Goal: Information Seeking & Learning: Check status

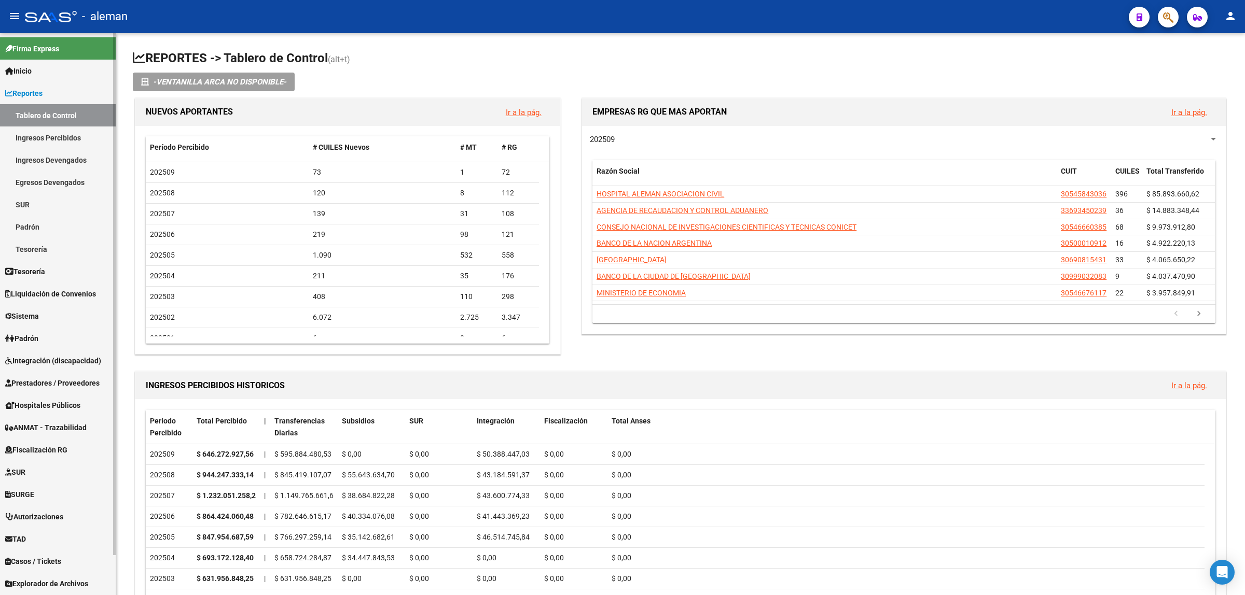
click at [47, 357] on span "Integración (discapacidad)" at bounding box center [53, 360] width 96 height 11
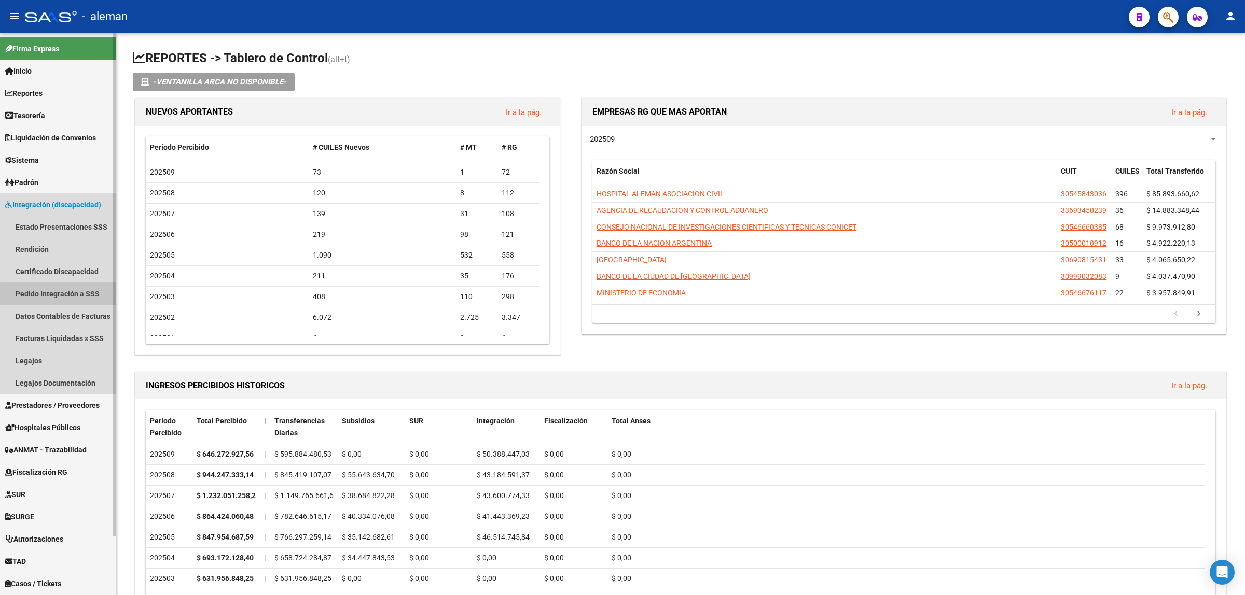
click at [71, 296] on link "Pedido Integración a SSS" at bounding box center [58, 294] width 116 height 22
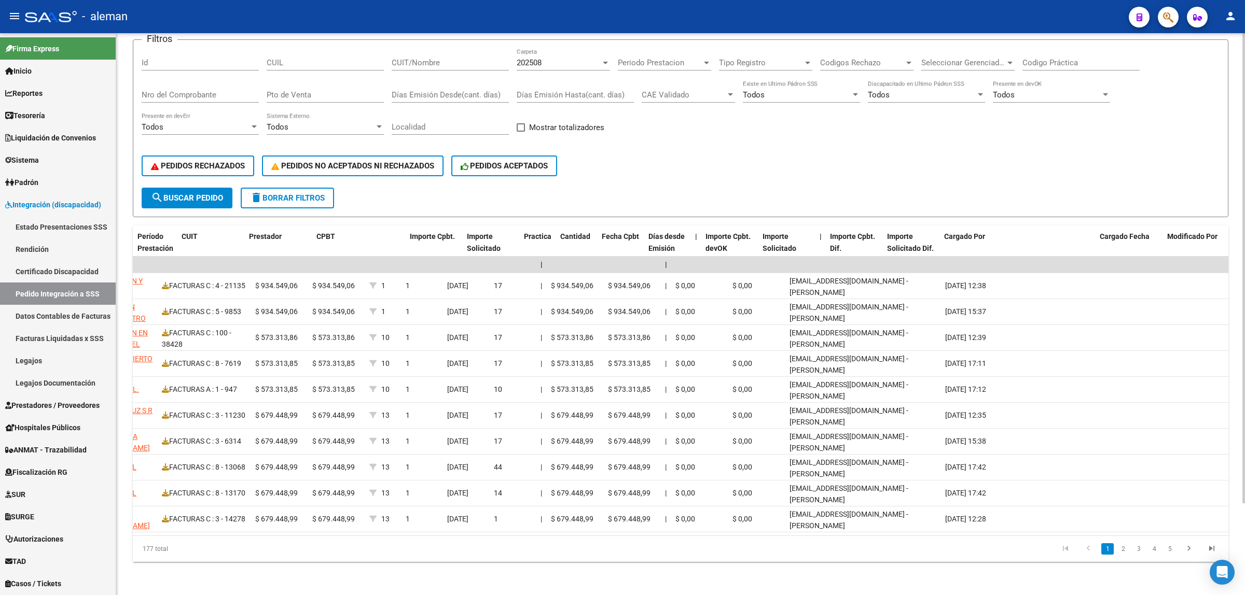
scroll to position [0, 572]
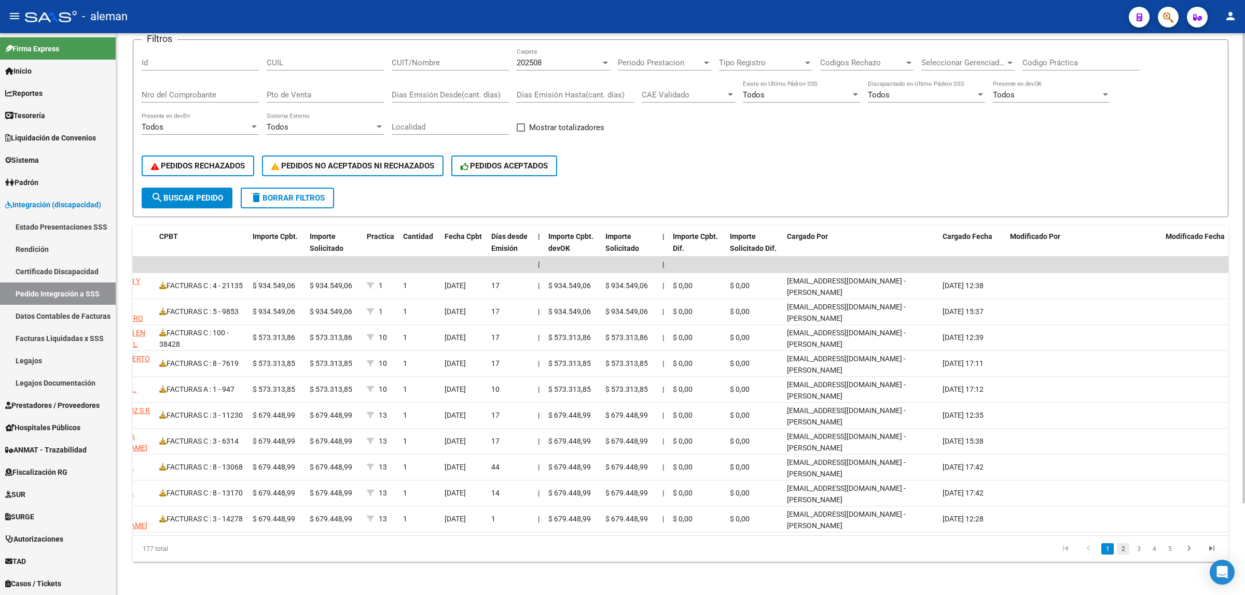
click at [1122, 553] on link "2" at bounding box center [1123, 549] width 12 height 11
click at [1134, 550] on link "3" at bounding box center [1138, 549] width 12 height 11
click at [1149, 551] on link "4" at bounding box center [1154, 549] width 12 height 11
click at [1155, 551] on link "5" at bounding box center [1154, 549] width 12 height 11
click at [1155, 551] on link "6" at bounding box center [1154, 549] width 12 height 11
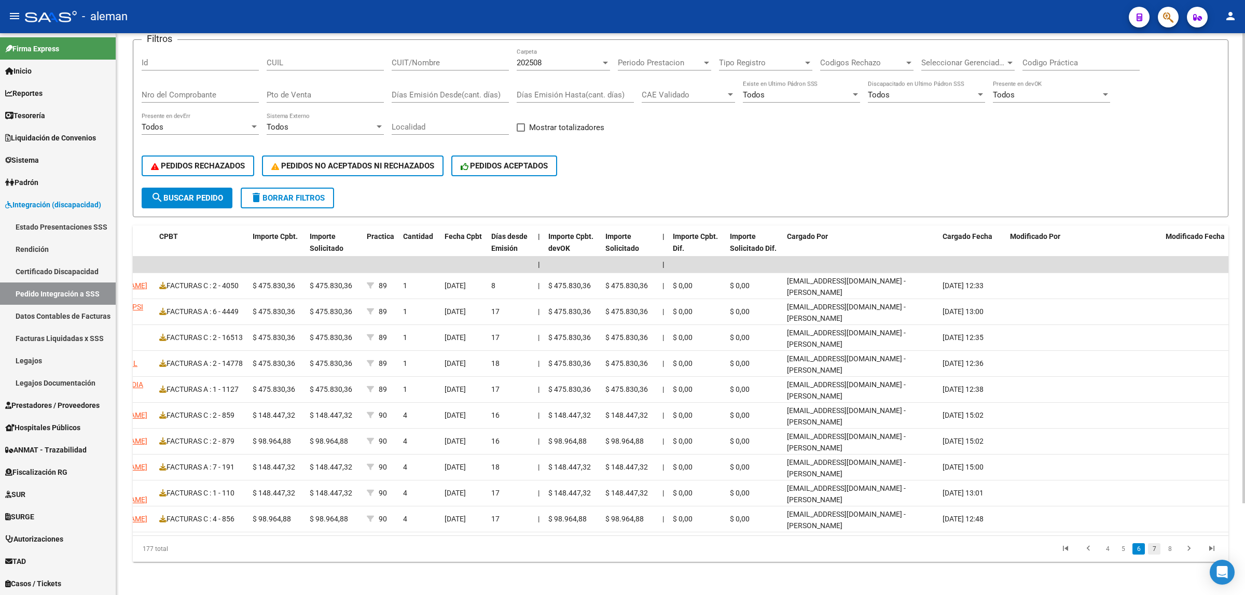
click at [1158, 551] on link "7" at bounding box center [1154, 549] width 12 height 11
click at [1160, 555] on li "8" at bounding box center [1154, 549] width 16 height 18
click at [1157, 553] on link "8" at bounding box center [1154, 549] width 12 height 11
click at [1157, 553] on link "9" at bounding box center [1153, 549] width 12 height 11
click at [1157, 553] on link "10" at bounding box center [1152, 549] width 13 height 11
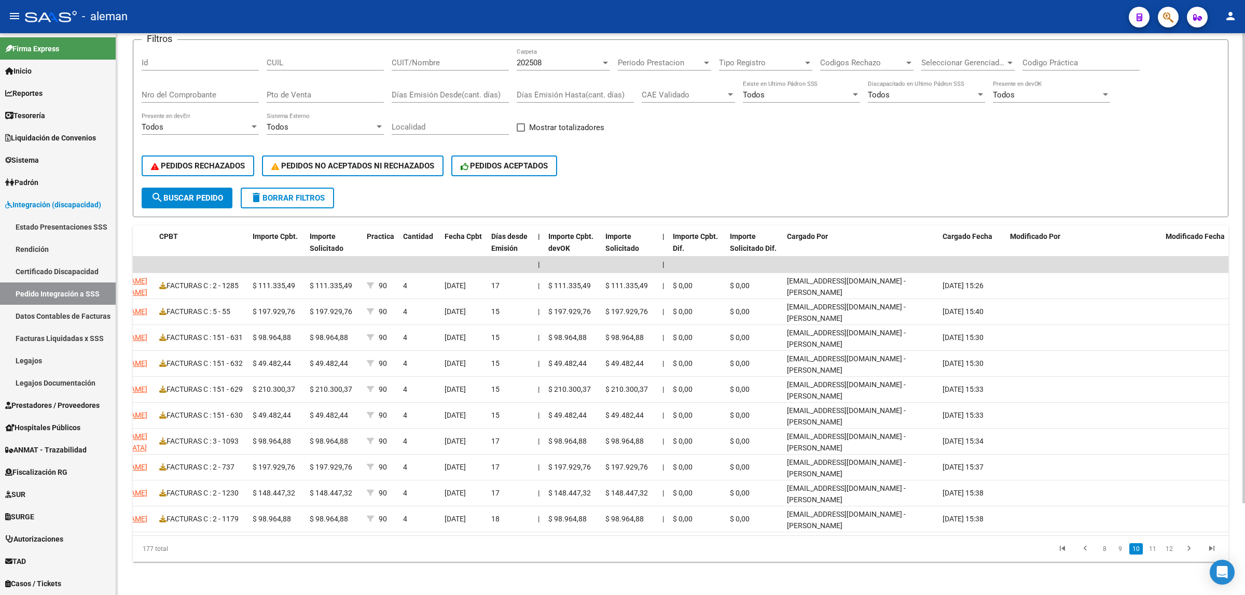
click at [1157, 553] on link "11" at bounding box center [1152, 549] width 13 height 11
click at [1157, 553] on link "12" at bounding box center [1152, 549] width 13 height 11
click at [1157, 553] on link "13" at bounding box center [1152, 549] width 13 height 11
click at [1157, 553] on link "14" at bounding box center [1152, 549] width 13 height 11
click at [1157, 553] on link "15" at bounding box center [1152, 549] width 13 height 11
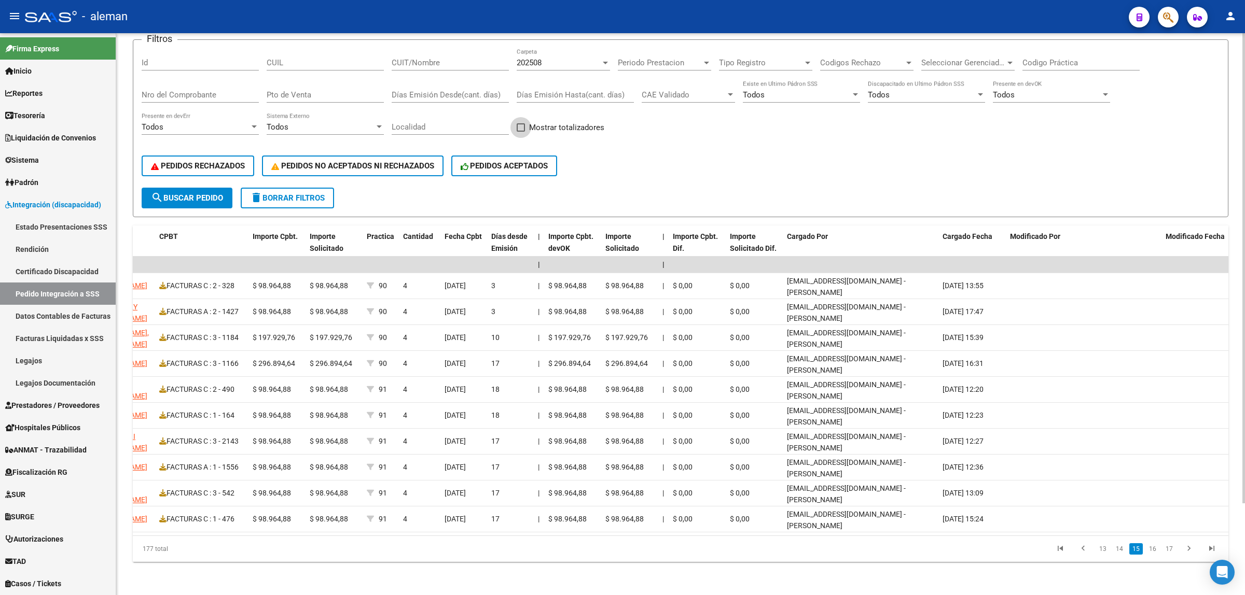
click at [519, 123] on span at bounding box center [521, 127] width 8 height 8
click at [520, 132] on input "Mostrar totalizadores" at bounding box center [520, 132] width 1 height 1
checkbox input "true"
click at [193, 193] on span "search Buscar Pedido" at bounding box center [187, 197] width 72 height 9
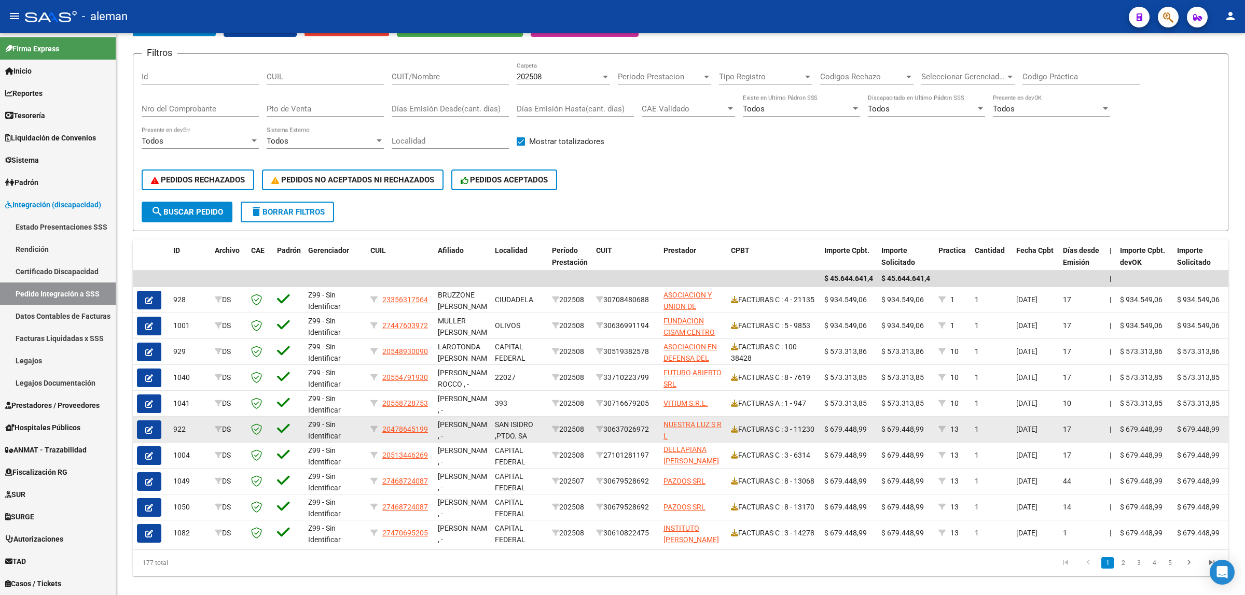
scroll to position [109, 0]
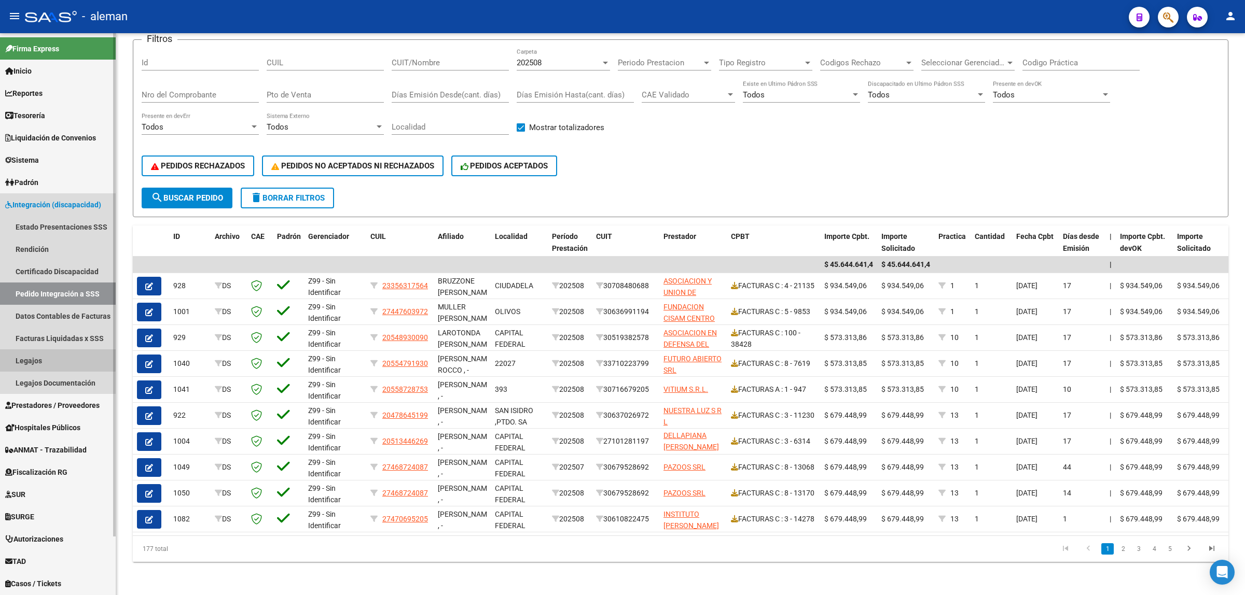
click at [39, 358] on link "Legajos" at bounding box center [58, 361] width 116 height 22
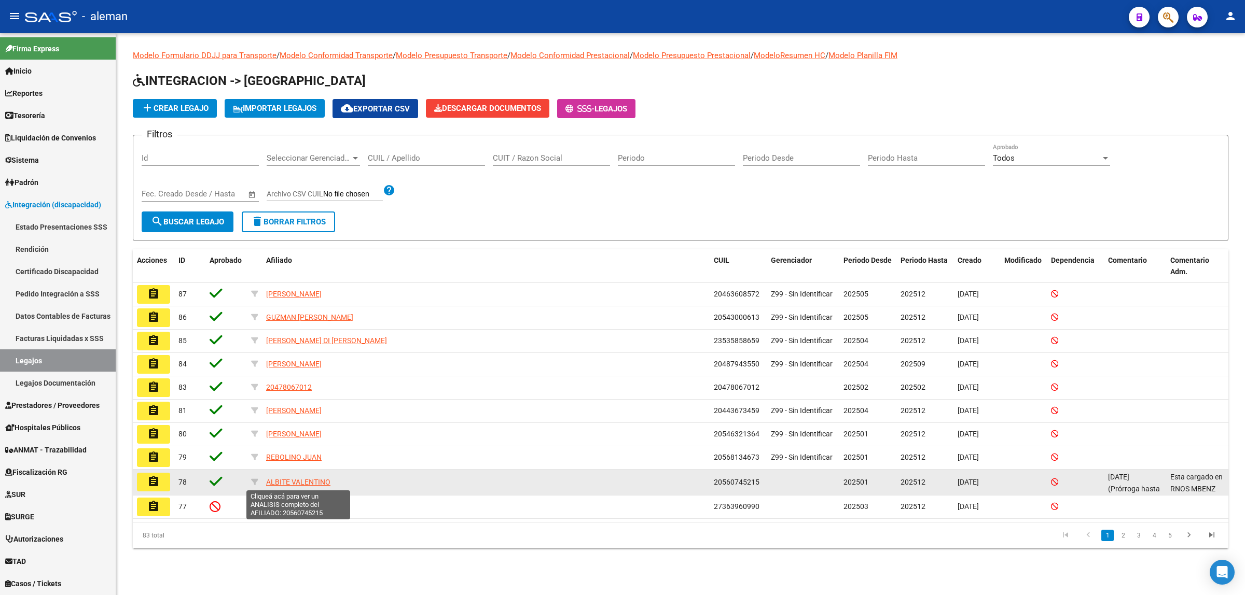
click at [294, 483] on span "ALBITE VALENTINO" at bounding box center [298, 482] width 64 height 8
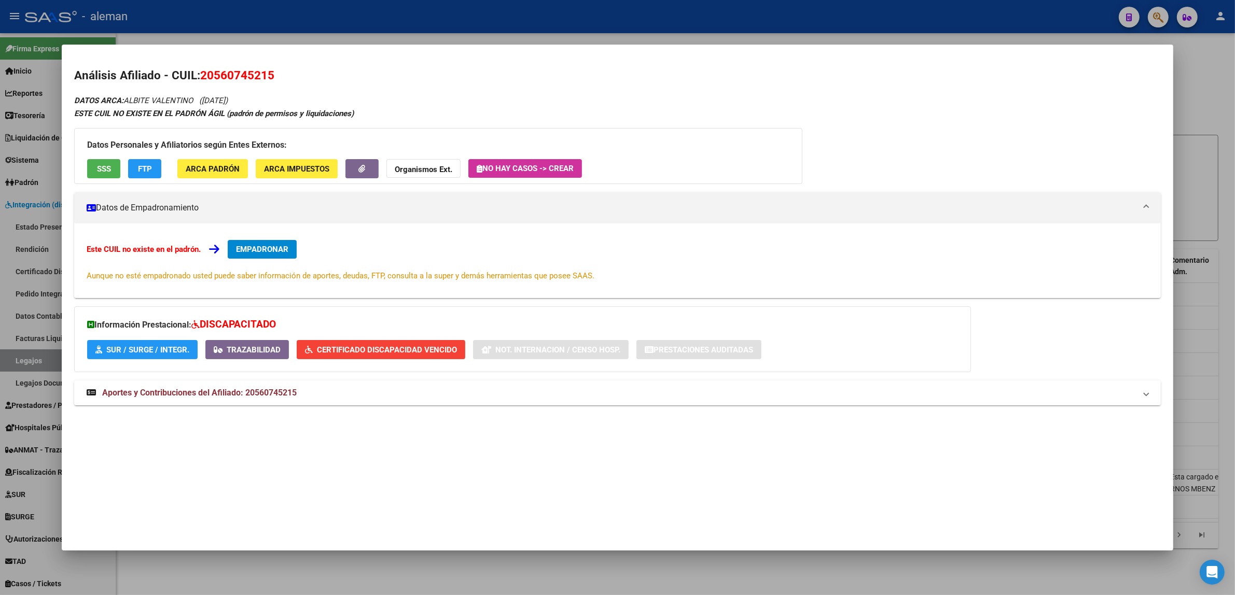
click at [1202, 113] on div at bounding box center [617, 297] width 1235 height 595
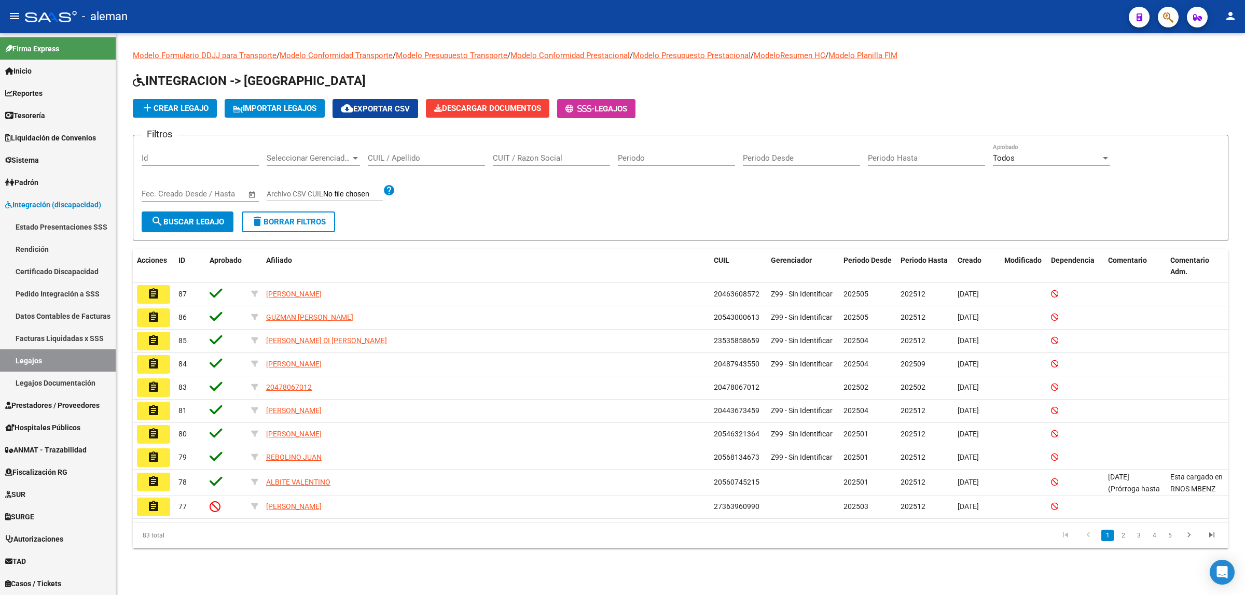
click at [1170, 542] on li "5" at bounding box center [1170, 536] width 16 height 18
click at [1170, 537] on link "5" at bounding box center [1169, 535] width 12 height 11
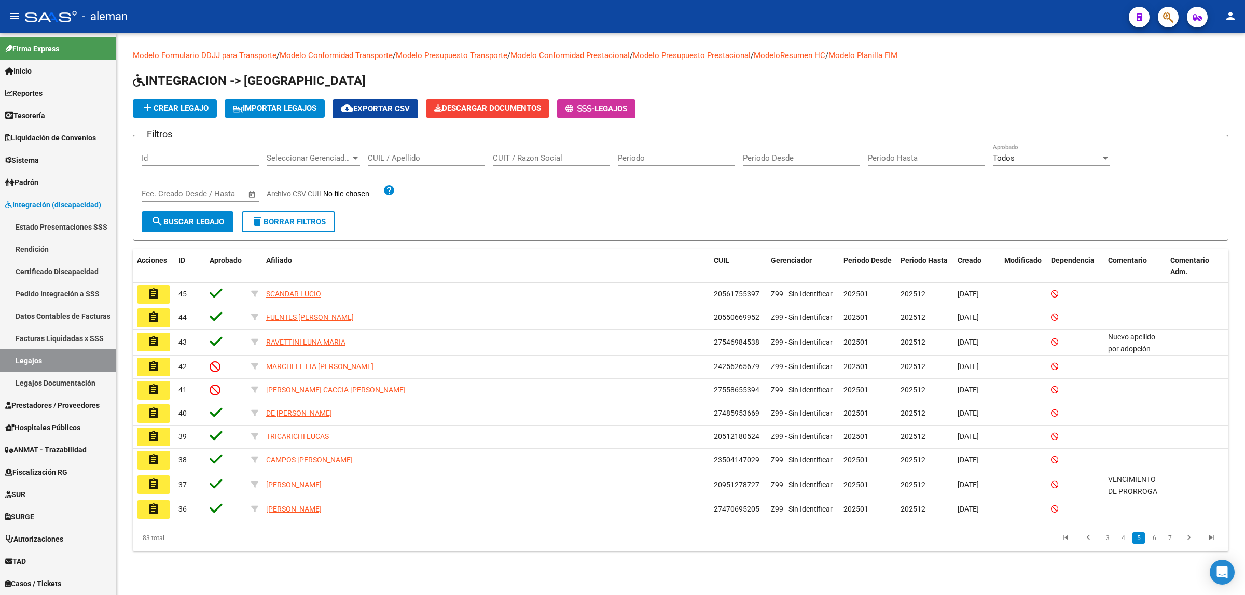
click at [1170, 537] on link "7" at bounding box center [1169, 538] width 12 height 11
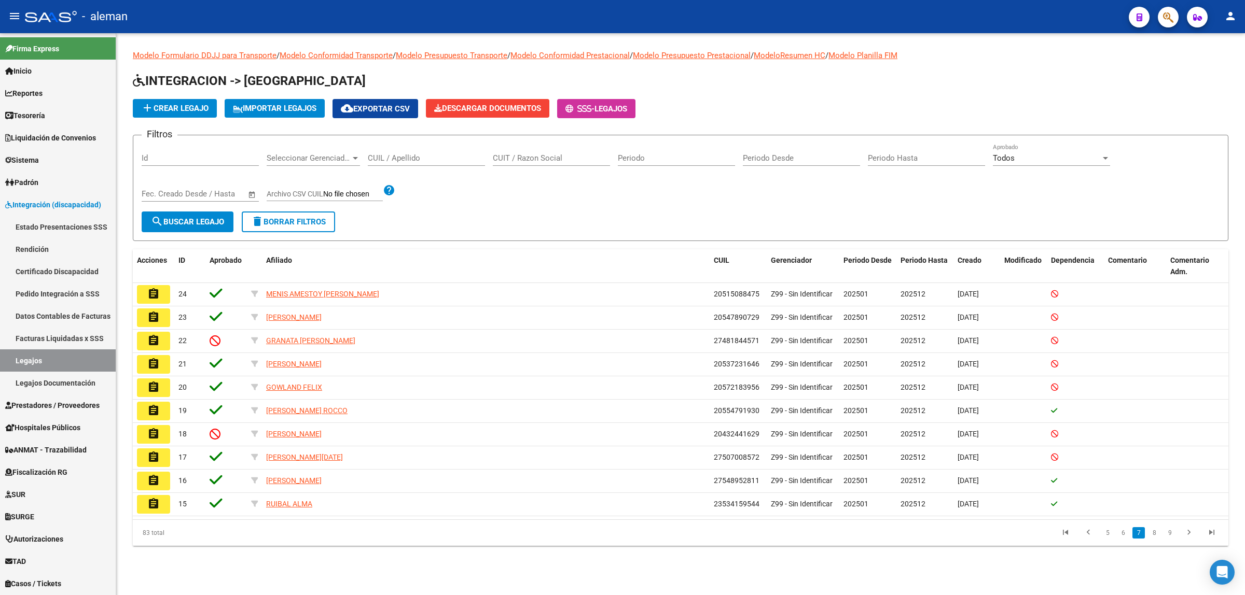
click at [1170, 537] on link "9" at bounding box center [1169, 533] width 12 height 11
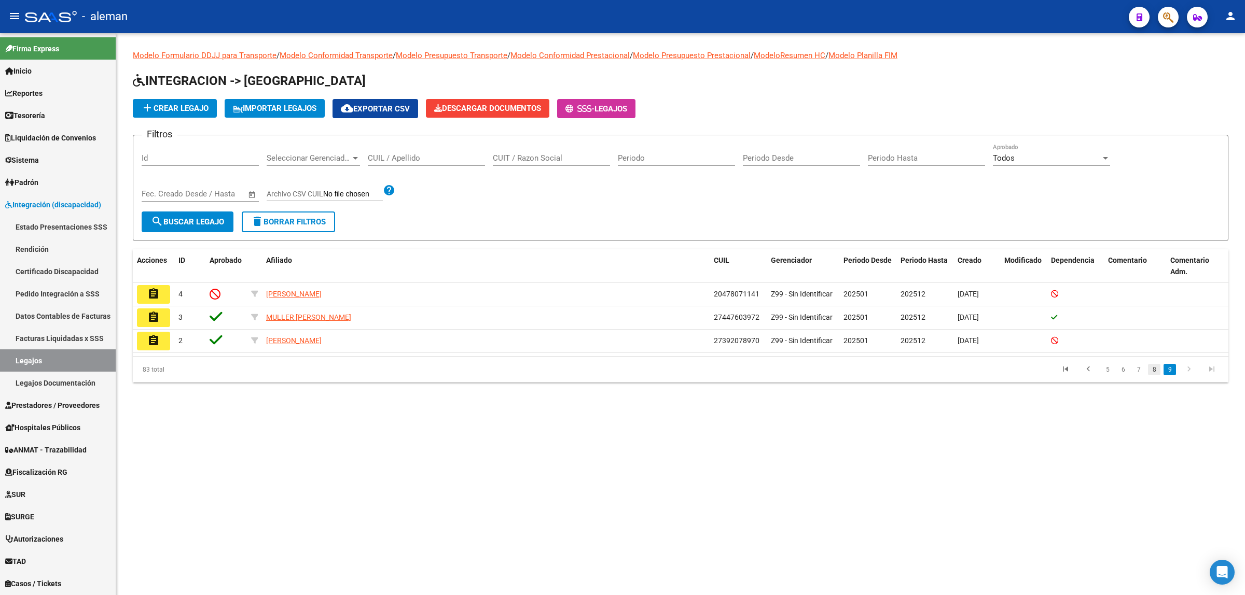
click at [1149, 371] on link "8" at bounding box center [1154, 369] width 12 height 11
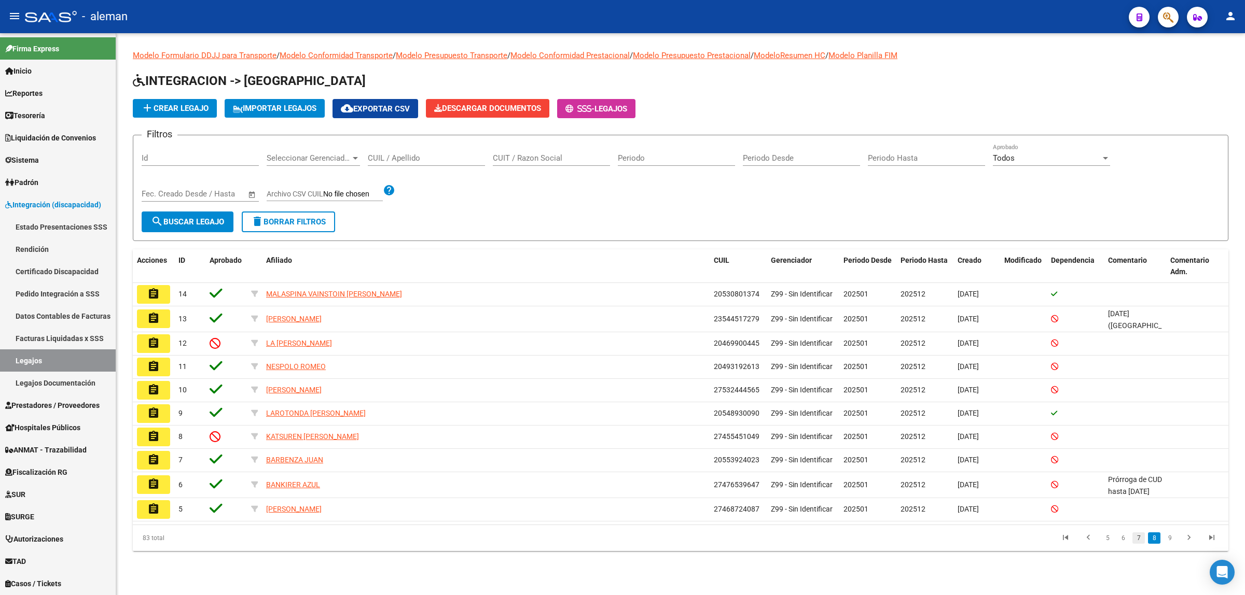
click at [1140, 539] on link "7" at bounding box center [1138, 538] width 12 height 11
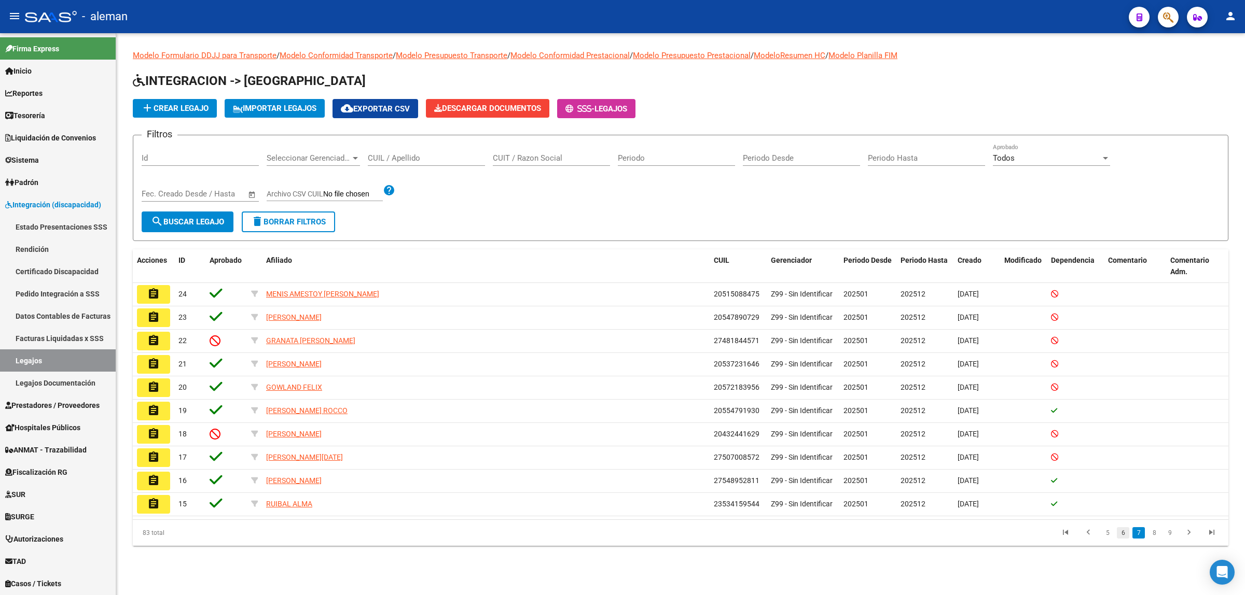
click at [1121, 531] on link "6" at bounding box center [1123, 533] width 12 height 11
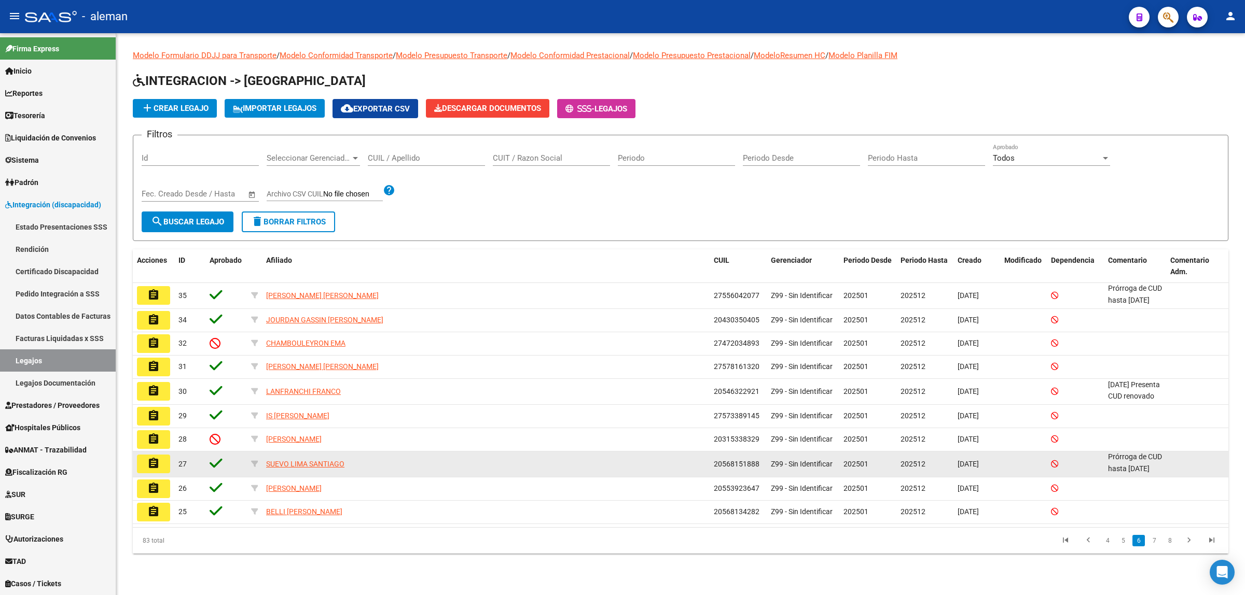
scroll to position [13, 0]
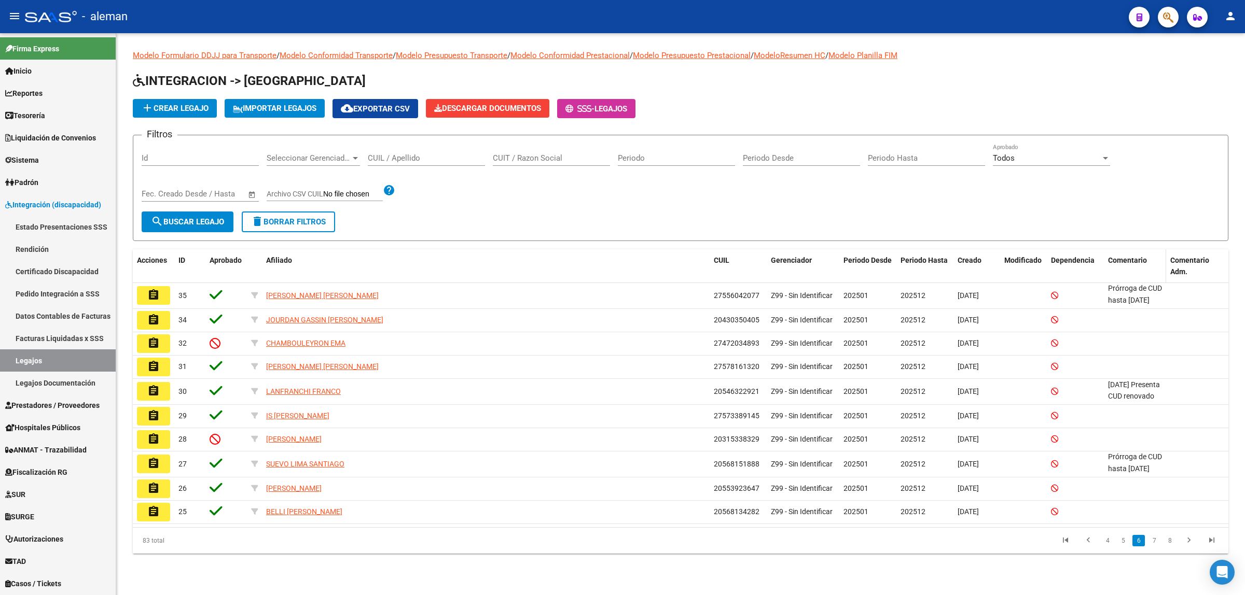
click at [1136, 260] on span "Comentario" at bounding box center [1127, 260] width 39 height 8
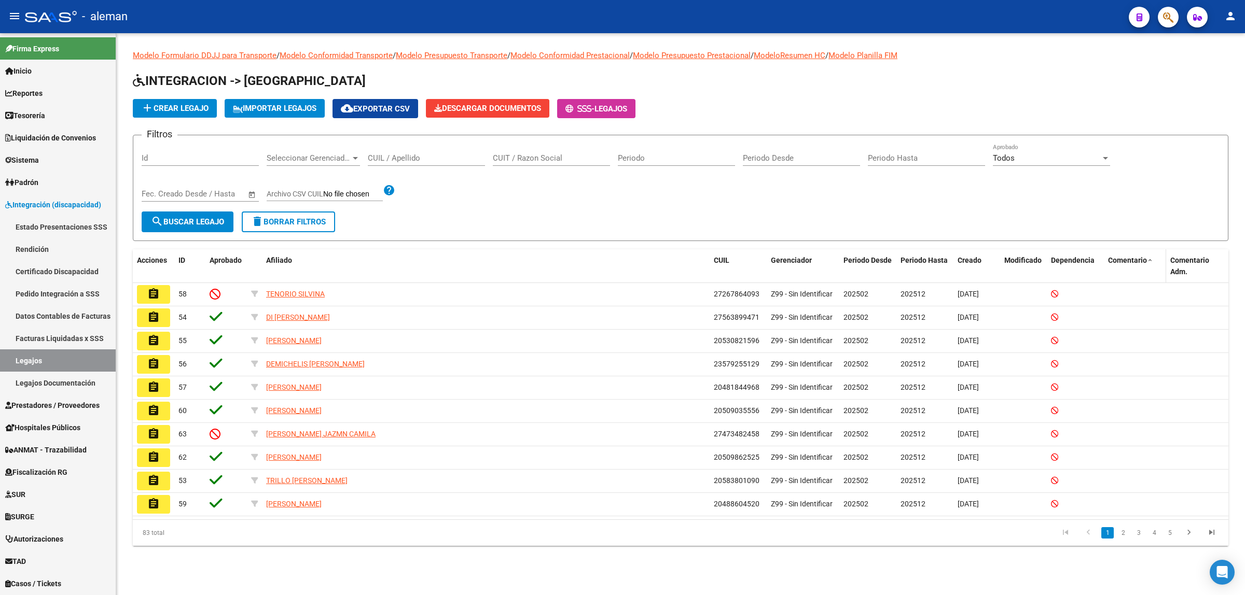
scroll to position [0, 0]
click at [1136, 260] on span "Comentario" at bounding box center [1127, 260] width 39 height 8
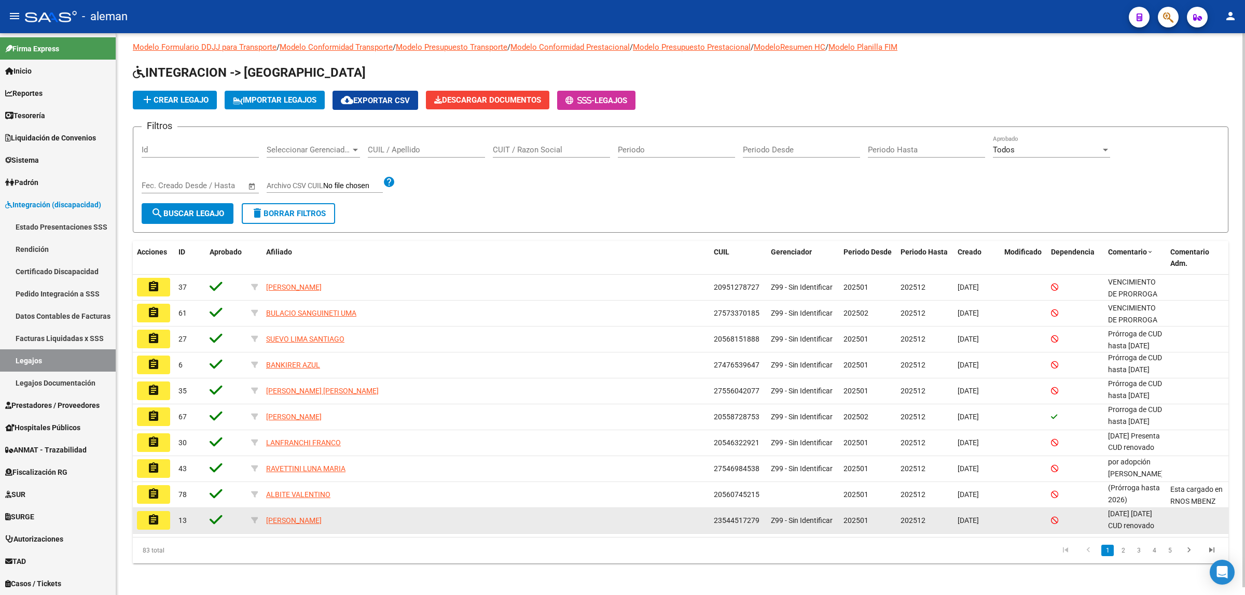
scroll to position [73, 0]
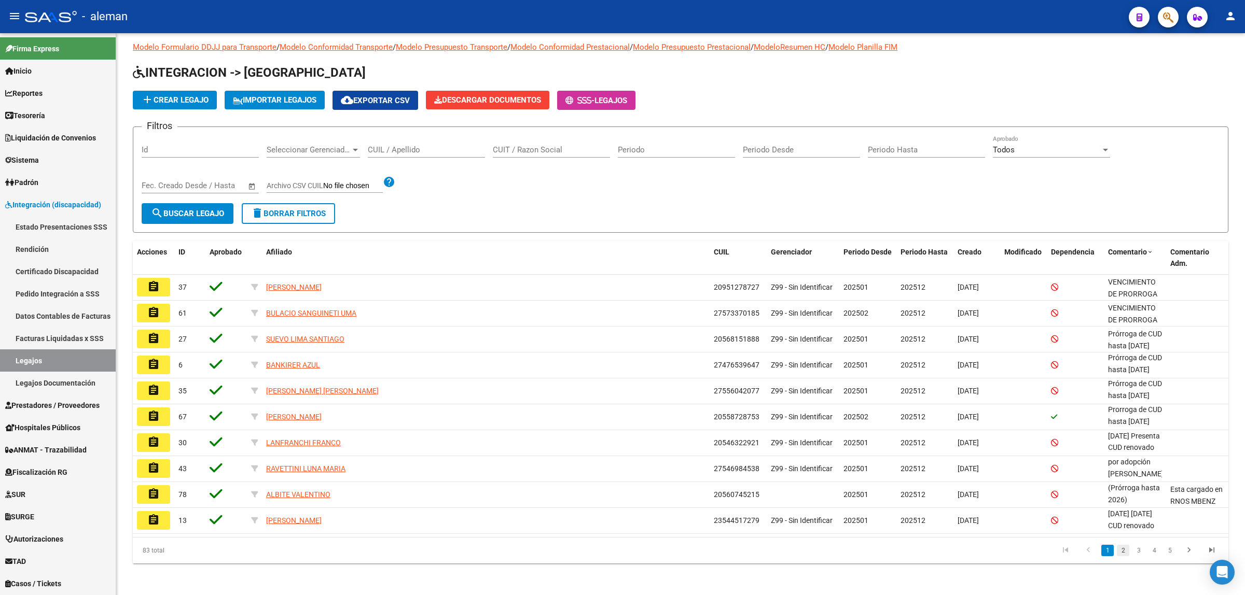
click at [1121, 555] on link "2" at bounding box center [1123, 550] width 12 height 11
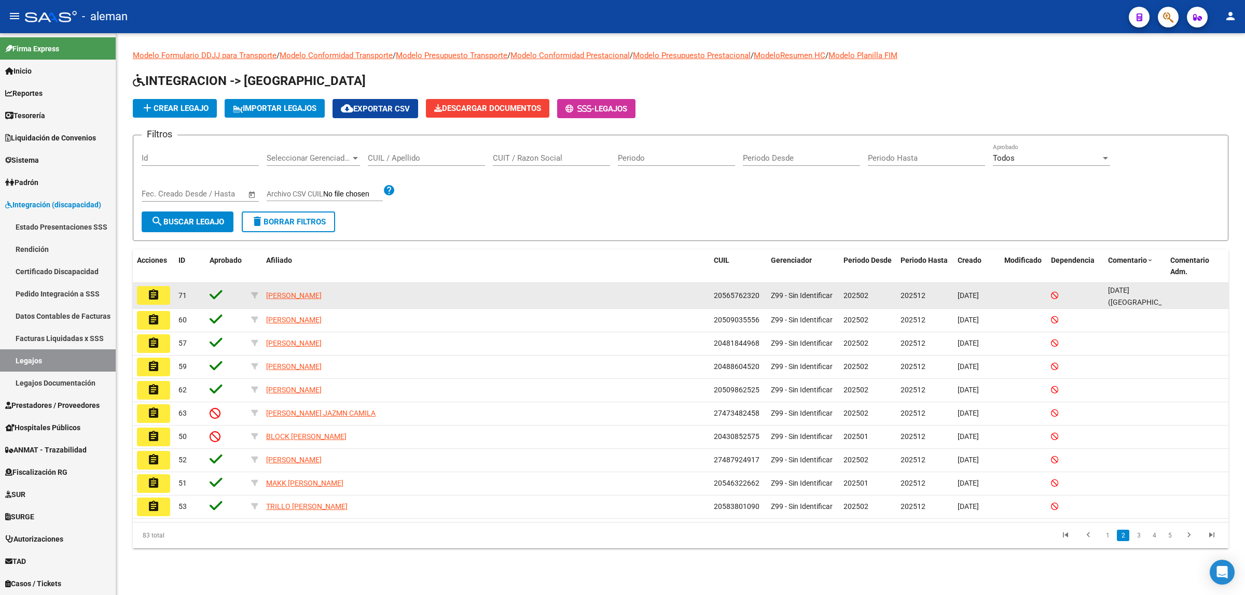
scroll to position [13, 0]
click at [167, 292] on button "assignment" at bounding box center [153, 295] width 33 height 19
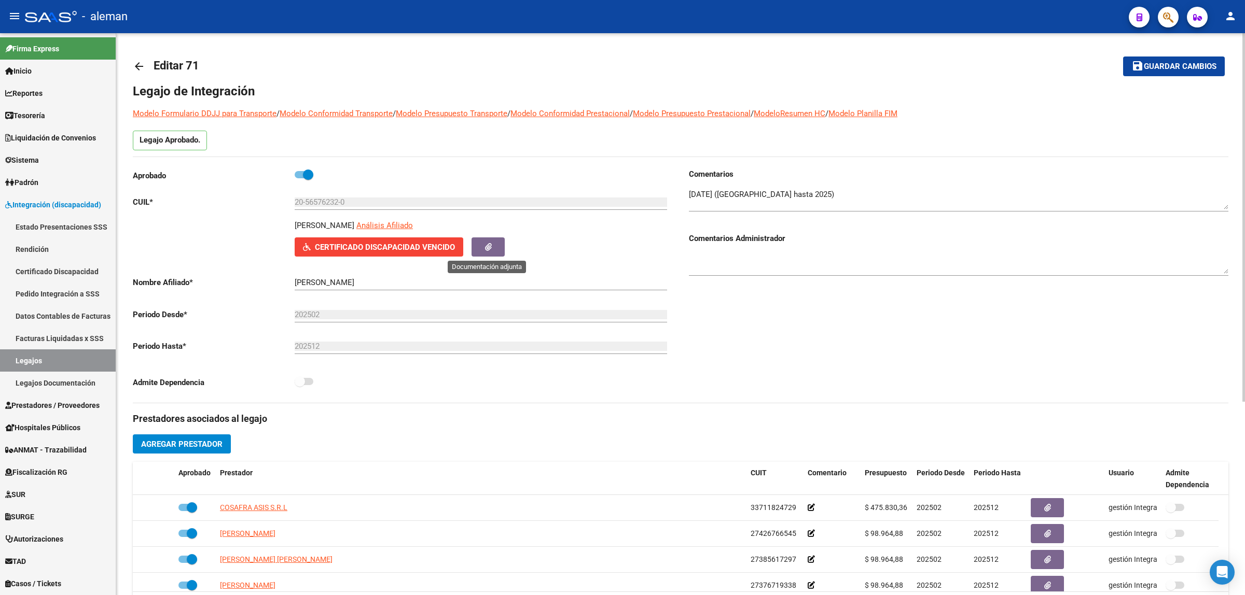
click at [487, 247] on icon "button" at bounding box center [488, 247] width 7 height 8
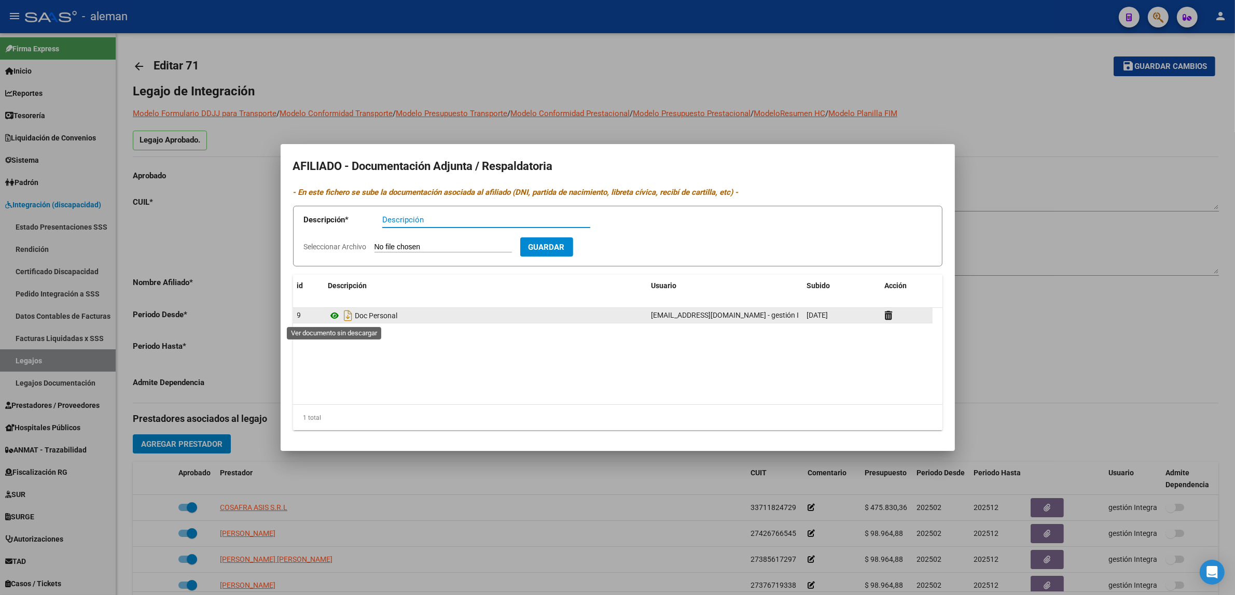
click at [335, 320] on icon at bounding box center [334, 316] width 13 height 12
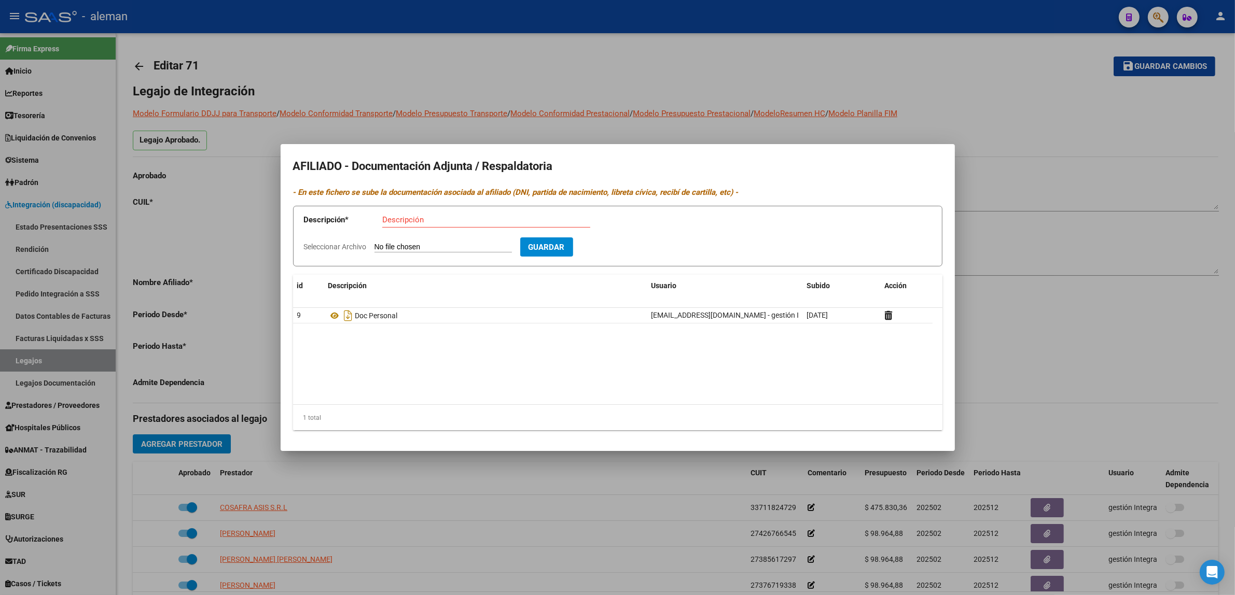
click at [1057, 362] on div at bounding box center [617, 297] width 1235 height 595
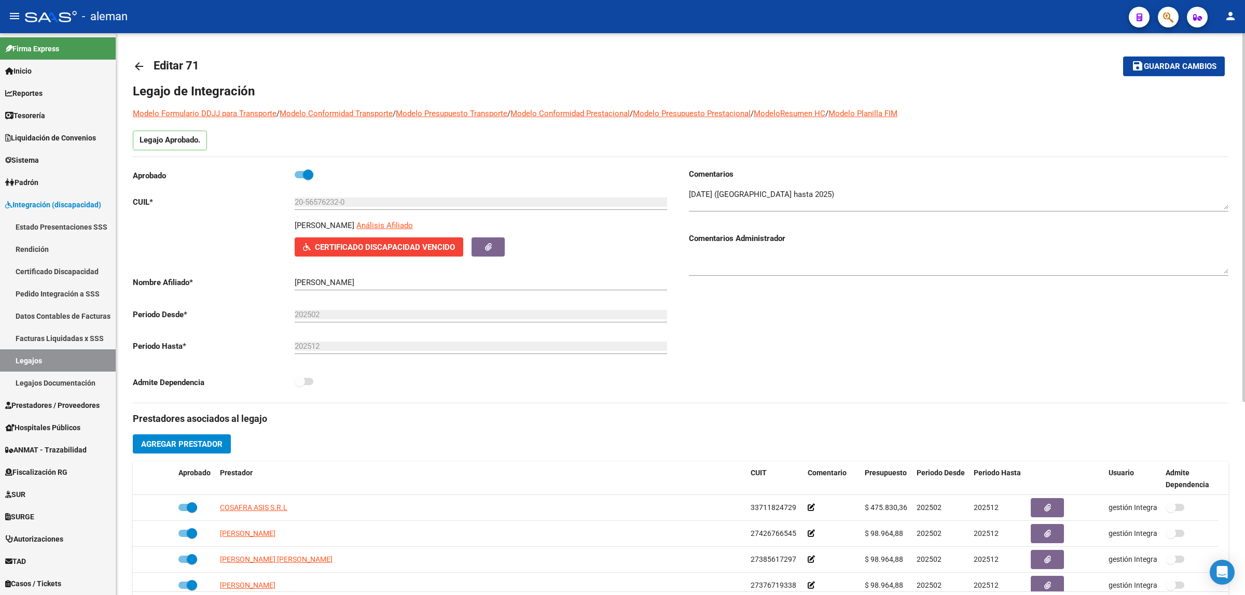
click at [143, 62] on mat-icon "arrow_back" at bounding box center [139, 66] width 12 height 12
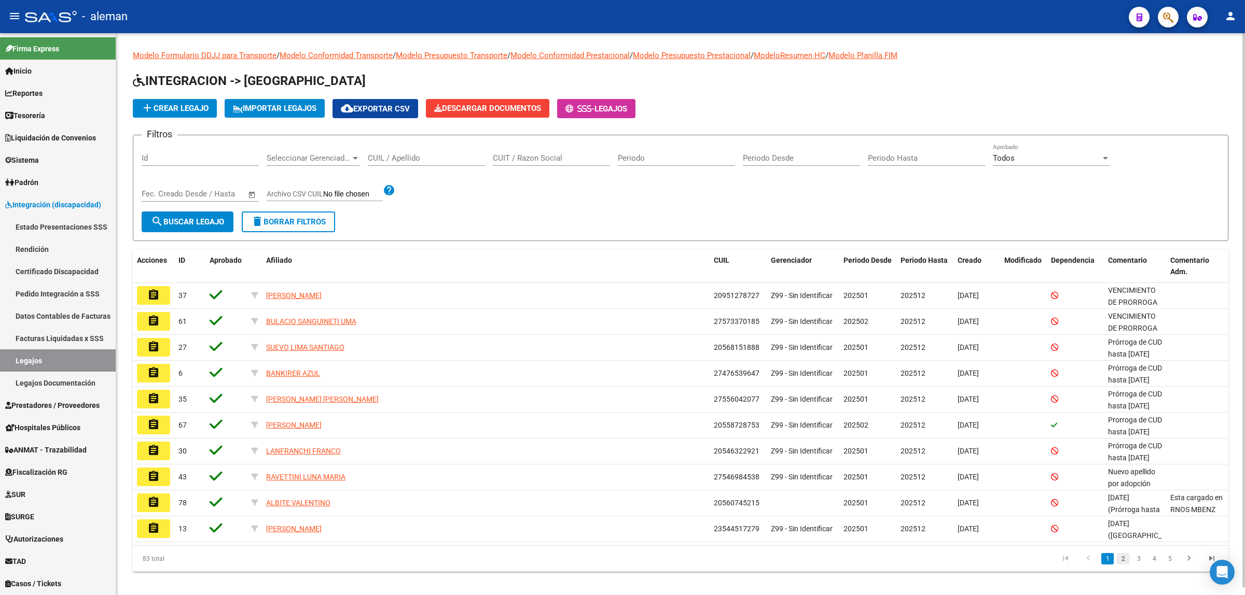
click at [1123, 559] on link "2" at bounding box center [1123, 558] width 12 height 11
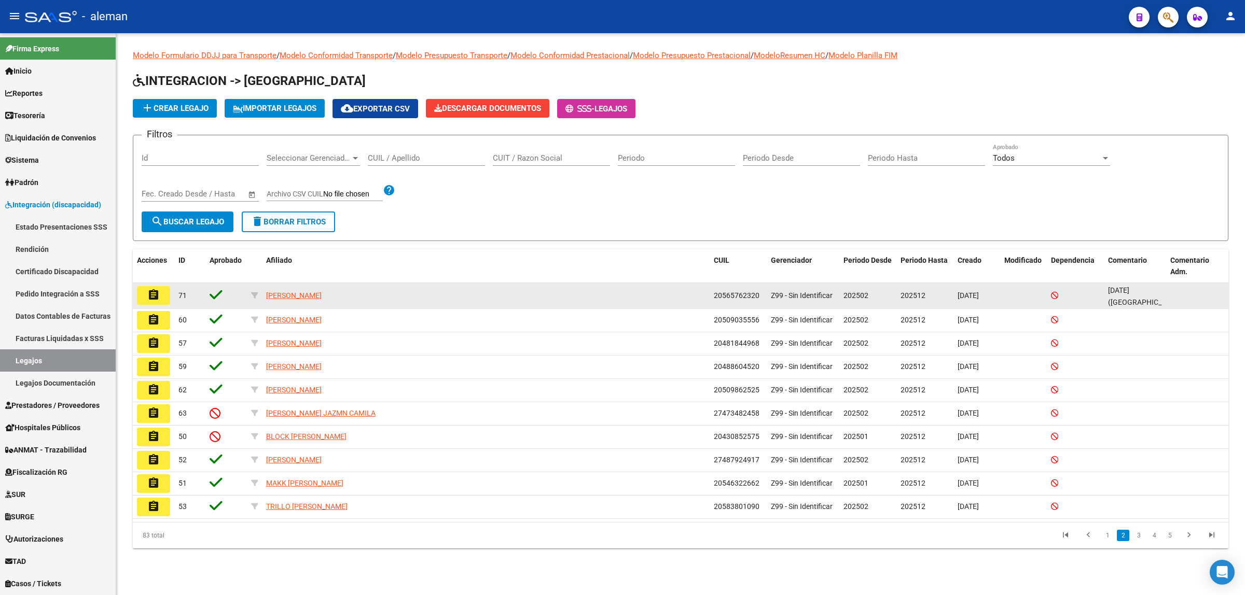
click at [156, 290] on mat-icon "assignment" at bounding box center [153, 295] width 12 height 12
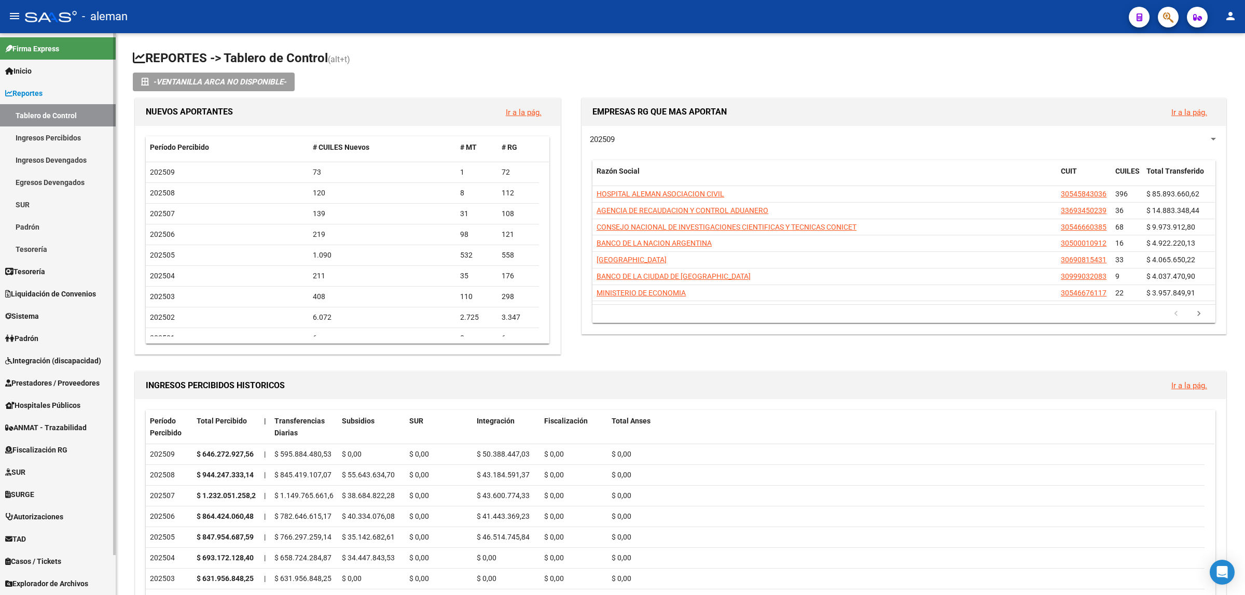
click at [53, 362] on span "Integración (discapacidad)" at bounding box center [53, 360] width 96 height 11
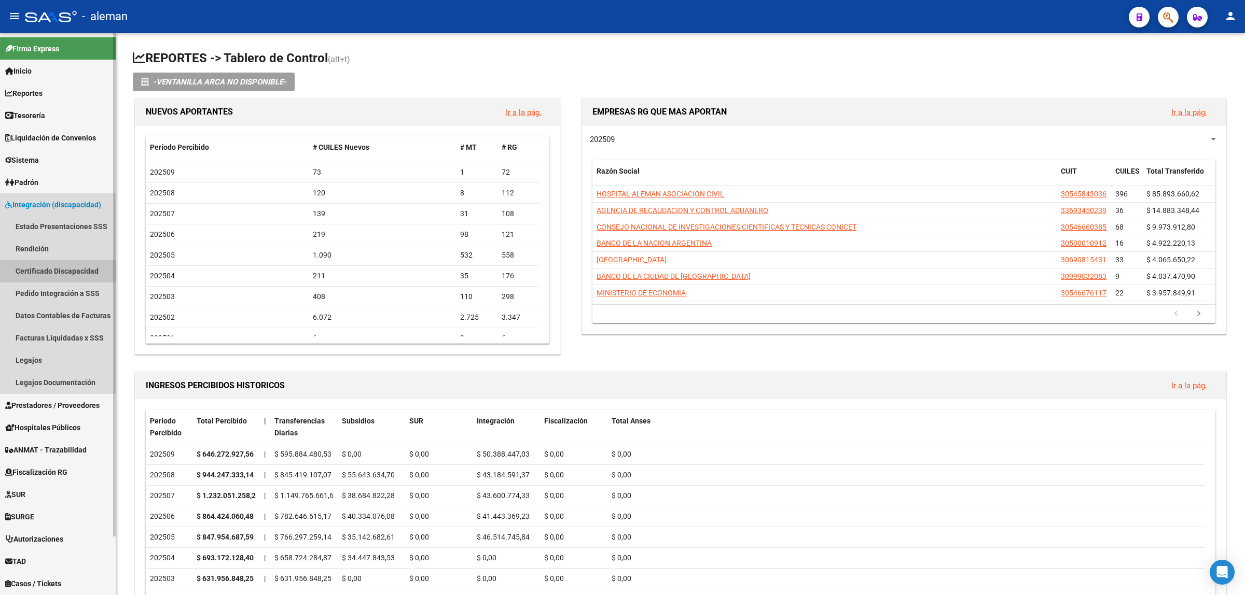
click at [65, 273] on link "Certificado Discapacidad" at bounding box center [58, 271] width 116 height 22
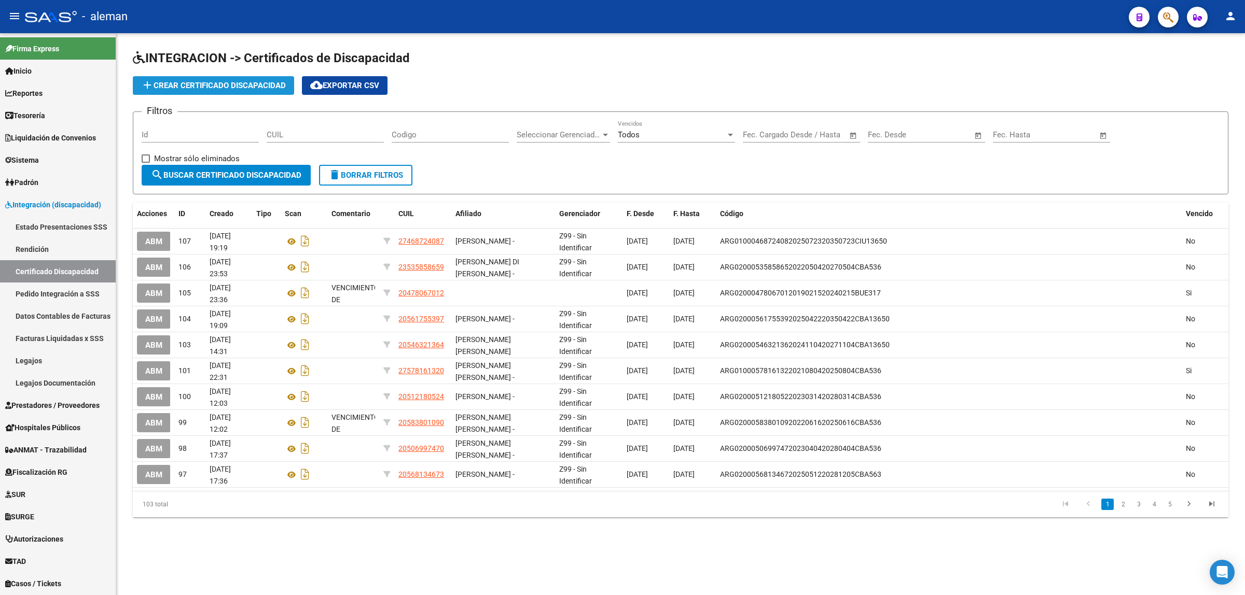
click at [247, 89] on button "add Crear Certificado Discapacidad" at bounding box center [213, 85] width 161 height 19
click at [317, 138] on input "CUIL" at bounding box center [325, 134] width 117 height 9
type input "2"
type input "20-56576232-0"
click at [265, 176] on span "search Buscar Certificado Discapacidad" at bounding box center [226, 175] width 150 height 9
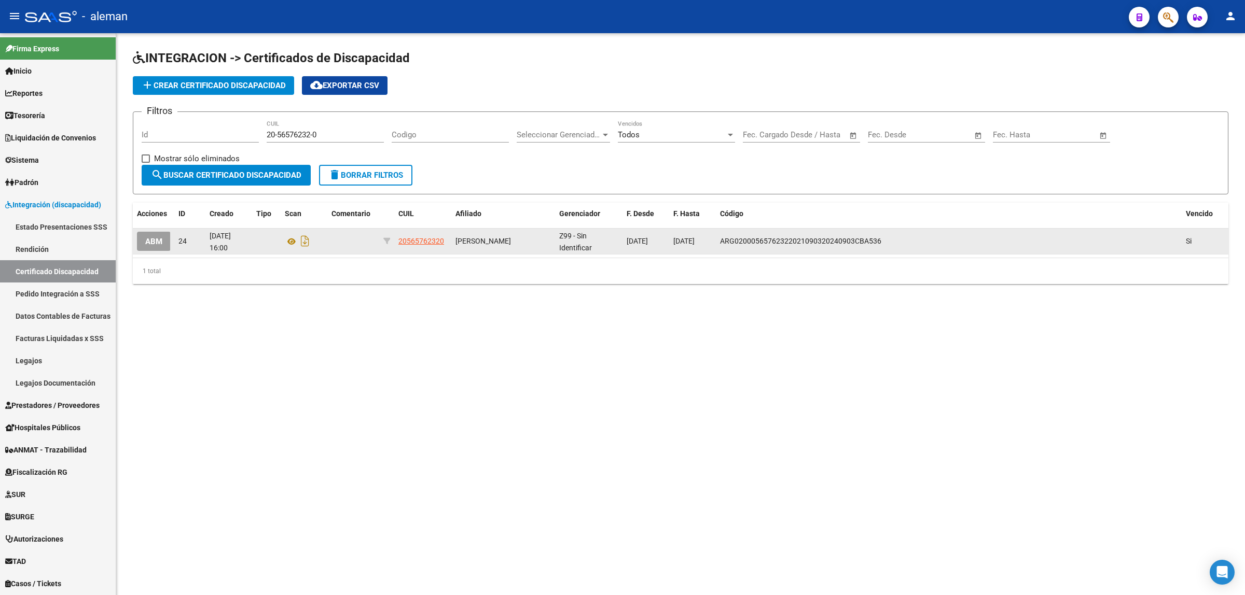
click at [151, 247] on button "ABM" at bounding box center [154, 241] width 34 height 19
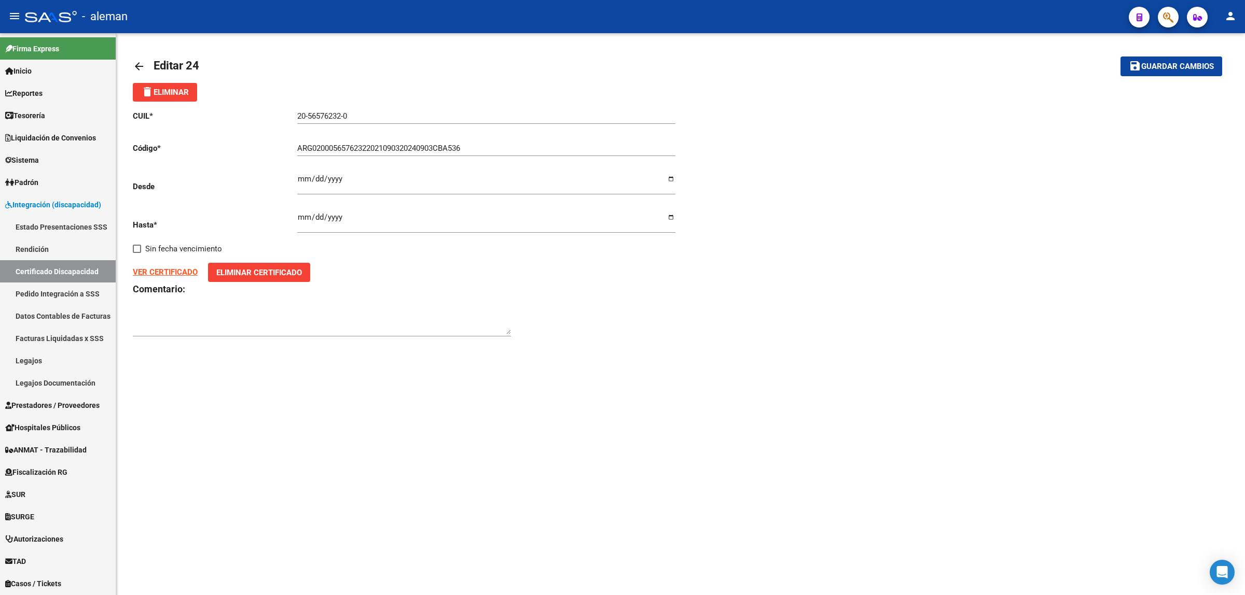
click at [138, 66] on mat-icon "arrow_back" at bounding box center [139, 66] width 12 height 12
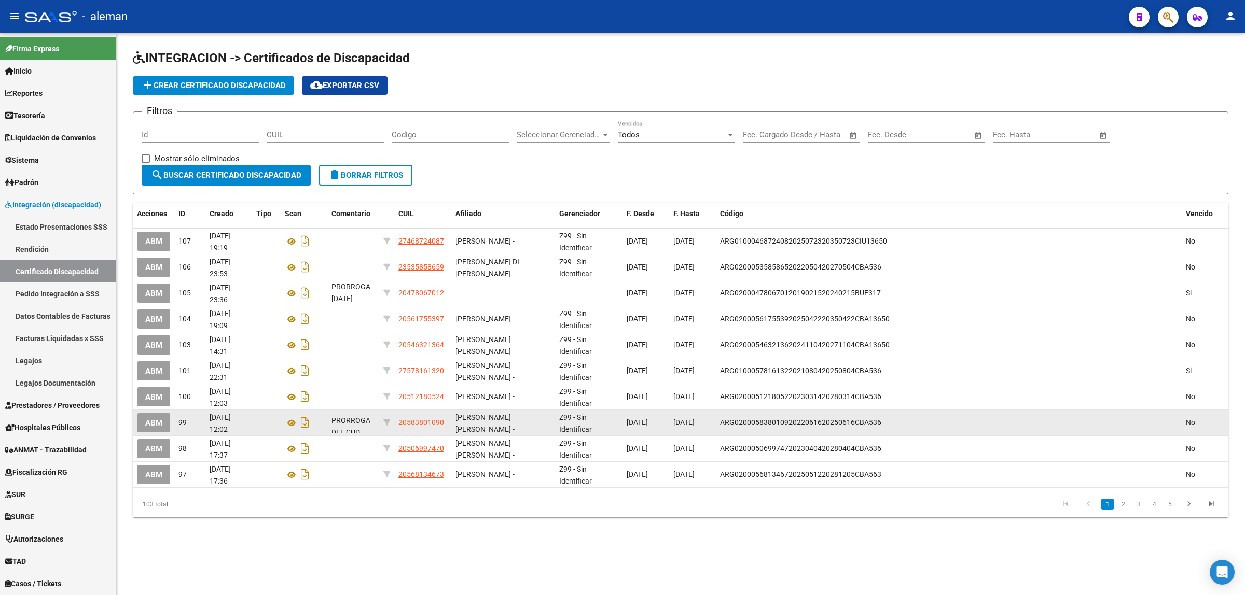
scroll to position [37, 0]
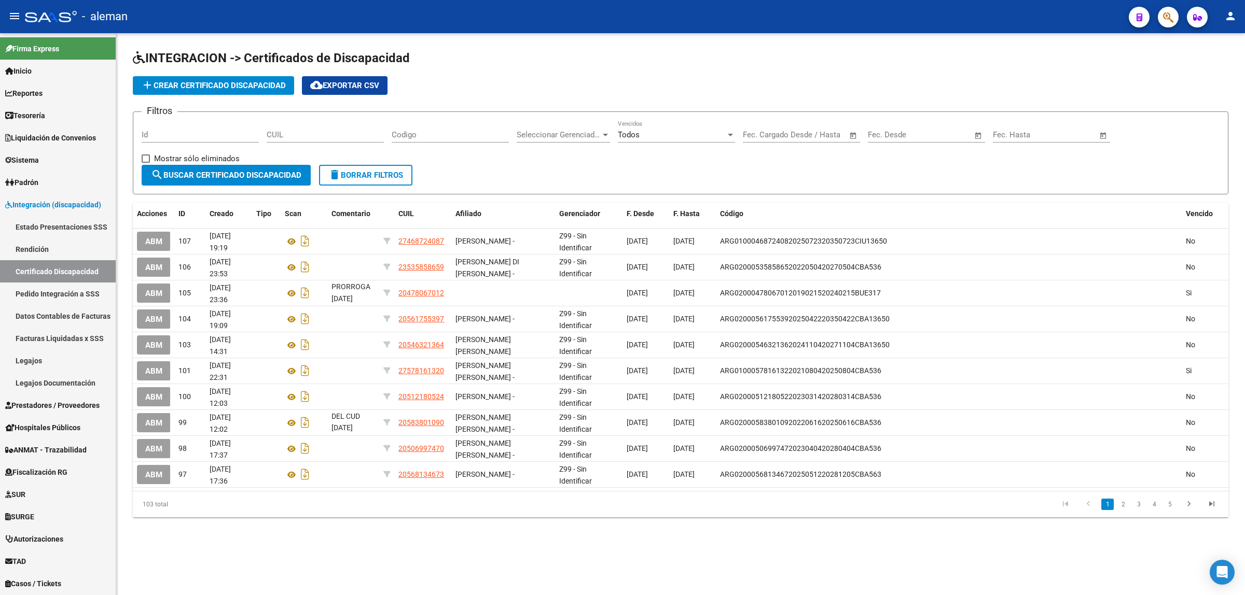
click at [732, 135] on div at bounding box center [730, 135] width 5 height 3
click at [688, 154] on span "Si" at bounding box center [676, 157] width 117 height 23
click at [234, 178] on span "search Buscar Certificado Discapacidad" at bounding box center [226, 175] width 150 height 9
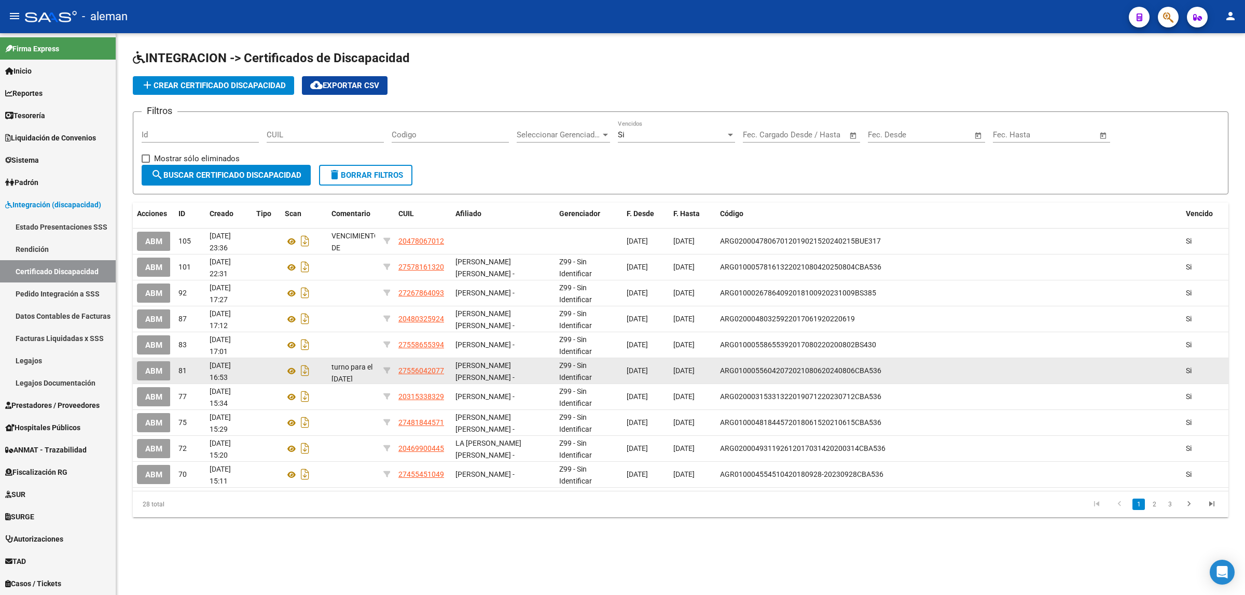
scroll to position [13, 0]
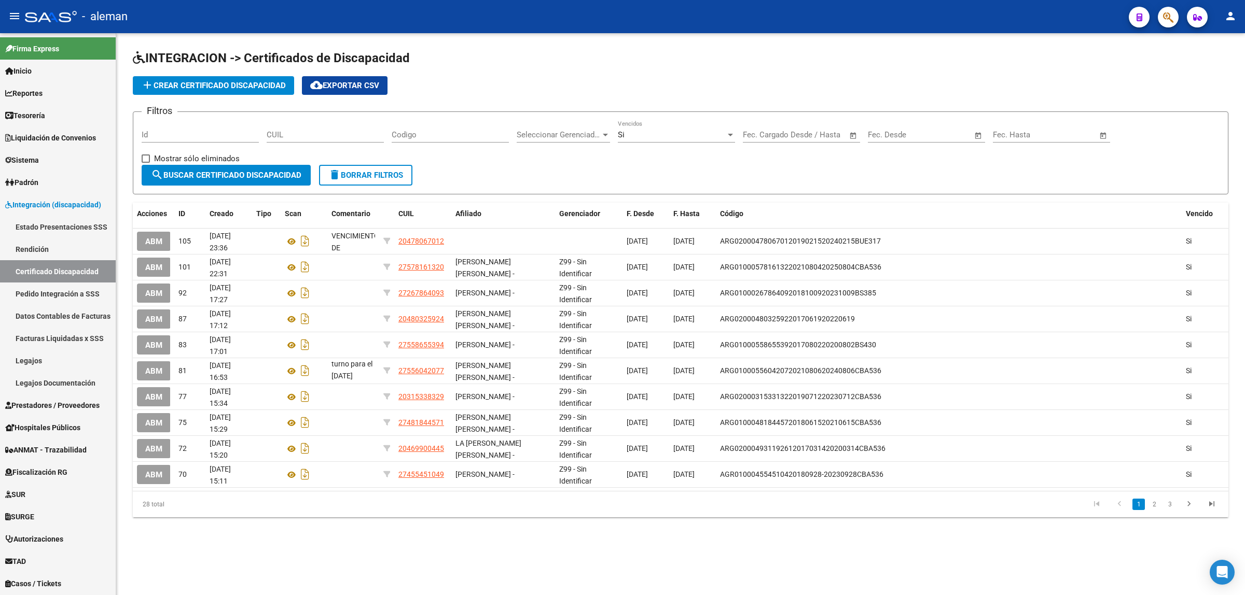
click at [341, 88] on span "cloud_download Exportar CSV" at bounding box center [344, 85] width 69 height 9
click at [299, 135] on input "CUIL" at bounding box center [325, 134] width 117 height 9
paste input "20-55872875-3"
click at [296, 177] on span "search Buscar Certificado Discapacidad" at bounding box center [226, 175] width 150 height 9
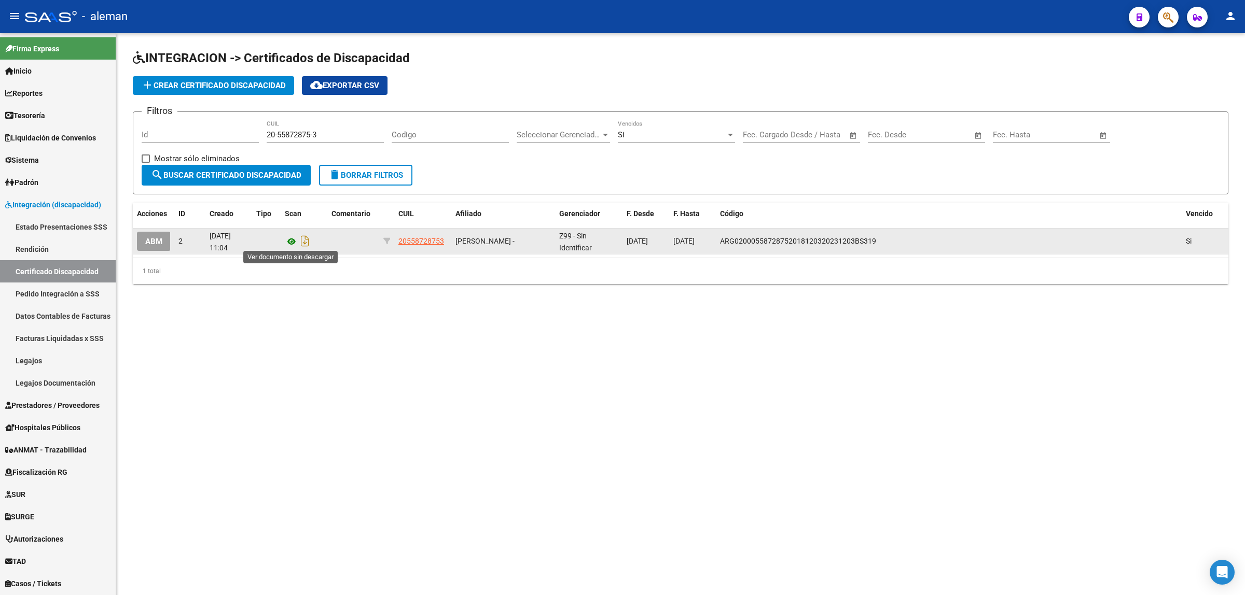
click at [291, 238] on icon at bounding box center [291, 241] width 13 height 12
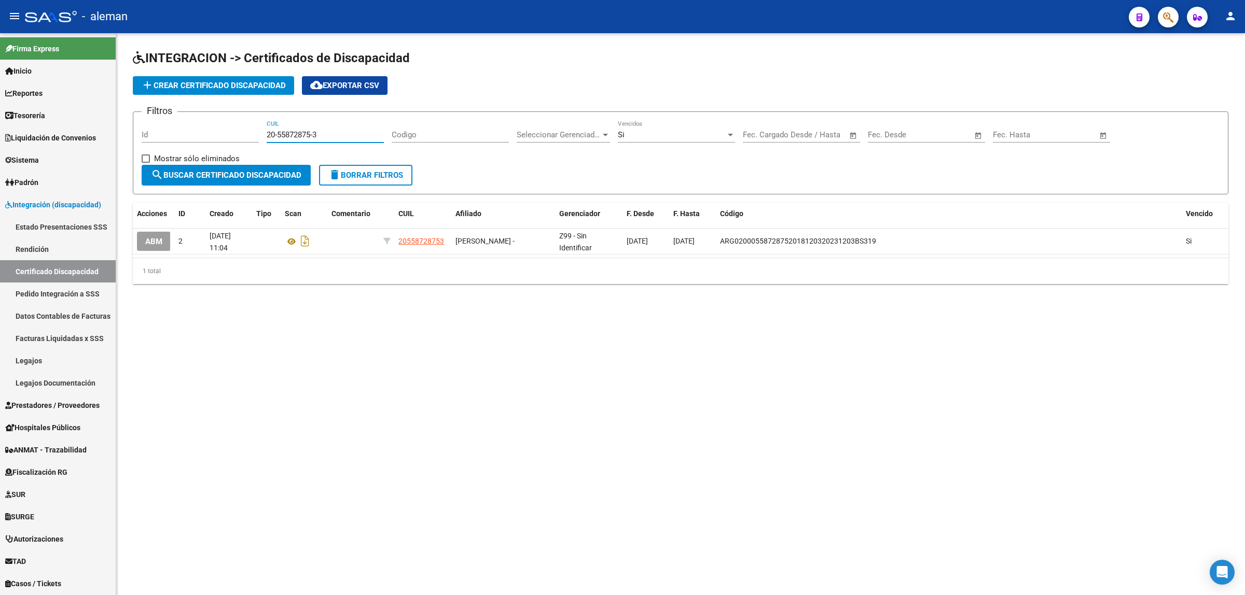
drag, startPoint x: 321, startPoint y: 134, endPoint x: 260, endPoint y: 137, distance: 60.3
click at [260, 137] on div "Filtros Id 20-55872875-3 CUIL Codigo Seleccionar Gerenciador Seleccionar Gerenc…" at bounding box center [681, 142] width 1078 height 45
paste input "7-55604207-7"
click at [271, 172] on span "search Buscar Certificado Discapacidad" at bounding box center [226, 175] width 150 height 9
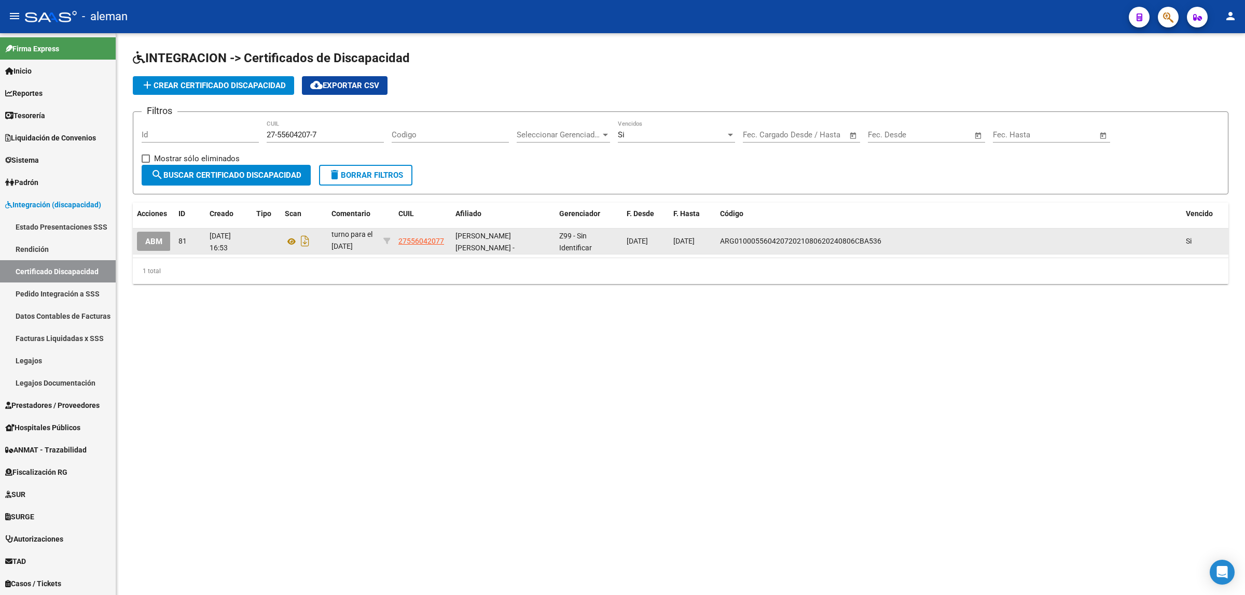
scroll to position [0, 0]
click at [288, 241] on icon at bounding box center [291, 241] width 13 height 12
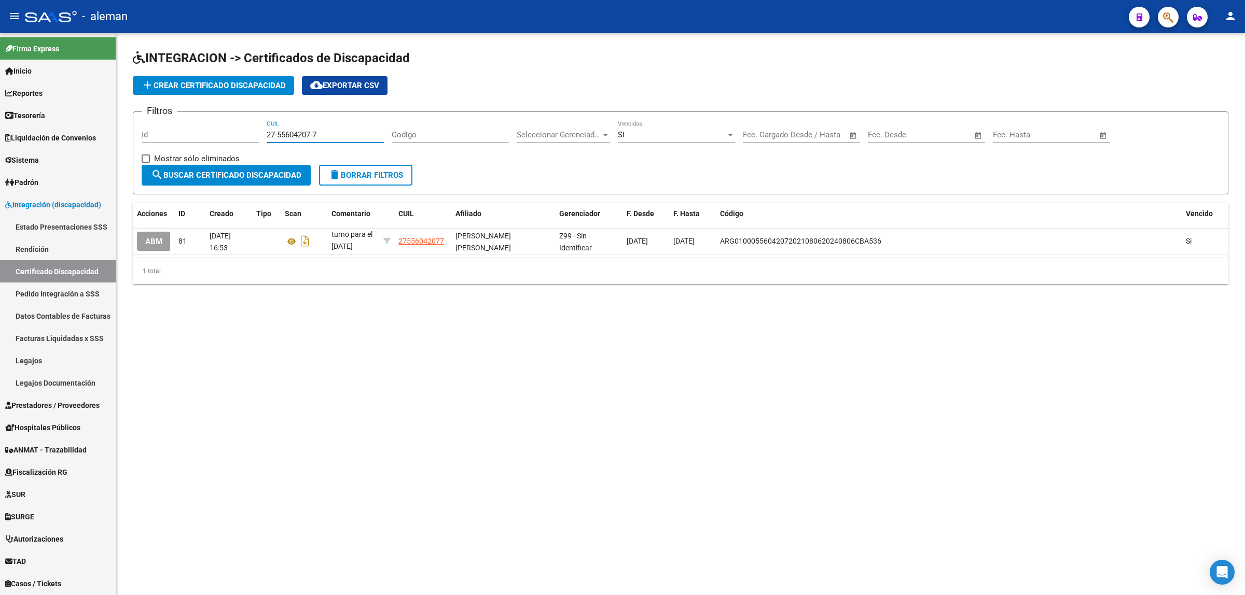
drag, startPoint x: 341, startPoint y: 138, endPoint x: 260, endPoint y: 133, distance: 81.1
click at [260, 133] on div "Filtros Id 27-55604207-7 CUIL Codigo Seleccionar Gerenciador Seleccionar Gerenc…" at bounding box center [681, 142] width 1078 height 45
paste input "0-56576232-0"
click at [268, 173] on span "search Buscar Certificado Discapacidad" at bounding box center [226, 175] width 150 height 9
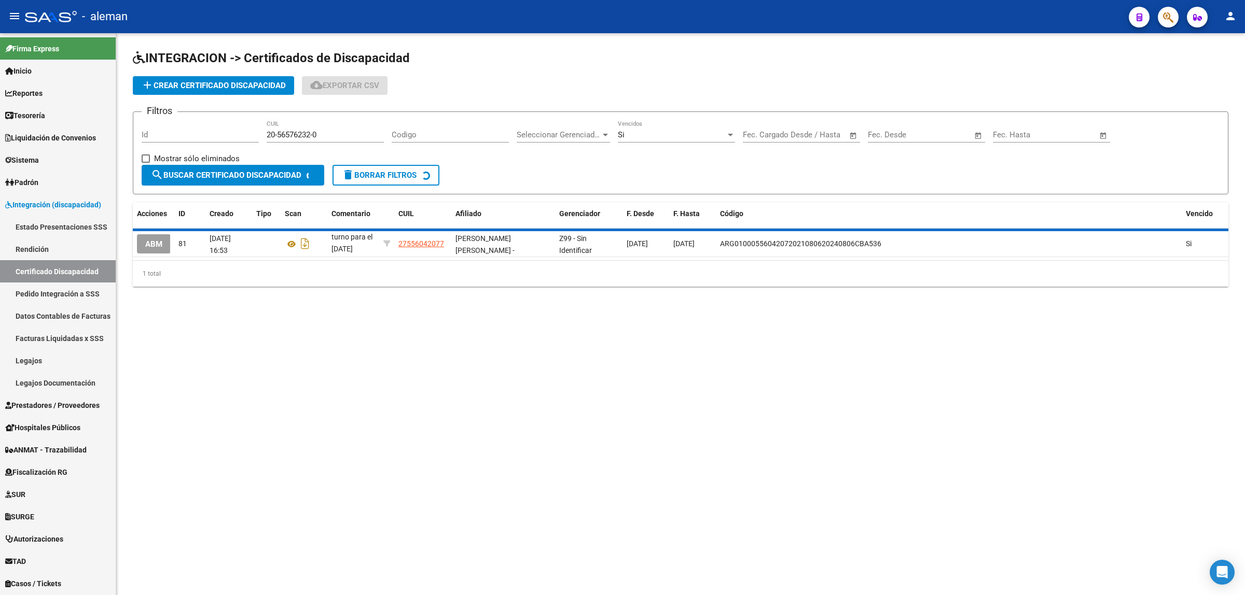
scroll to position [0, 0]
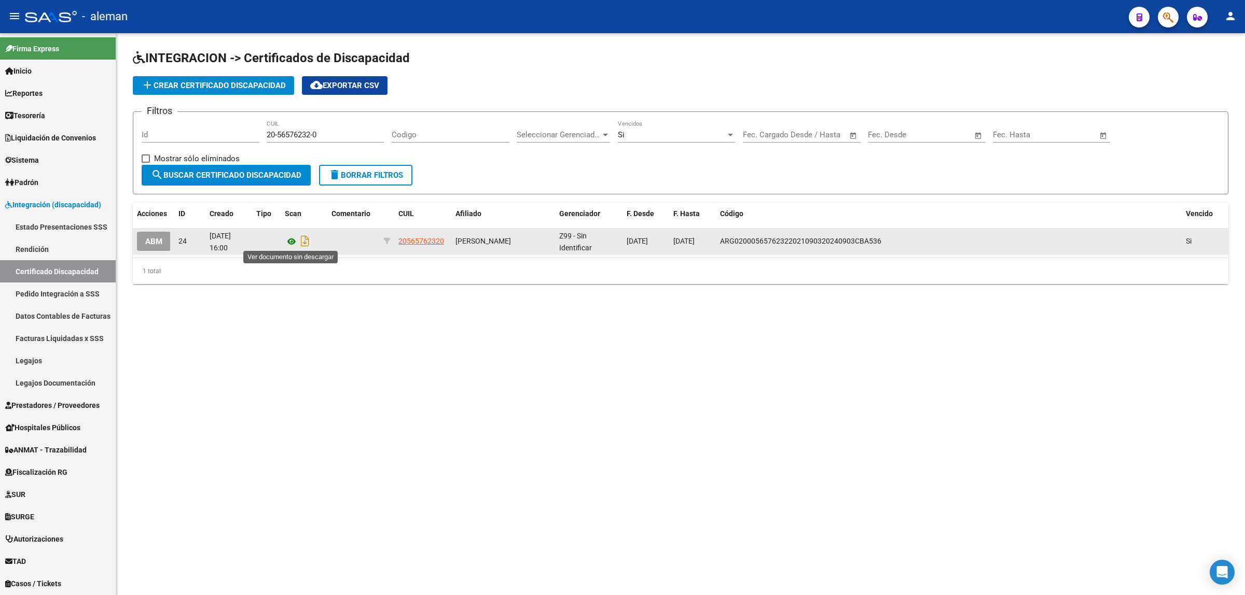
click at [292, 240] on icon at bounding box center [291, 241] width 13 height 12
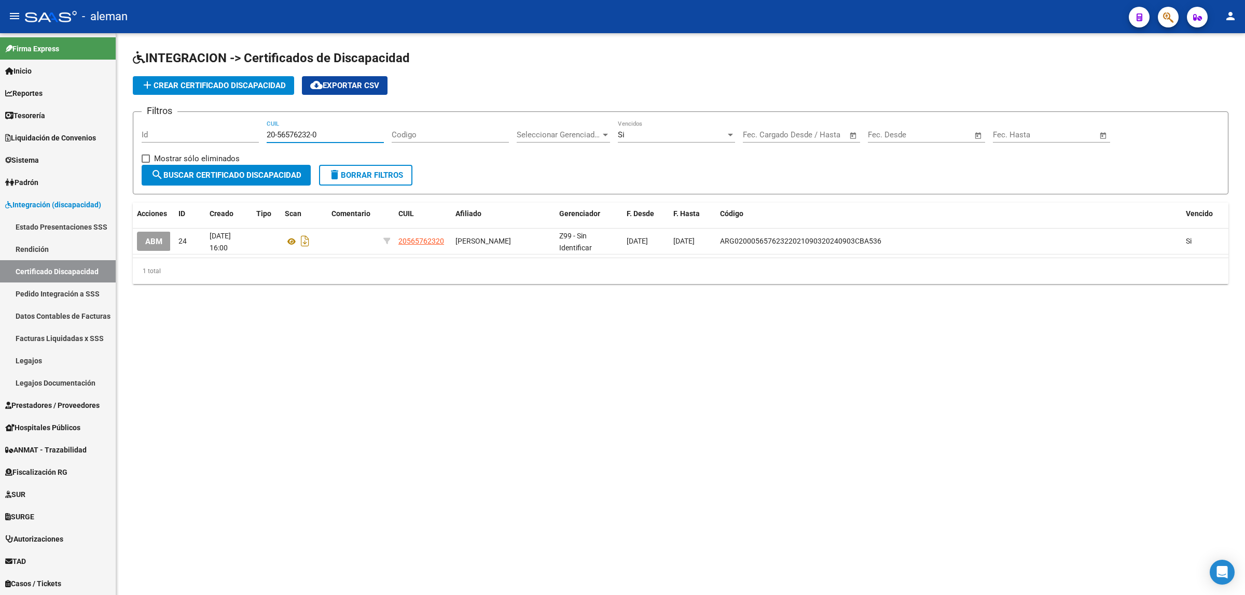
drag, startPoint x: 322, startPoint y: 134, endPoint x: 266, endPoint y: 143, distance: 56.8
click at [266, 143] on div "Filtros Id 20-56576232-0 CUIL Codigo Seleccionar Gerenciador Seleccionar Gerenc…" at bounding box center [681, 142] width 1078 height 45
paste input "815188-8"
type input "20-56815188-8"
click at [286, 171] on span "search Buscar Certificado Discapacidad" at bounding box center [226, 175] width 150 height 9
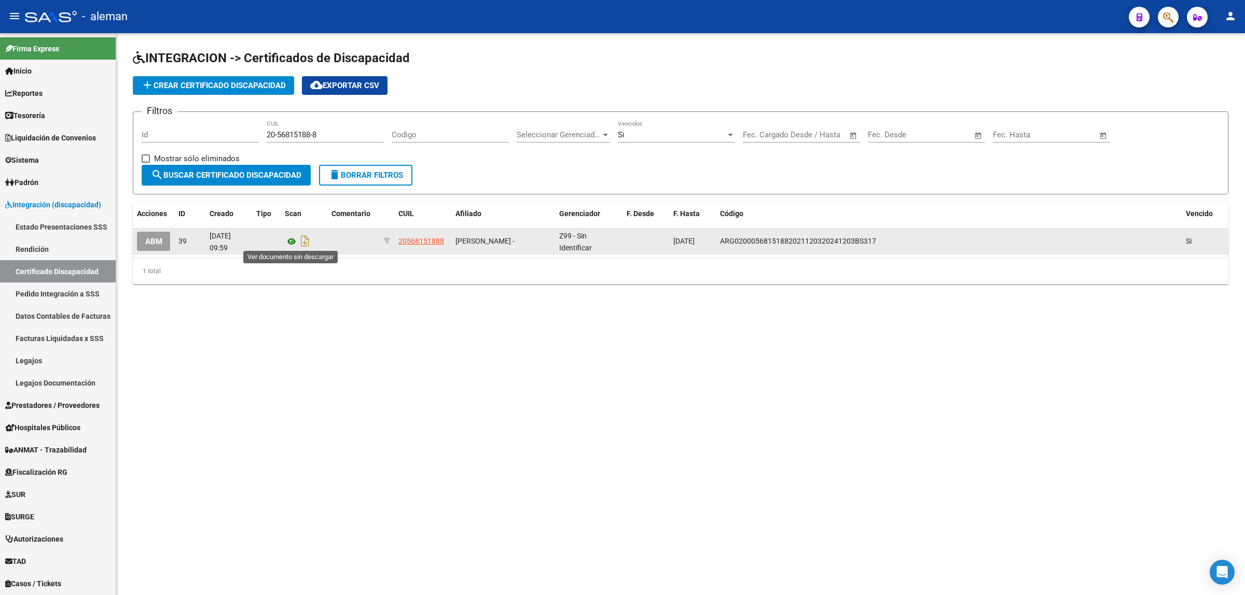
click at [291, 244] on icon at bounding box center [291, 241] width 13 height 12
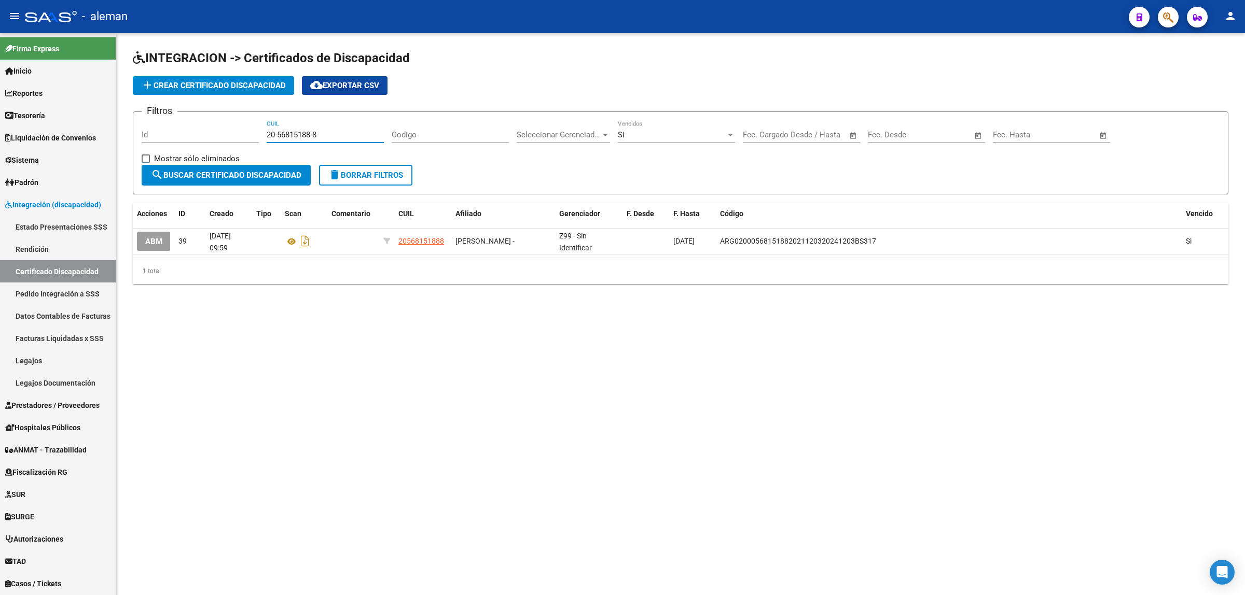
drag, startPoint x: 335, startPoint y: 129, endPoint x: 244, endPoint y: 129, distance: 90.3
click at [244, 129] on div "Filtros Id 20-56815188-8 CUIL Codigo Seleccionar Gerenciador Seleccionar Gerenc…" at bounding box center [681, 142] width 1078 height 45
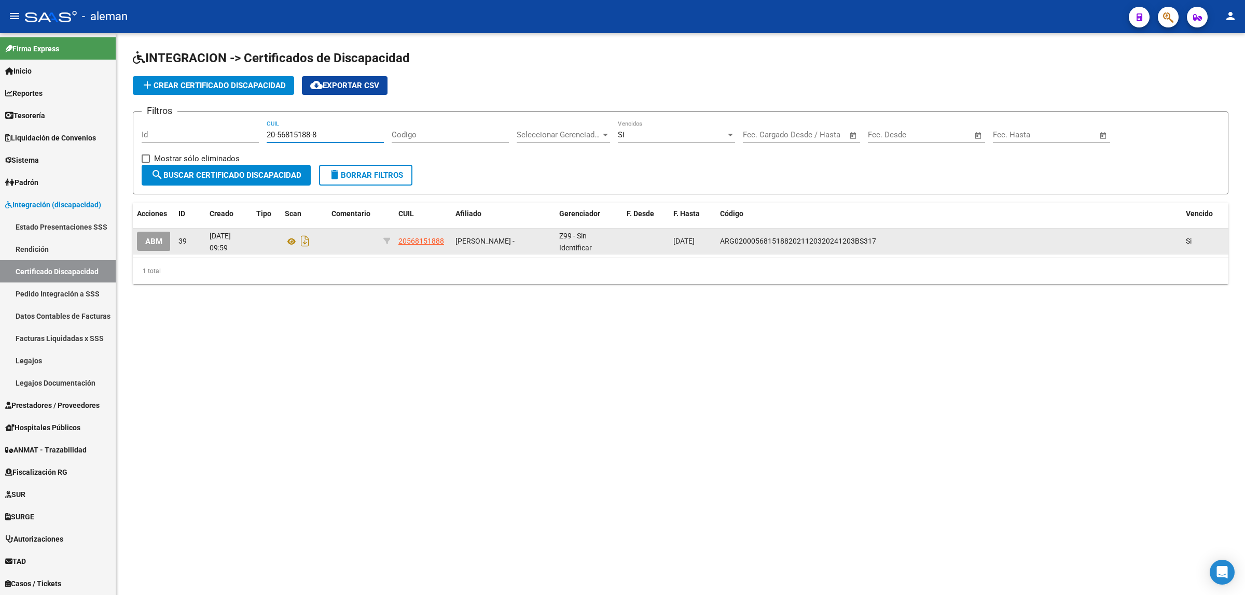
click at [154, 244] on span "ABM" at bounding box center [153, 241] width 17 height 9
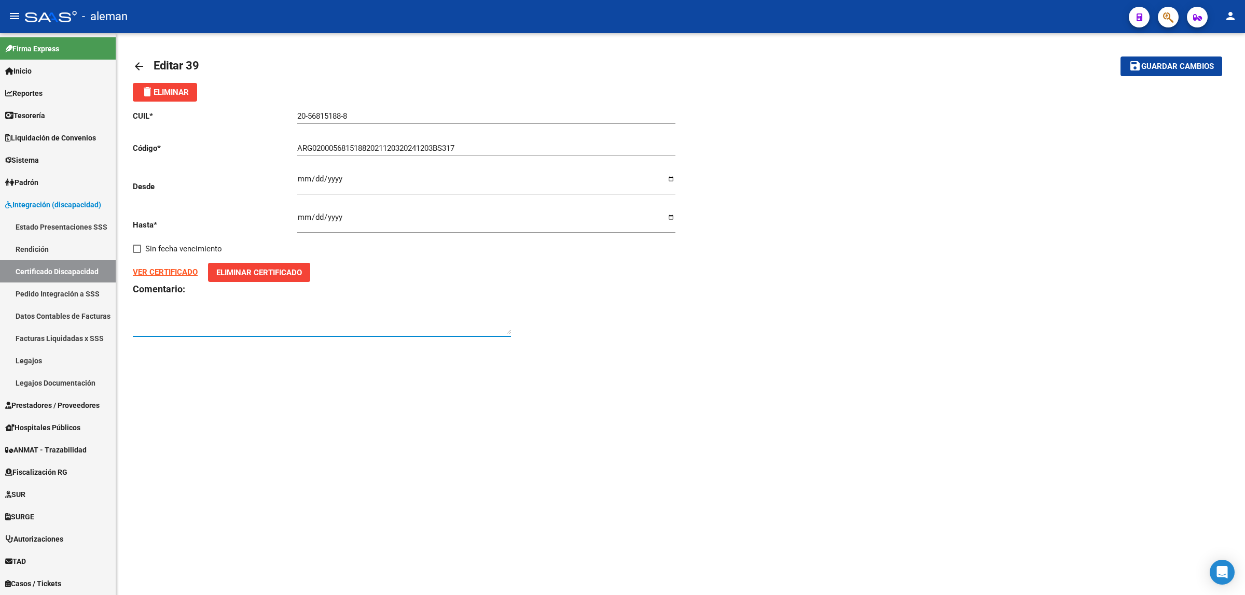
click at [271, 318] on textarea at bounding box center [322, 324] width 378 height 21
paste textarea "27476539647"
type textarea "27476539647"
drag, startPoint x: 200, startPoint y: 322, endPoint x: 128, endPoint y: 314, distance: 72.5
click at [128, 314] on div "arrow_back Editar 39 save Guardar cambios delete Eliminar CUIL * 20-56815188-8 …" at bounding box center [680, 202] width 1129 height 338
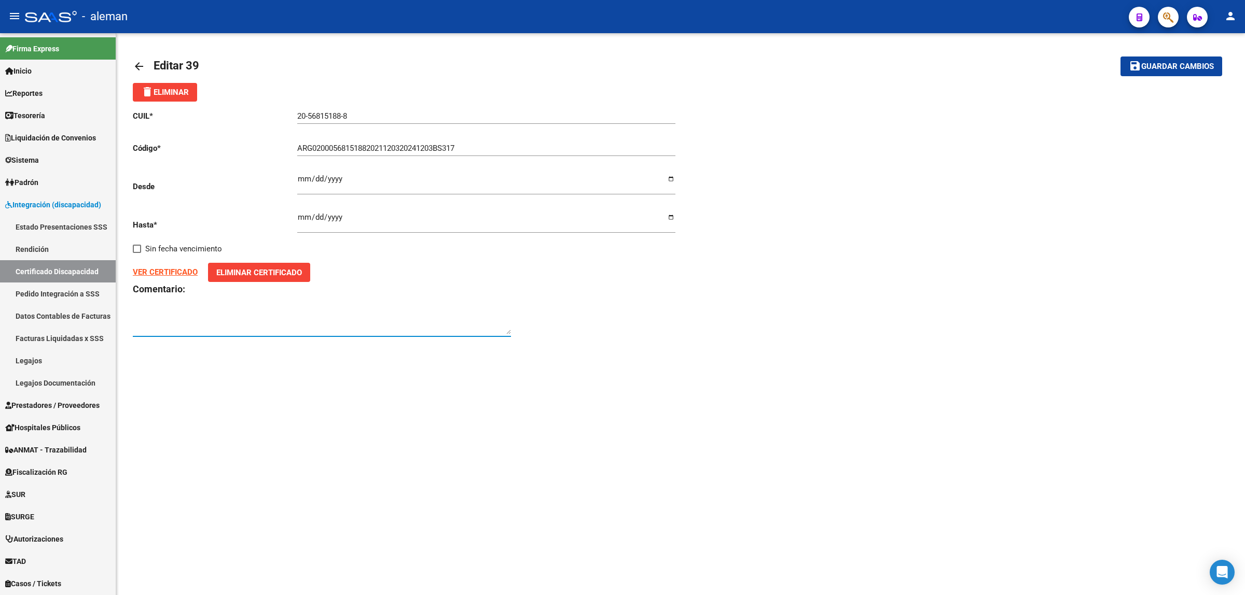
paste textarea "Prorroga por 1 año los vencidos en el año 31/12/2025."
click at [260, 315] on textarea "Prorroga por 1 año los vencidos en el año 31/12/2025." at bounding box center [322, 324] width 378 height 21
click at [282, 316] on textarea "Prorroga por 1 año, vence el 31/12/2025." at bounding box center [322, 324] width 378 height 21
click at [279, 319] on textarea "Prorroga por 1 año, vence el 31/12/2025. (27690723 (188)" at bounding box center [322, 324] width 378 height 21
click at [332, 322] on textarea "Prorroga por 1 año, vence el 31/12/2025. (C.B-27690723 (188)" at bounding box center [322, 324] width 378 height 21
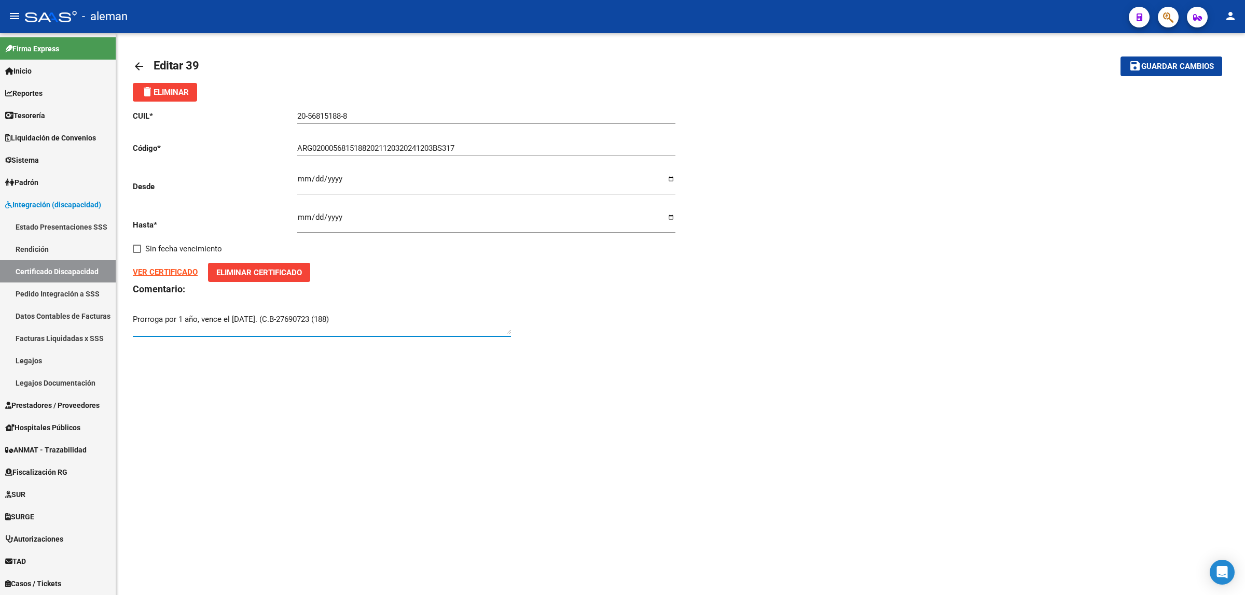
type textarea "Prorroga por 1 año, vence el 31/12/2025. (C.B-27690723 (188)"
click at [414, 372] on mat-sidenav-content "arrow_back Editar 39 save Guardar cambios delete Eliminar CUIL * 20-56815188-8 …" at bounding box center [680, 314] width 1129 height 562
click at [1162, 68] on span "Guardar cambios" at bounding box center [1177, 66] width 73 height 9
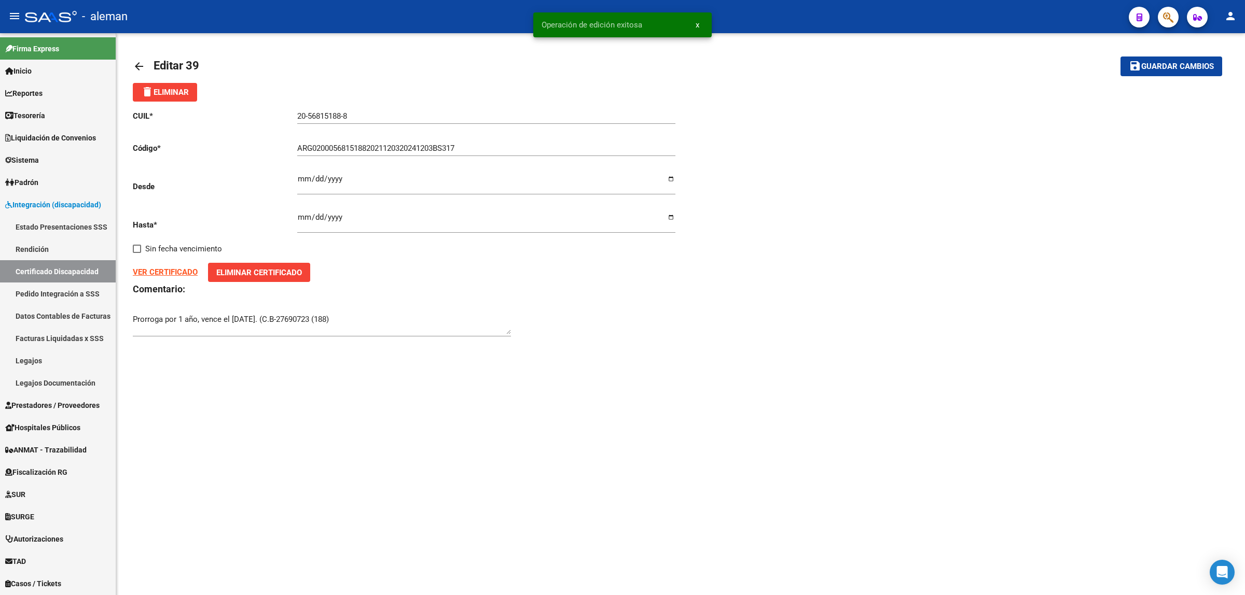
click at [135, 66] on mat-icon "arrow_back" at bounding box center [139, 66] width 12 height 12
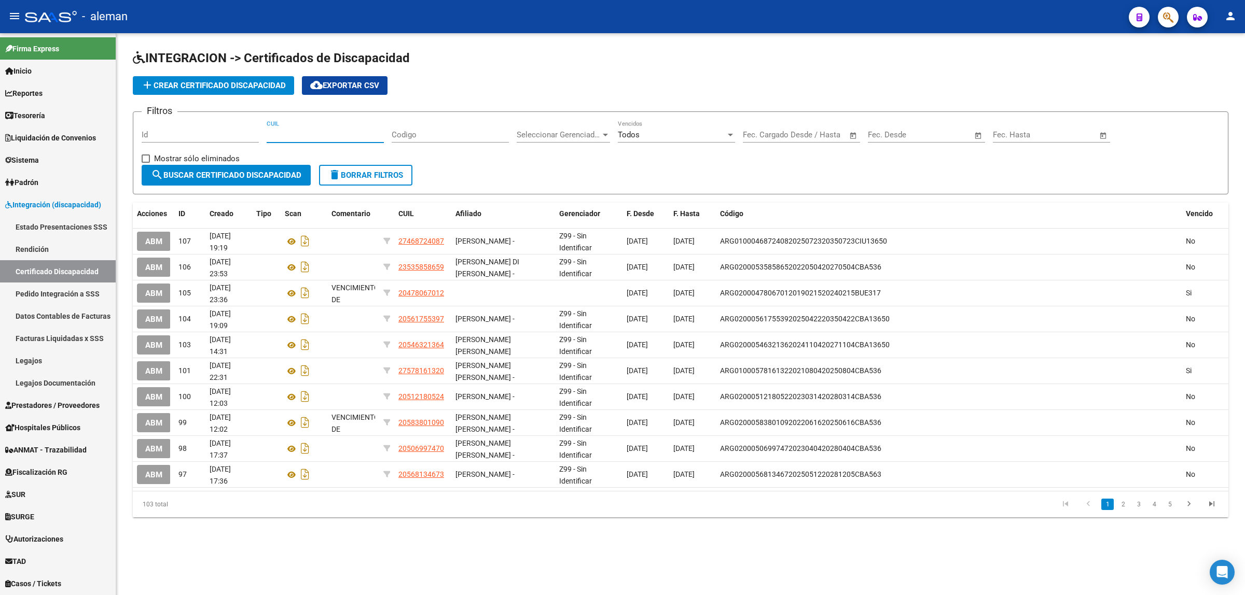
click at [330, 131] on input "CUIL" at bounding box center [325, 134] width 117 height 9
paste input "27-47653964-7"
click at [244, 174] on span "search Buscar Certificado Discapacidad" at bounding box center [226, 175] width 150 height 9
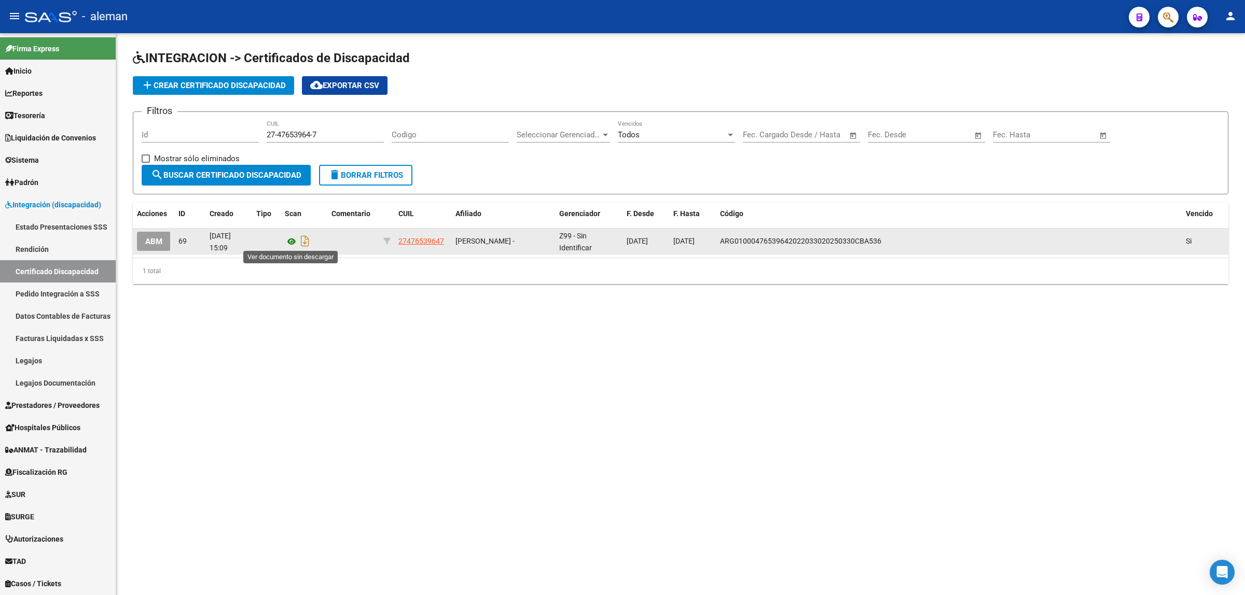
click at [294, 240] on icon at bounding box center [291, 241] width 13 height 12
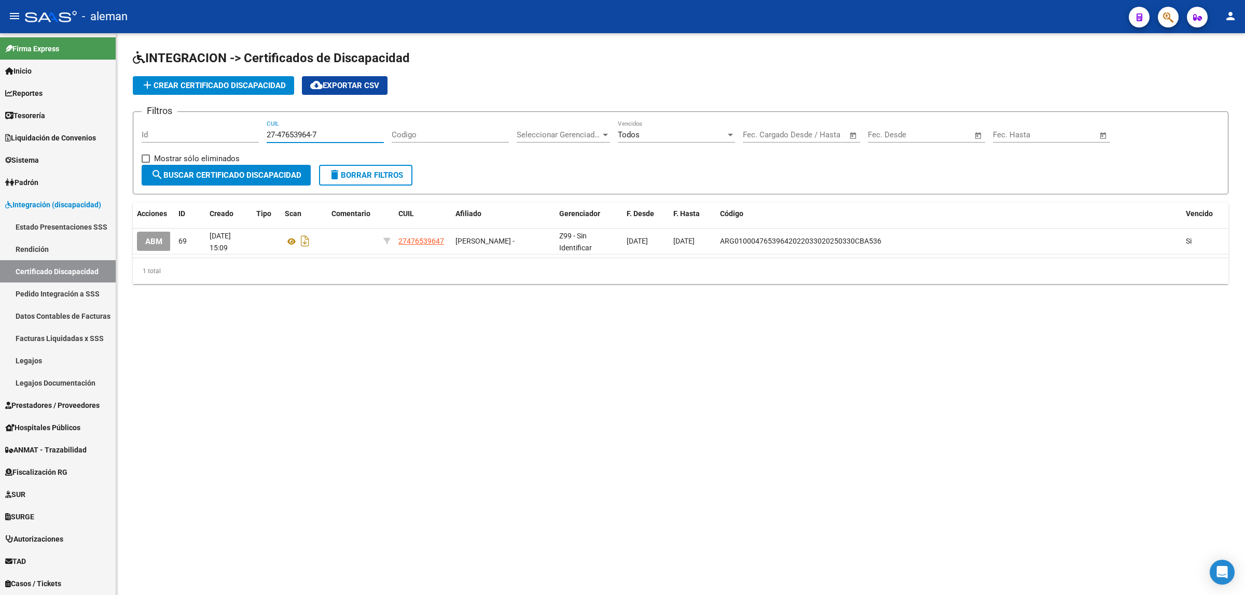
drag, startPoint x: 329, startPoint y: 136, endPoint x: 143, endPoint y: 135, distance: 186.7
click at [143, 135] on div "Filtros Id 27-47653964-7 CUIL Codigo Seleccionar Gerenciador Seleccionar Gerenc…" at bounding box center [681, 142] width 1078 height 45
paste input "0-56175539"
click at [220, 174] on span "search Buscar Certificado Discapacidad" at bounding box center [226, 175] width 150 height 9
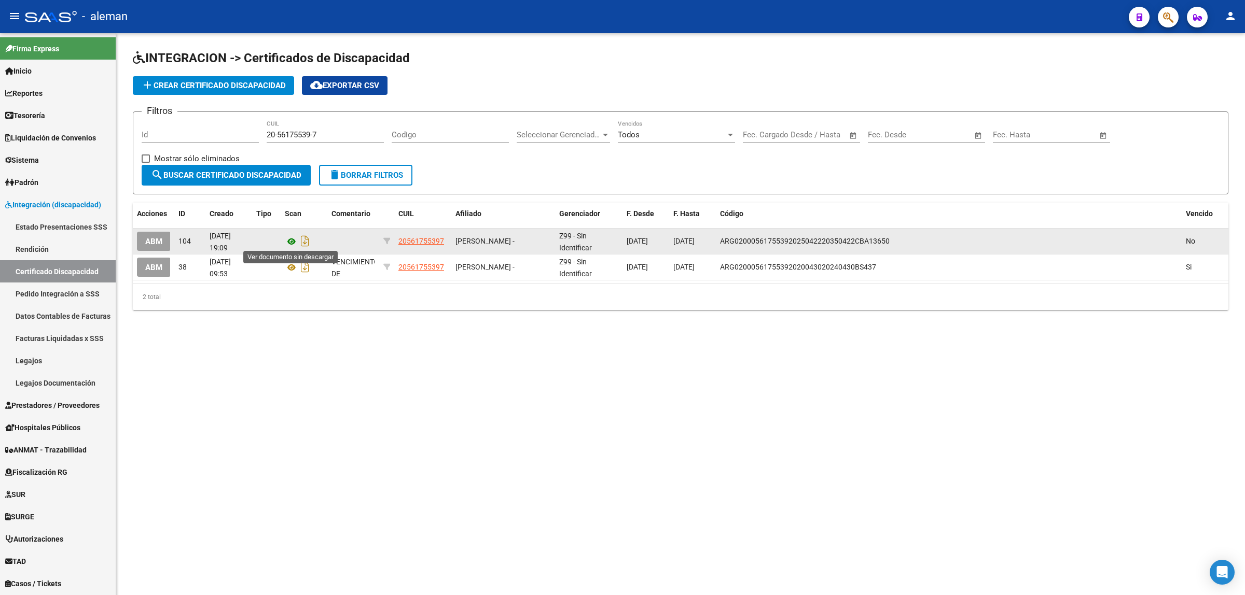
click at [293, 240] on icon at bounding box center [291, 241] width 13 height 12
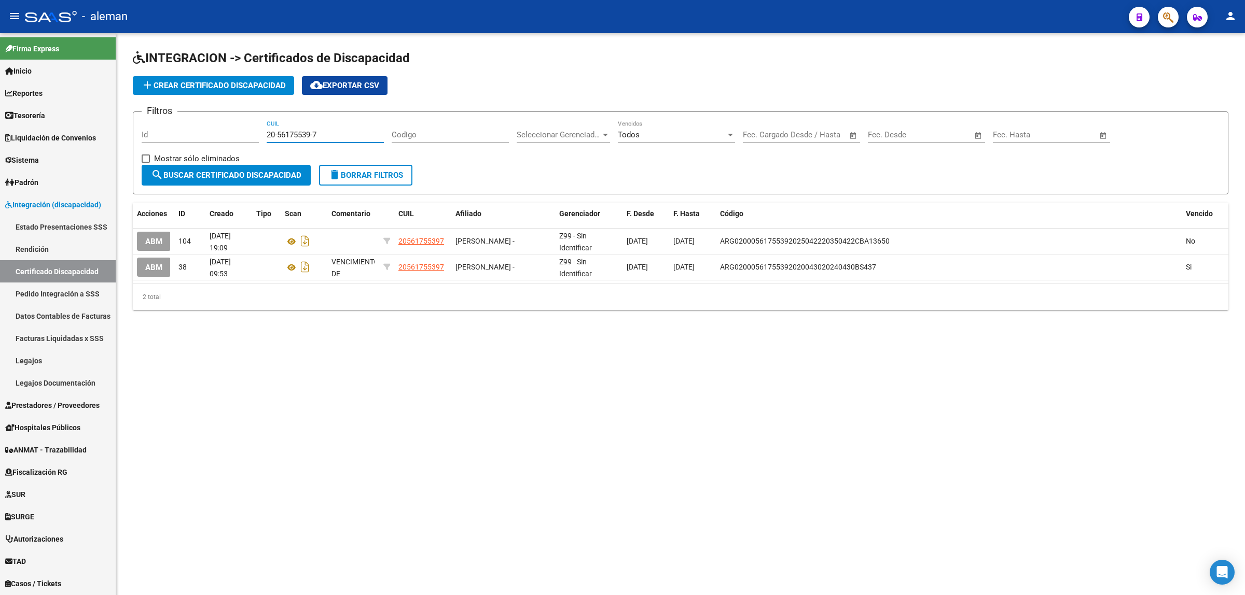
drag, startPoint x: 324, startPoint y: 137, endPoint x: 258, endPoint y: 131, distance: 66.7
click at [258, 131] on div "Filtros Id 20-56175539-7 CUIL Codigo Seleccionar Gerenciador Seleccionar Gerenc…" at bounding box center [681, 142] width 1078 height 45
paste input "7-57816132-0"
click at [198, 175] on span "search Buscar Certificado Discapacidad" at bounding box center [226, 175] width 150 height 9
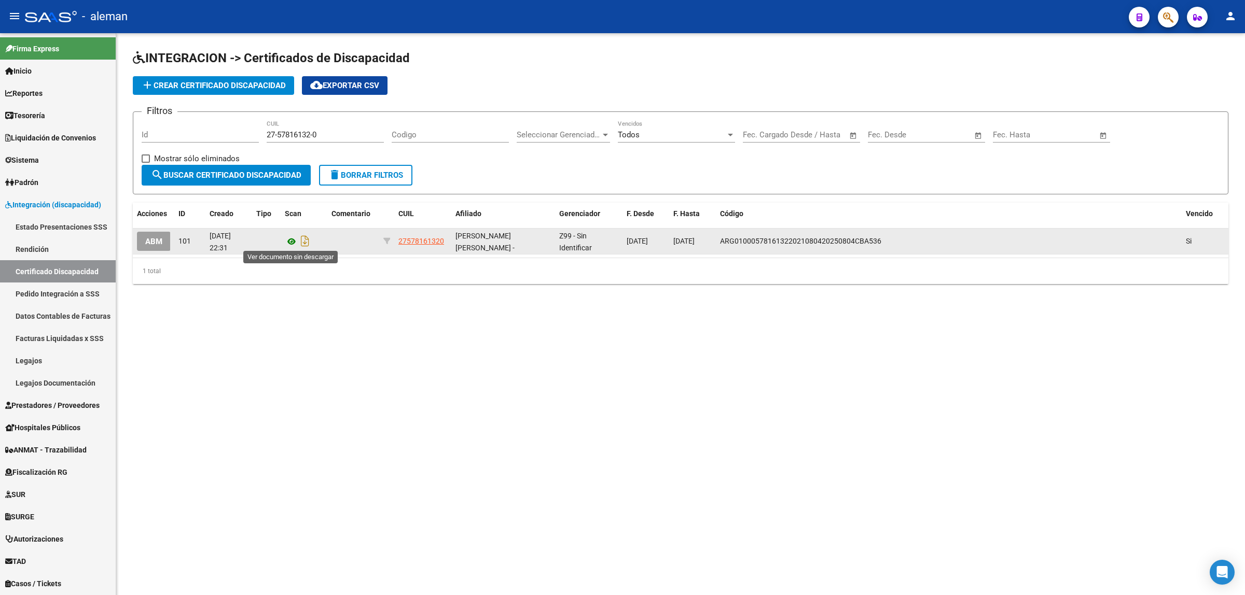
click at [290, 240] on icon at bounding box center [291, 241] width 13 height 12
click at [288, 241] on icon at bounding box center [291, 241] width 13 height 12
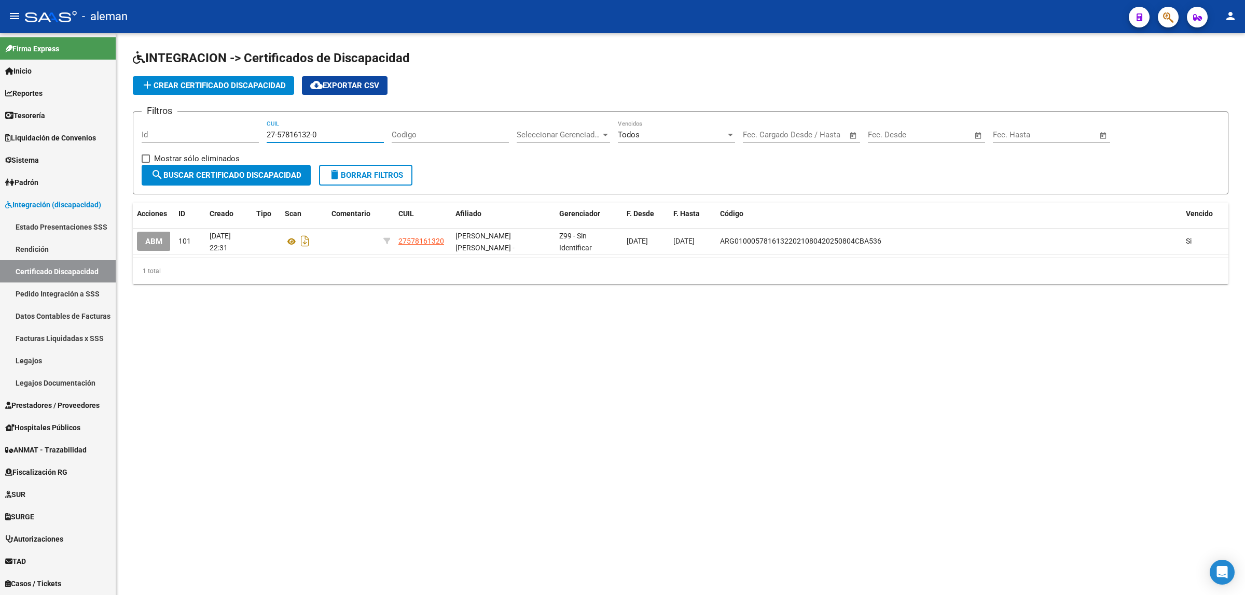
drag, startPoint x: 343, startPoint y: 135, endPoint x: 262, endPoint y: 124, distance: 81.6
click at [262, 124] on div "Filtros Id 27-57816132-0 CUIL Codigo Seleccionar Gerenciador Seleccionar Gerenc…" at bounding box center [681, 142] width 1078 height 45
paste input "0-48794355"
type input "20-48794355-0"
click at [263, 171] on span "search Buscar Certificado Discapacidad" at bounding box center [226, 175] width 150 height 9
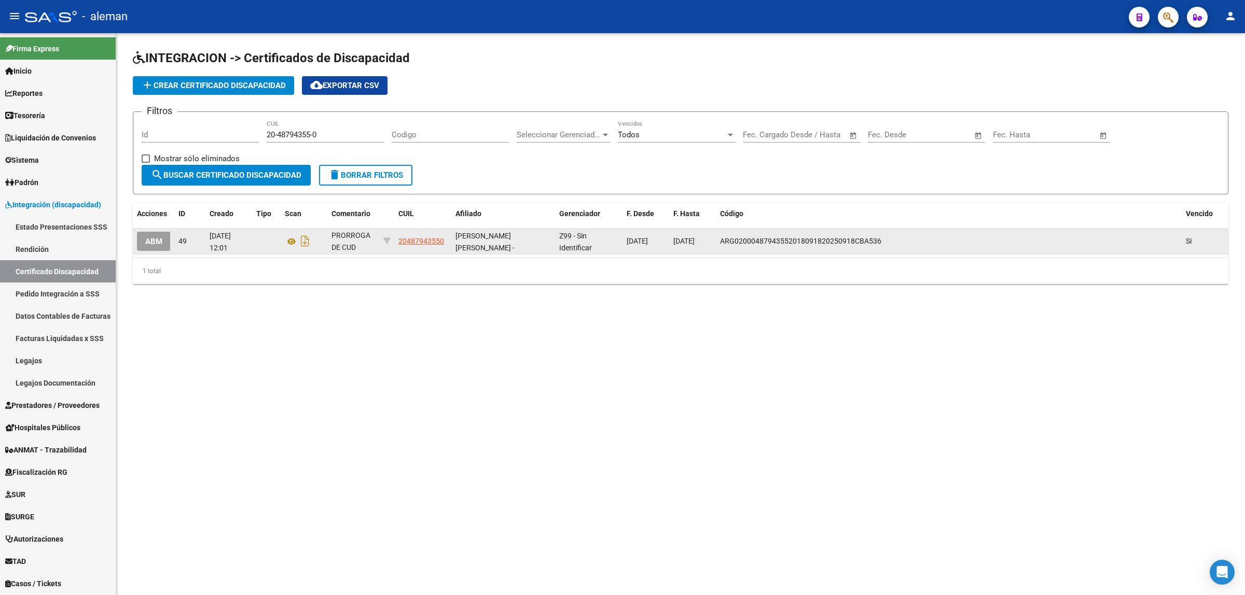
scroll to position [37, 0]
click at [292, 240] on icon at bounding box center [291, 241] width 13 height 12
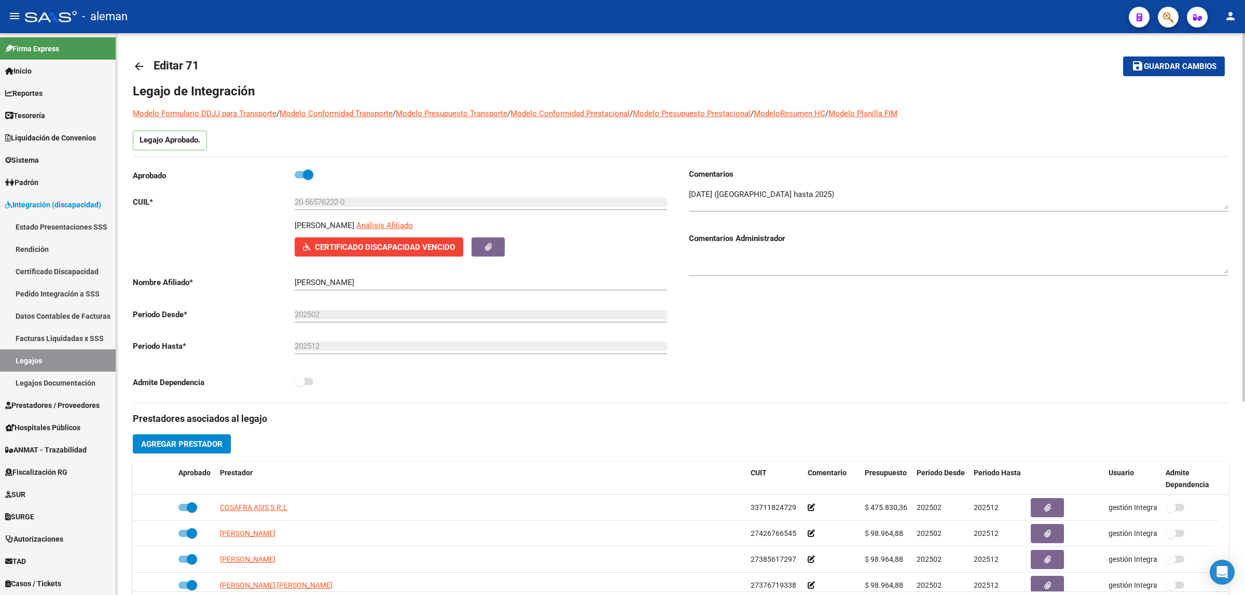
click at [135, 64] on mat-icon "arrow_back" at bounding box center [139, 66] width 12 height 12
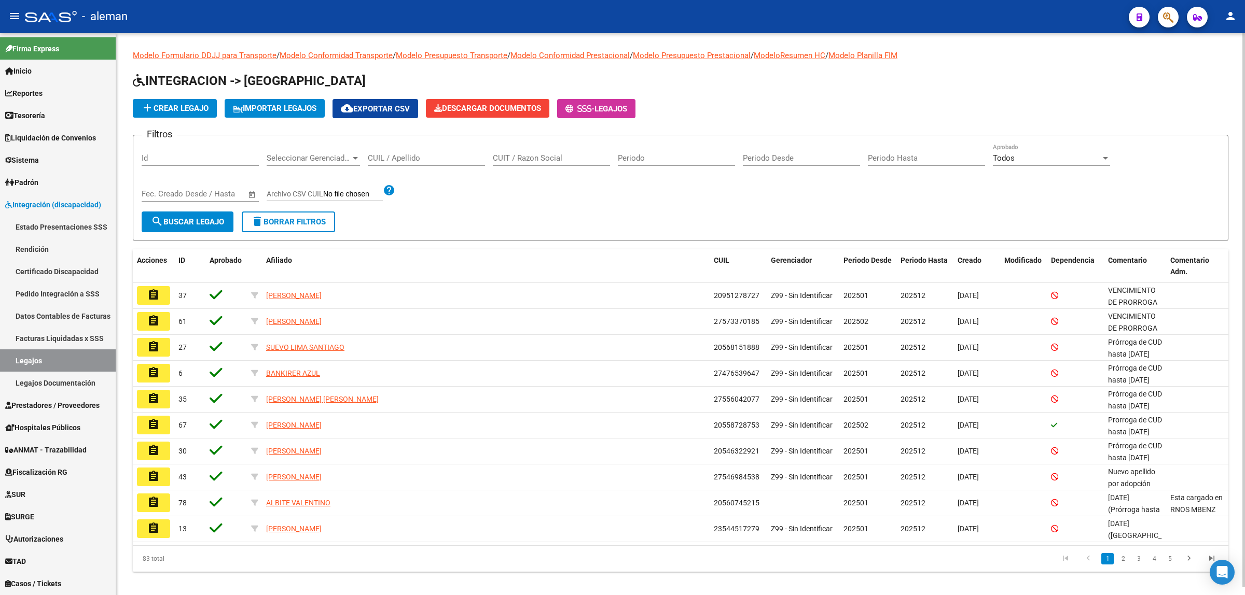
click at [403, 157] on input "CUIL / Apellido" at bounding box center [426, 158] width 117 height 9
click at [199, 221] on span "search Buscar Legajo" at bounding box center [187, 221] width 73 height 9
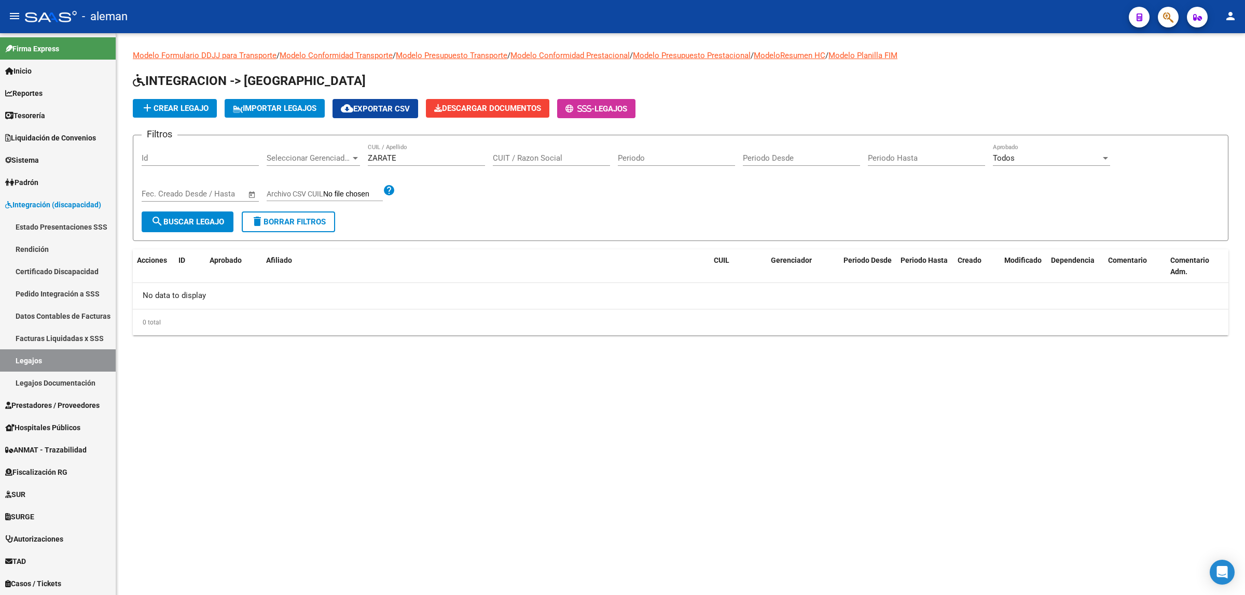
click at [414, 156] on input "ZARATE" at bounding box center [426, 158] width 117 height 9
click at [208, 217] on span "search Buscar Legajo" at bounding box center [187, 221] width 73 height 9
click at [411, 161] on input "ZARAT" at bounding box center [426, 158] width 117 height 9
type input "Z"
click at [506, 160] on input "CUIT / Razon Social" at bounding box center [551, 158] width 117 height 9
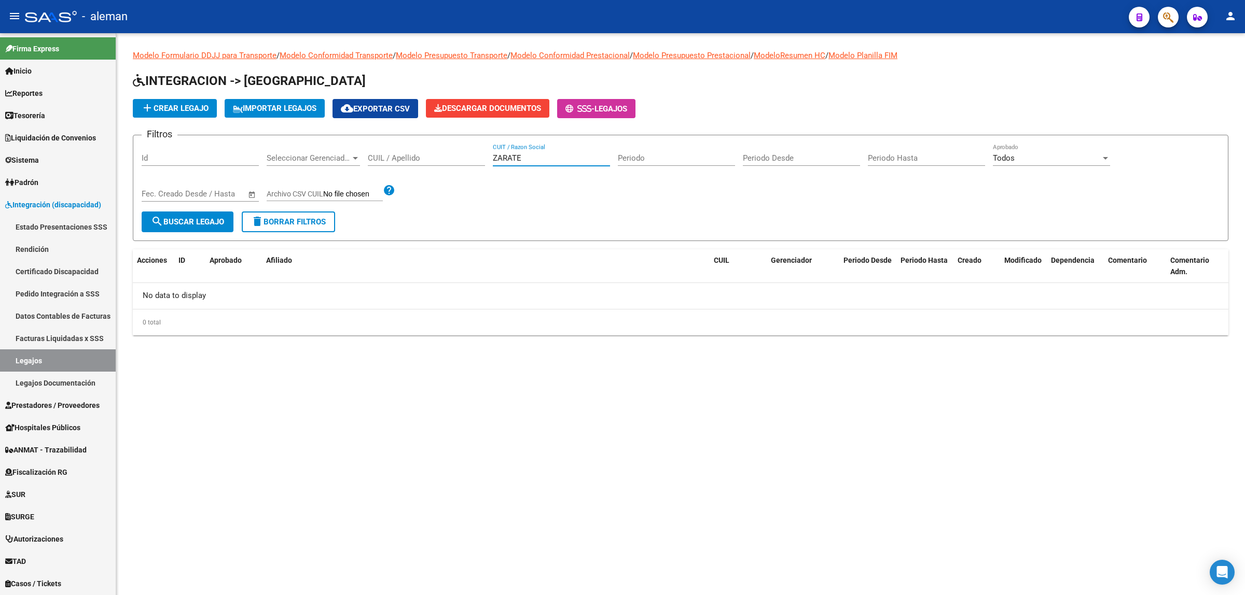
type input "ZARATE"
click at [175, 227] on button "search Buscar Legajo" at bounding box center [188, 222] width 92 height 21
drag, startPoint x: 546, startPoint y: 159, endPoint x: 478, endPoint y: 157, distance: 68.5
click at [478, 157] on div "Filtros Id Seleccionar Gerenciador Seleccionar Gerenciador CUIL / Apellido ZARA…" at bounding box center [681, 178] width 1078 height 68
click at [198, 222] on span "search Buscar Legajo" at bounding box center [187, 221] width 73 height 9
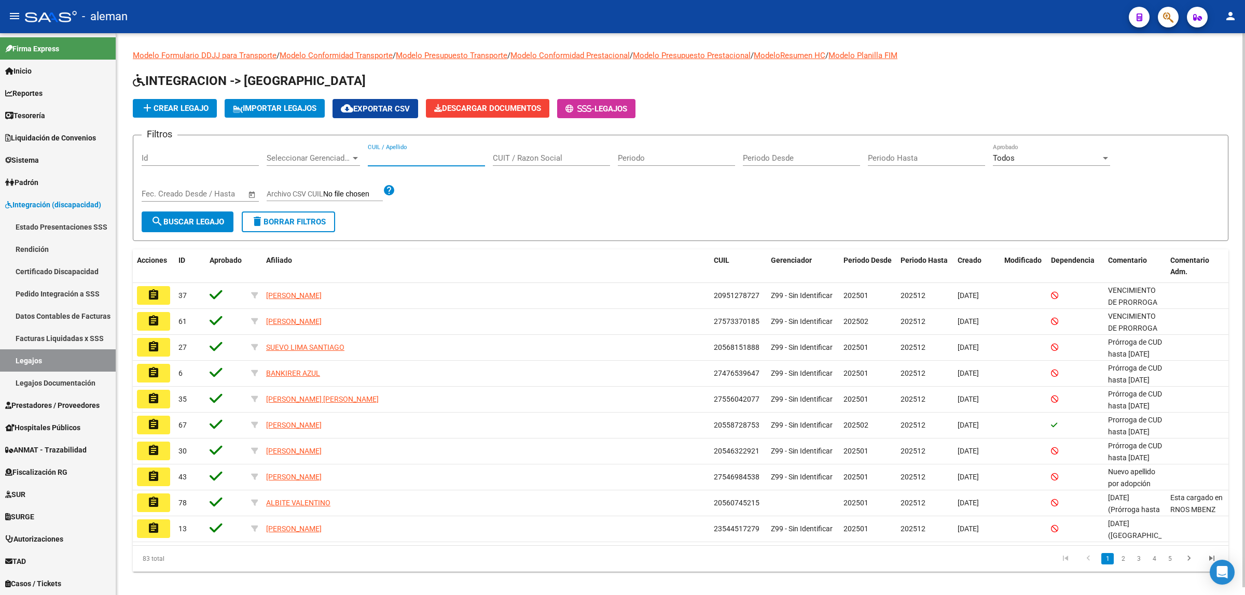
click at [370, 155] on input "CUIL / Apellido" at bounding box center [426, 158] width 117 height 9
paste input "20530808190"
type input "20530808190"
click at [205, 227] on button "search Buscar Legajo" at bounding box center [188, 222] width 92 height 21
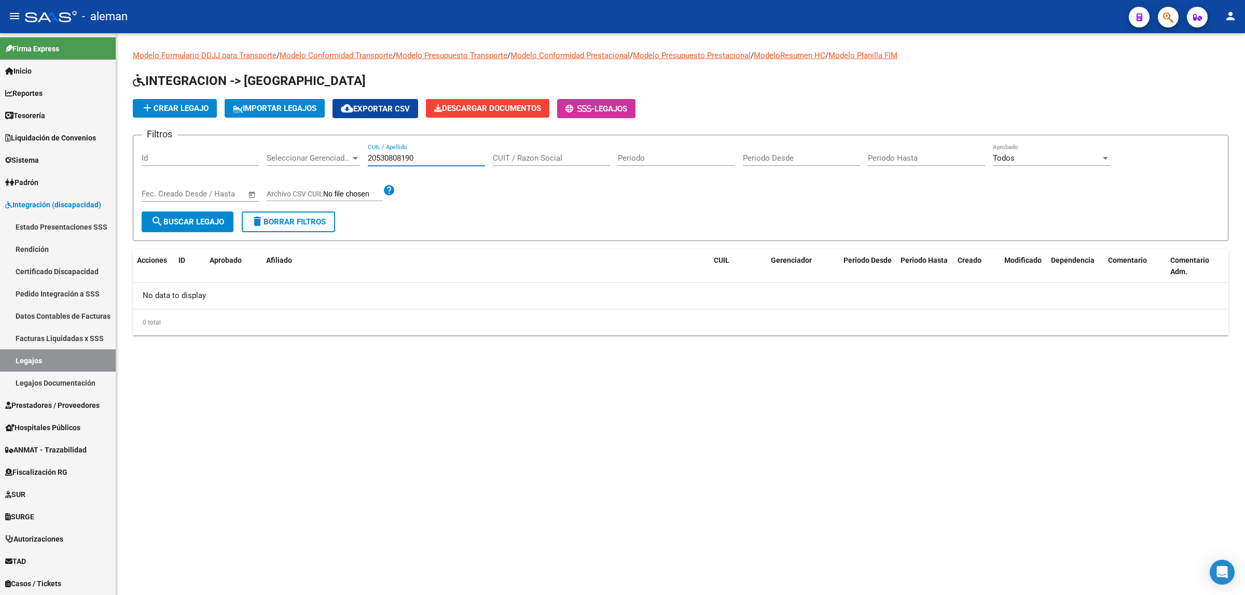
drag, startPoint x: 422, startPoint y: 154, endPoint x: 365, endPoint y: 157, distance: 57.2
click at [365, 157] on div "Filtros Id Seleccionar Gerenciador Seleccionar Gerenciador 20530808190 CUIL / A…" at bounding box center [681, 178] width 1078 height 68
click at [201, 226] on button "search Buscar Legajo" at bounding box center [188, 222] width 92 height 21
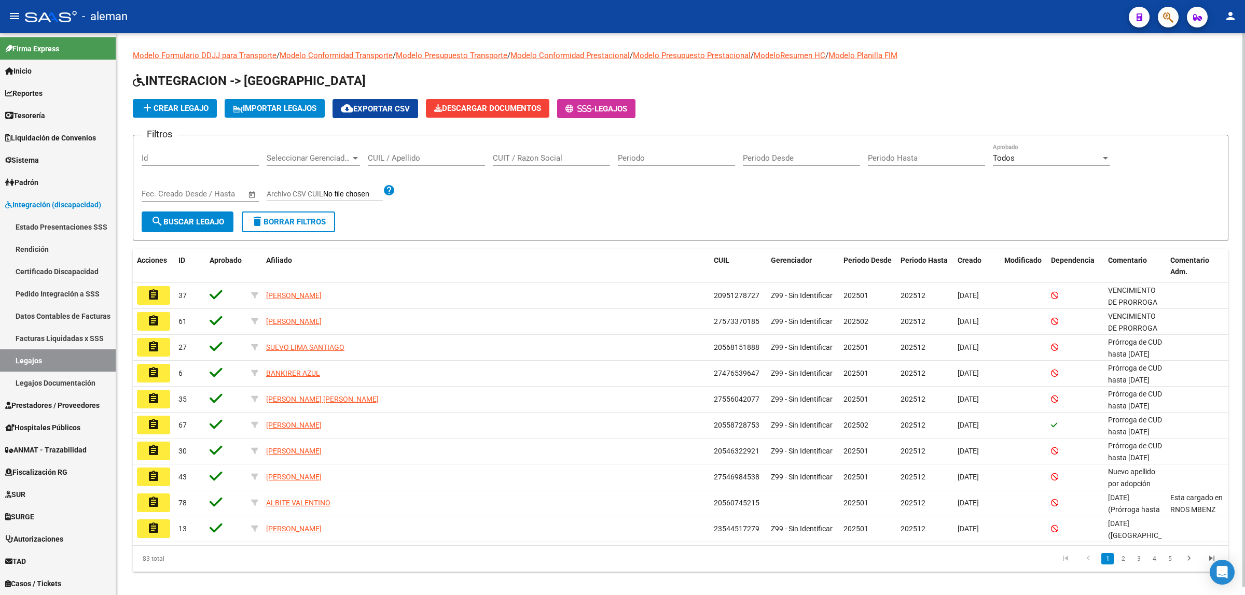
click at [400, 161] on input "CUIL / Apellido" at bounding box center [426, 158] width 117 height 9
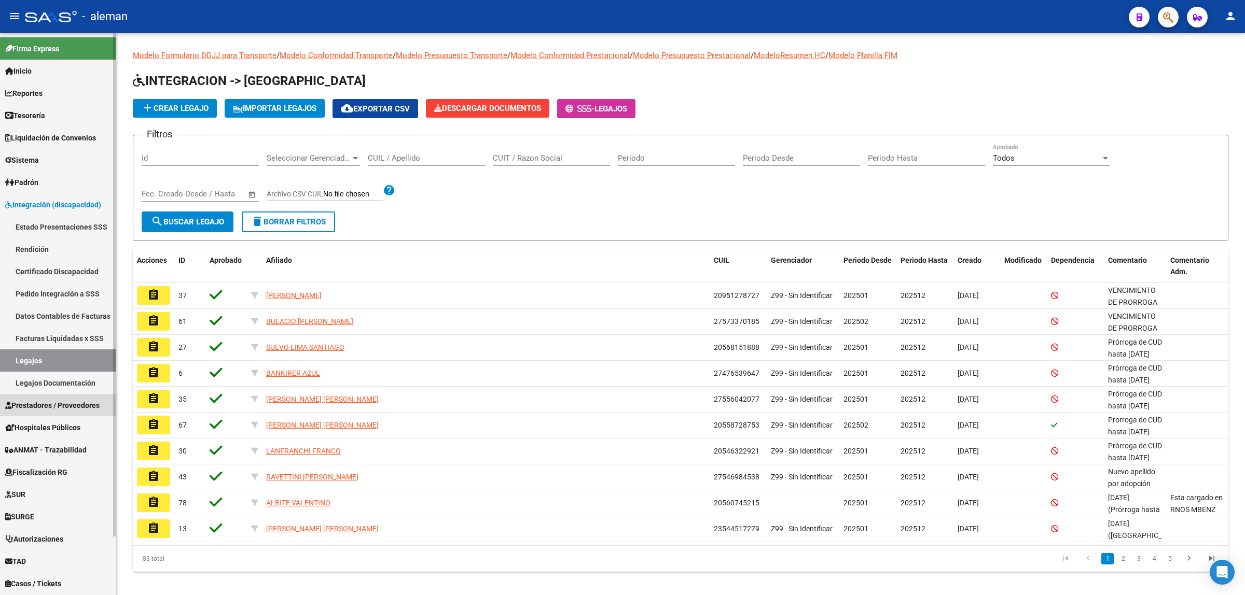
click at [53, 397] on link "Prestadores / Proveedores" at bounding box center [58, 405] width 116 height 22
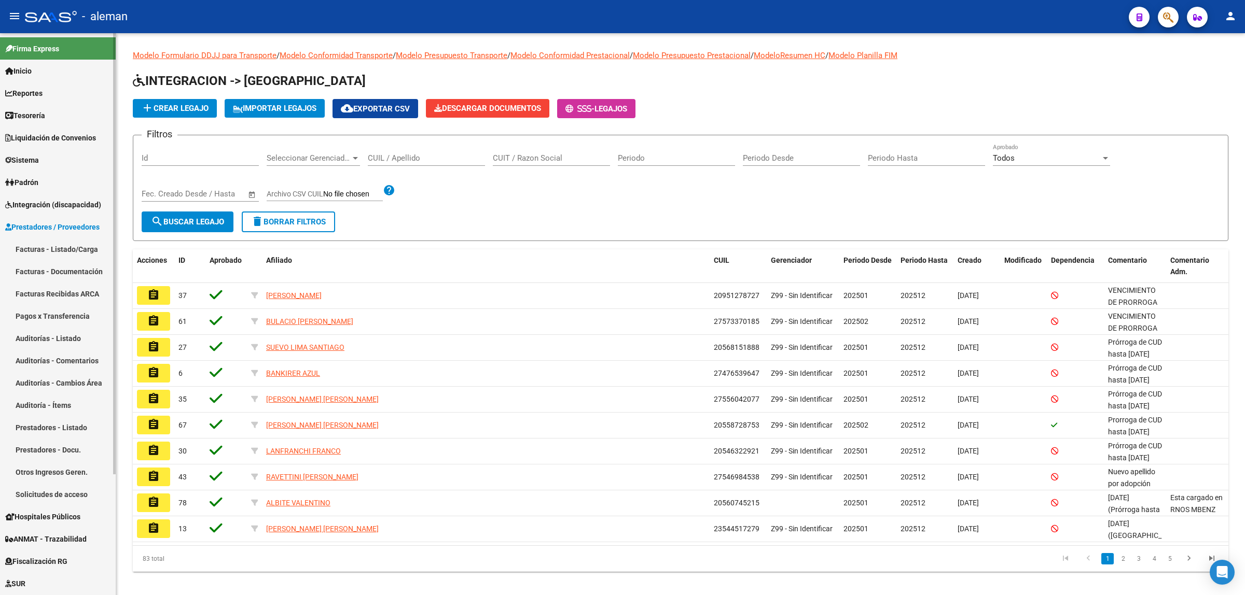
click at [45, 247] on link "Facturas - Listado/Carga" at bounding box center [58, 249] width 116 height 22
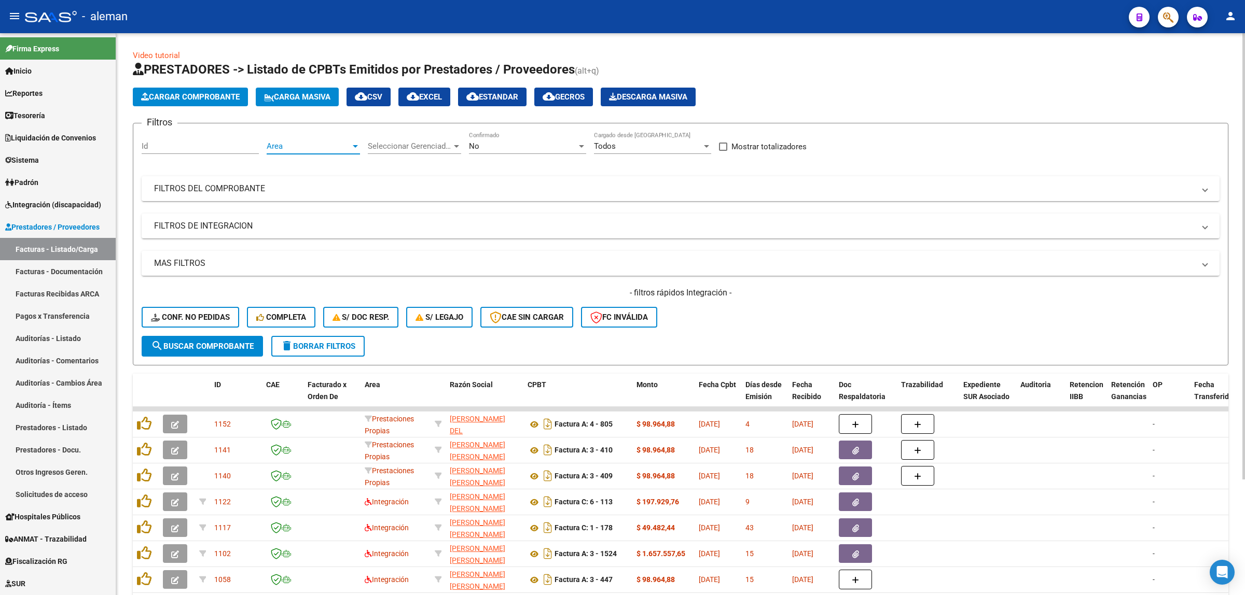
click at [351, 146] on div at bounding box center [355, 146] width 9 height 8
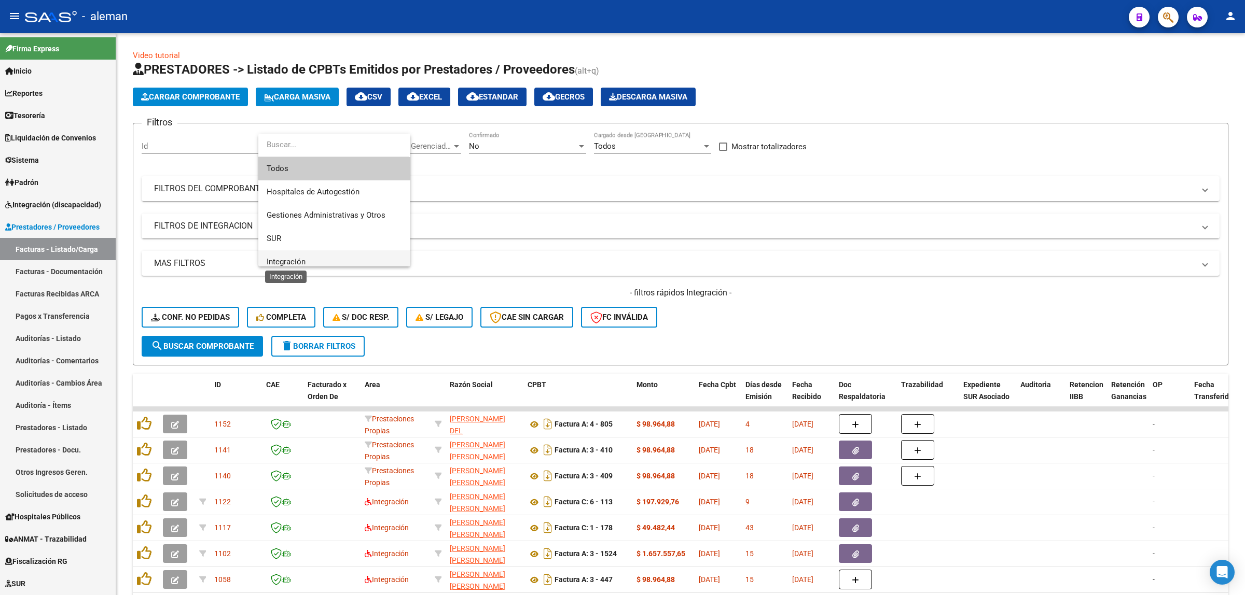
click at [288, 260] on span "Integración" at bounding box center [286, 261] width 39 height 9
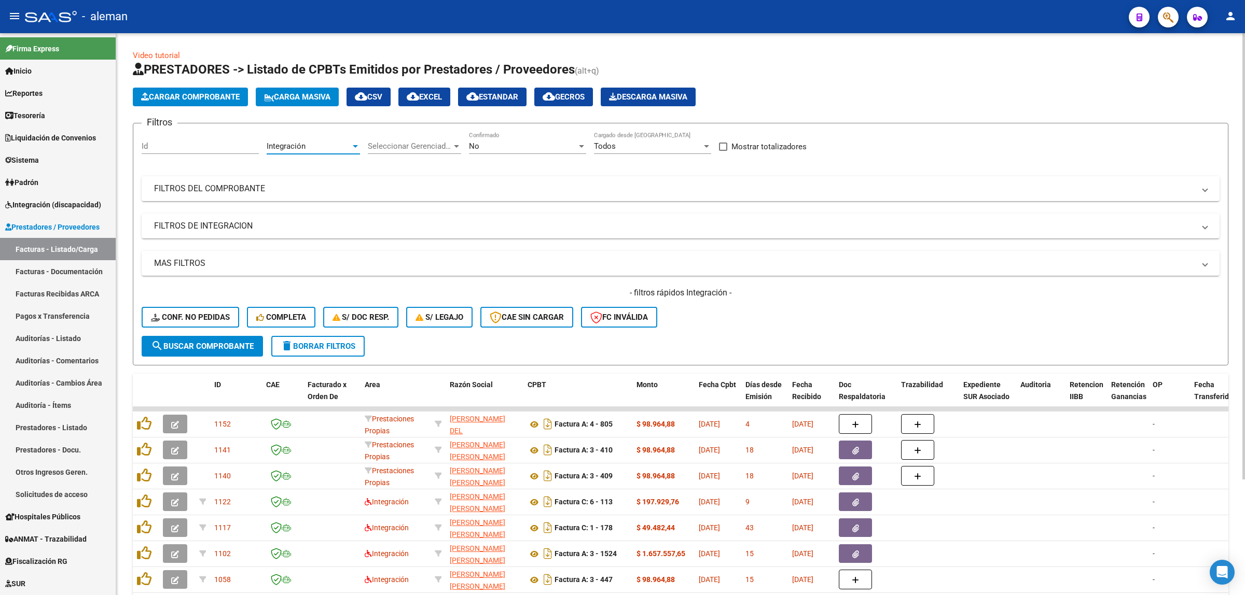
scroll to position [7, 0]
click at [213, 348] on span "search Buscar Comprobante" at bounding box center [202, 346] width 103 height 9
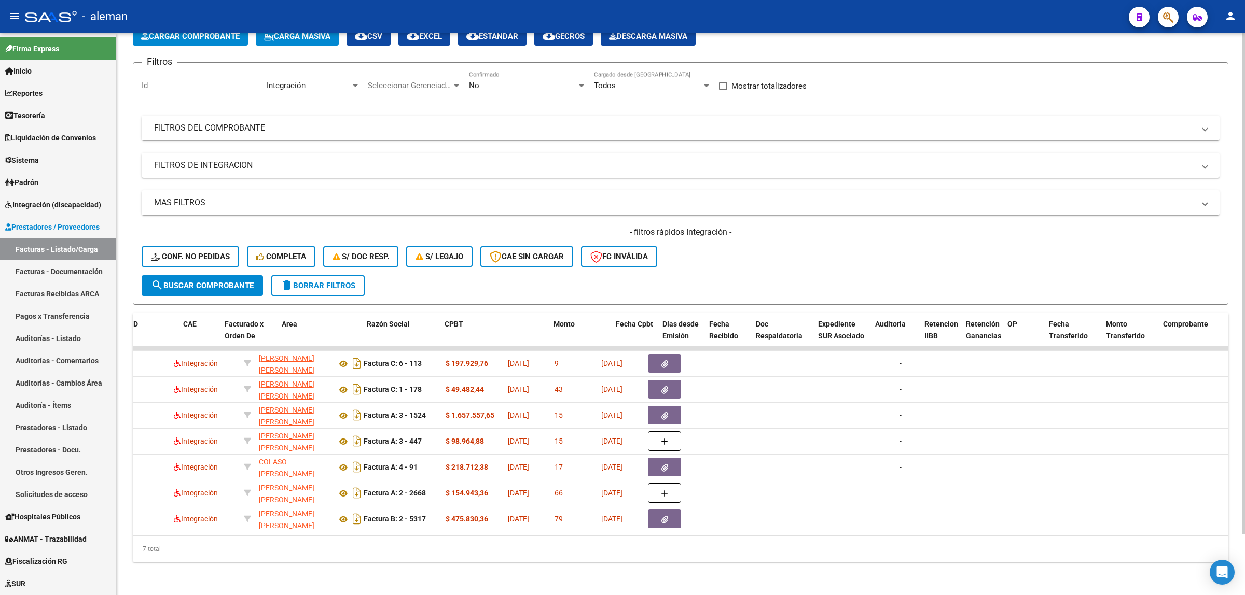
scroll to position [0, 0]
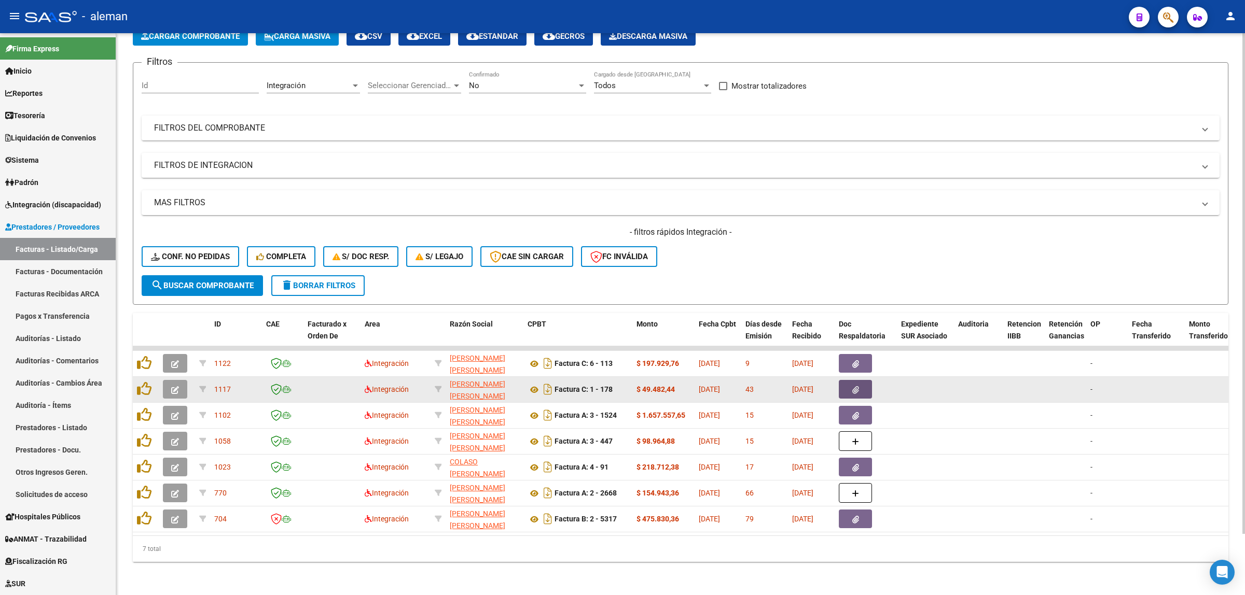
click at [850, 382] on button "button" at bounding box center [855, 389] width 33 height 19
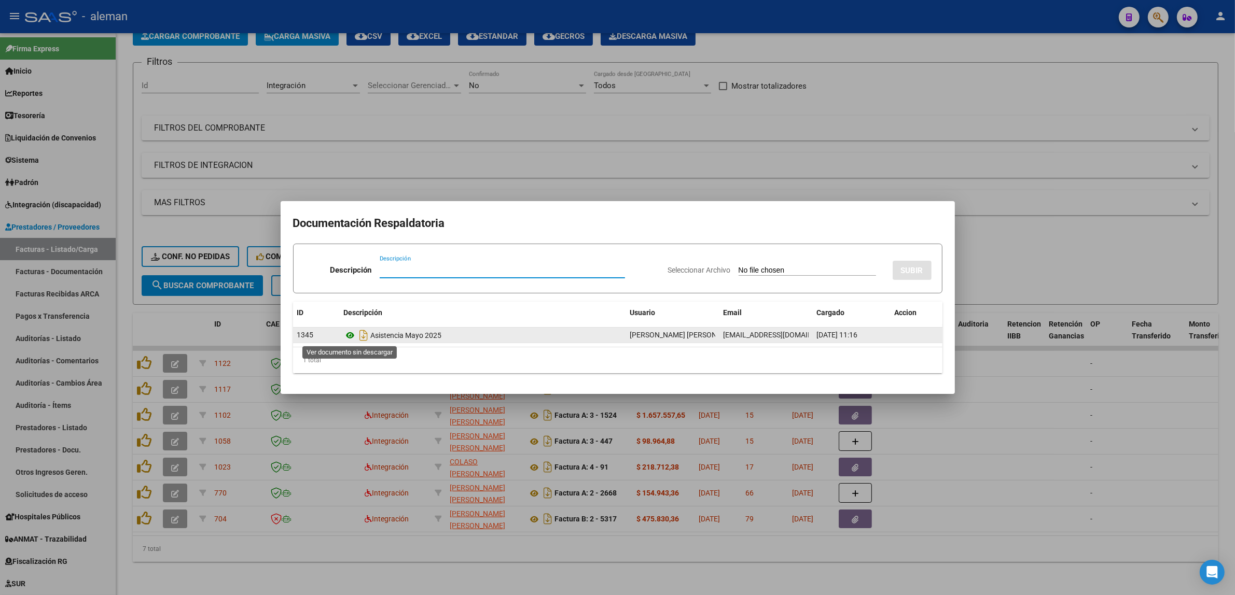
click at [351, 332] on icon at bounding box center [350, 335] width 13 height 12
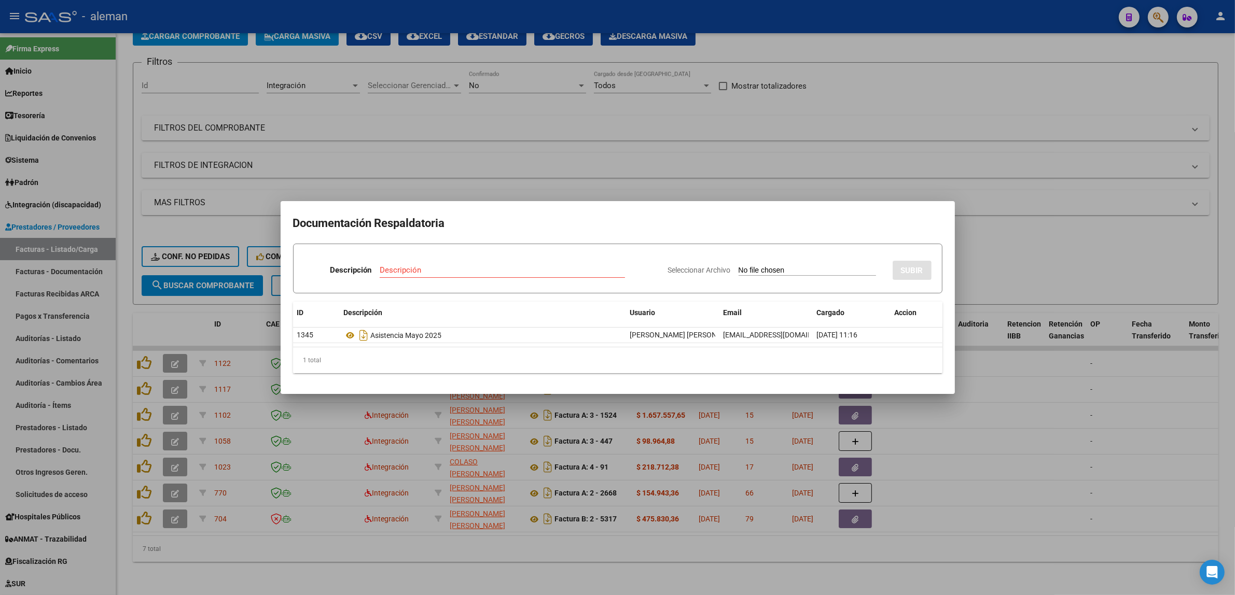
click at [1010, 380] on div at bounding box center [617, 297] width 1235 height 595
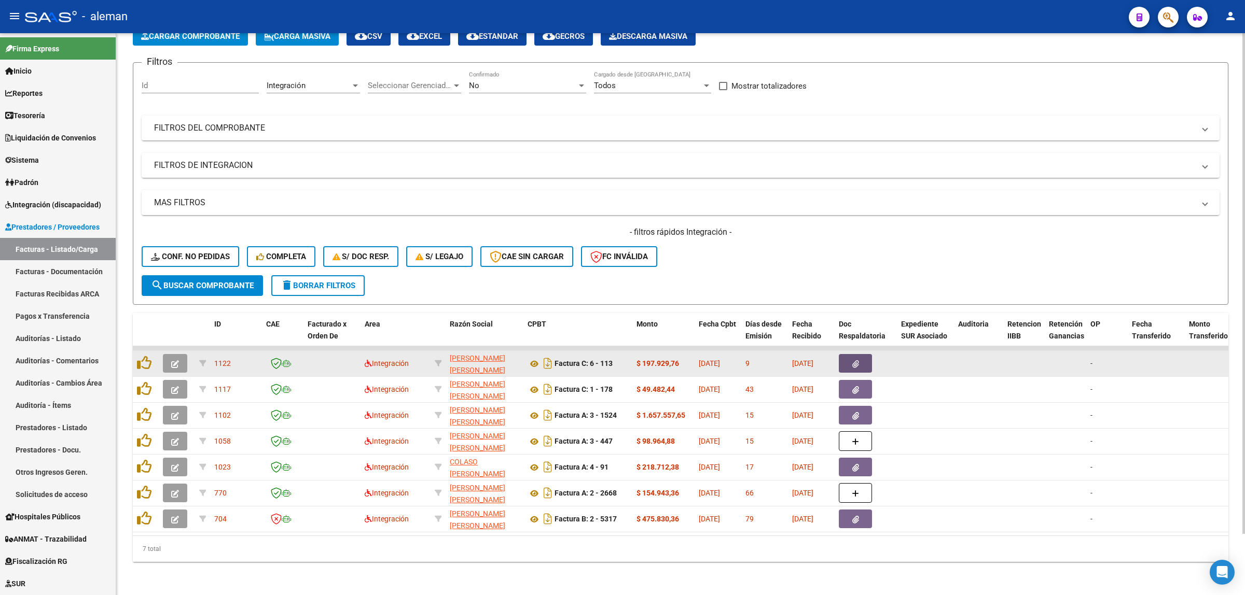
click at [851, 356] on button "button" at bounding box center [855, 363] width 33 height 19
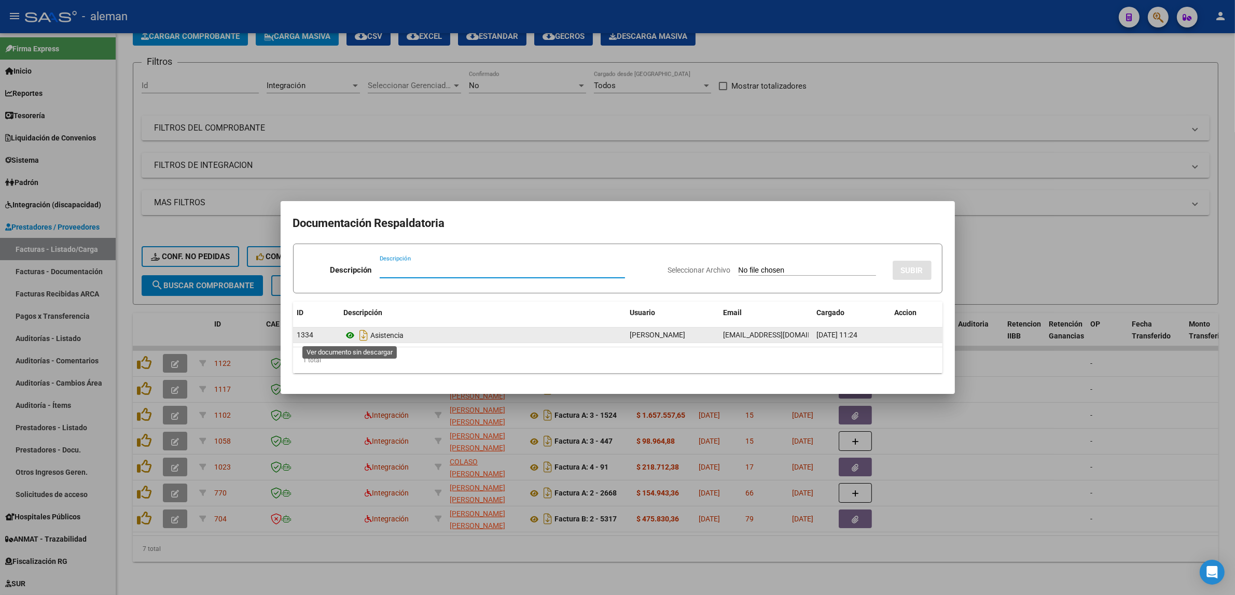
click at [351, 339] on icon at bounding box center [350, 335] width 13 height 12
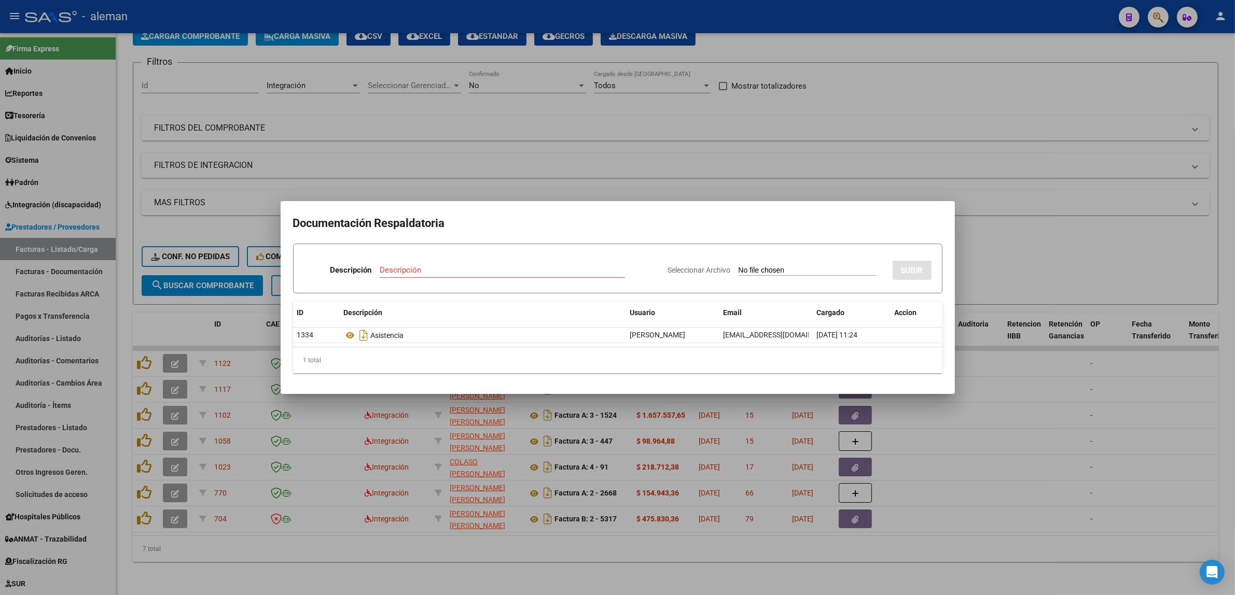
click at [992, 439] on div at bounding box center [617, 297] width 1235 height 595
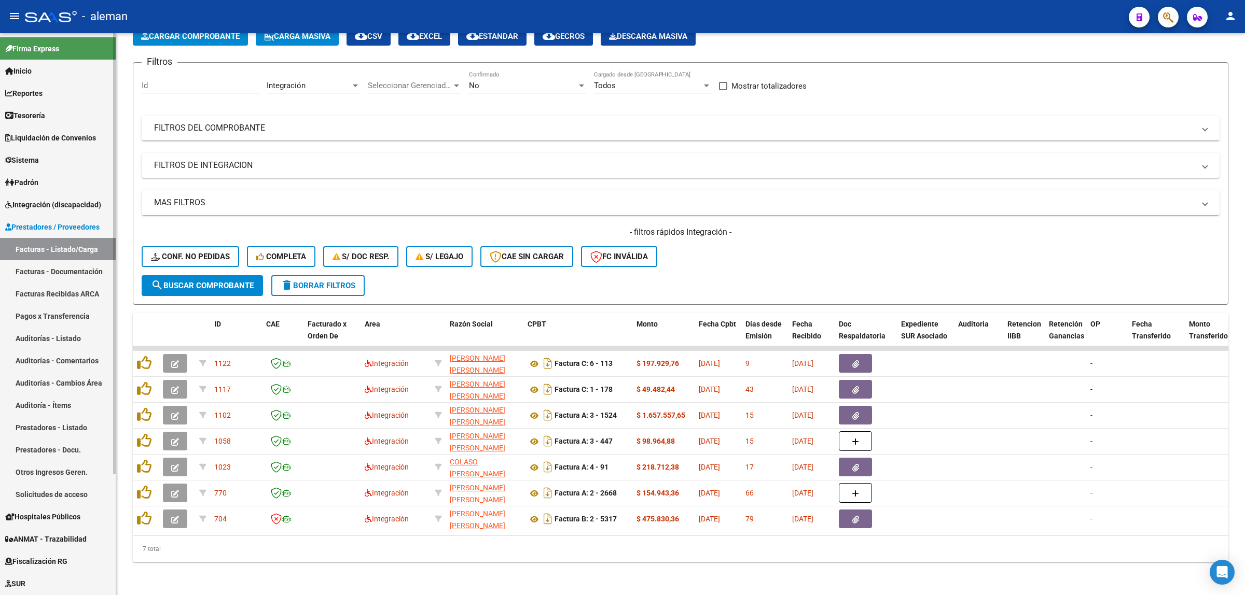
click at [53, 205] on span "Integración (discapacidad)" at bounding box center [53, 204] width 96 height 11
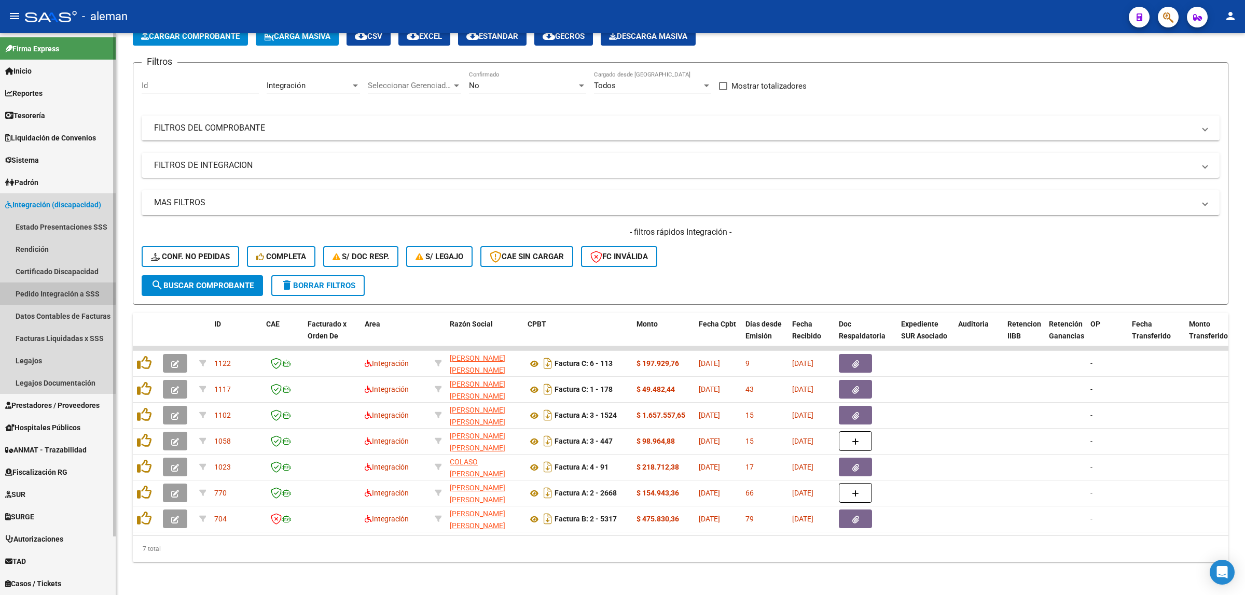
click at [39, 292] on link "Pedido Integración a SSS" at bounding box center [58, 294] width 116 height 22
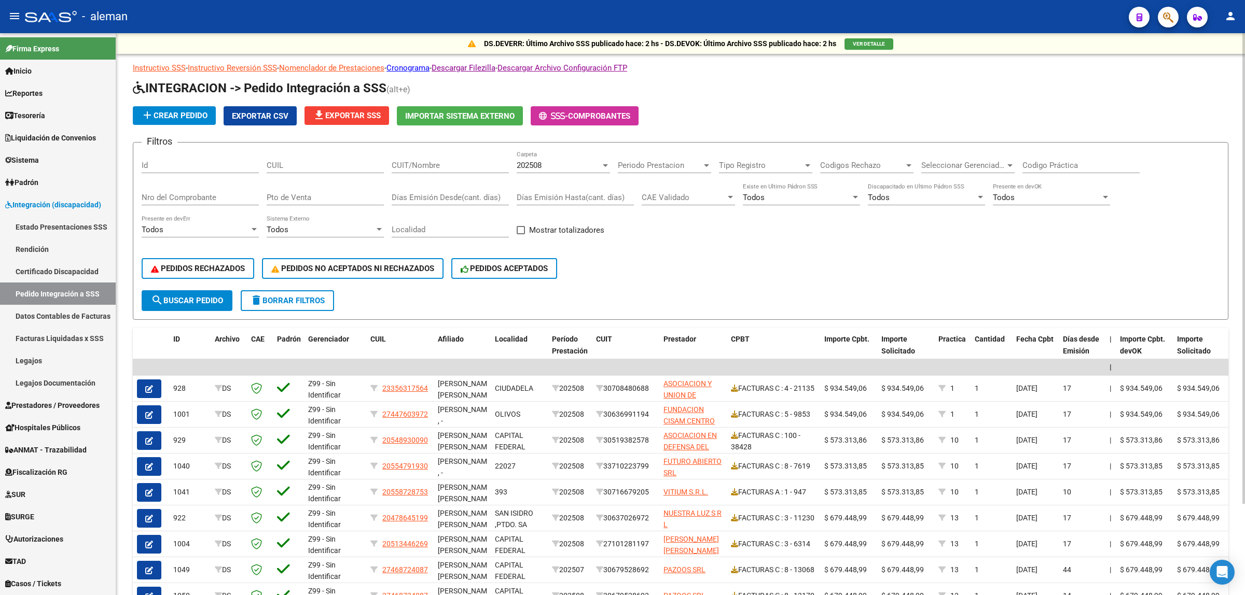
click at [200, 169] on div "Id" at bounding box center [200, 162] width 117 height 22
click at [211, 190] on div "Nro del Comprobante" at bounding box center [200, 194] width 117 height 22
type input "447"
click at [199, 299] on span "search Buscar Pedido" at bounding box center [187, 300] width 72 height 9
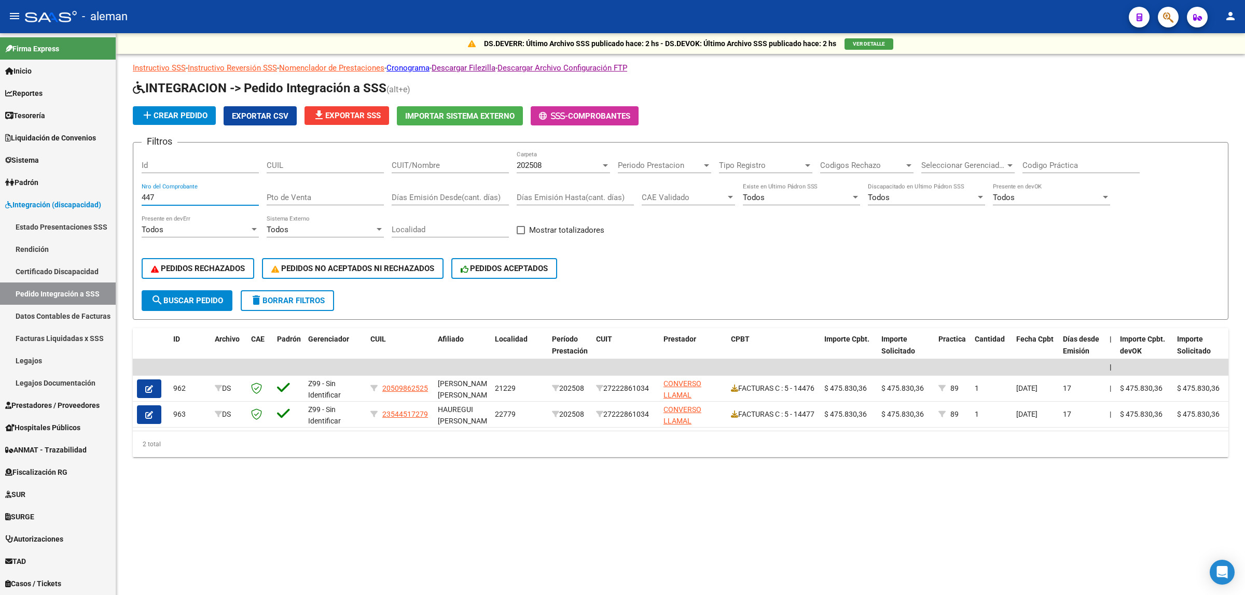
drag, startPoint x: 164, startPoint y: 197, endPoint x: 136, endPoint y: 196, distance: 28.1
click at [136, 196] on form "Filtros Id CUIL CUIT/Nombre 202508 Carpeta Periodo Prestacion Periodo Prestacio…" at bounding box center [680, 231] width 1095 height 178
click at [174, 301] on span "search Buscar Pedido" at bounding box center [187, 300] width 72 height 9
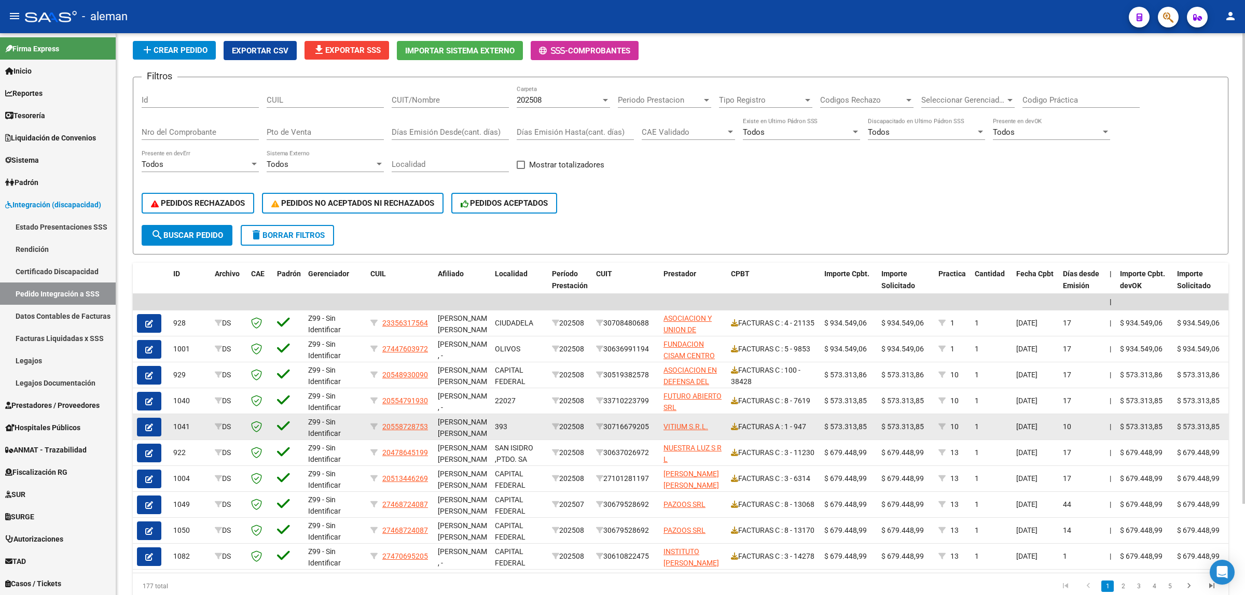
scroll to position [45, 0]
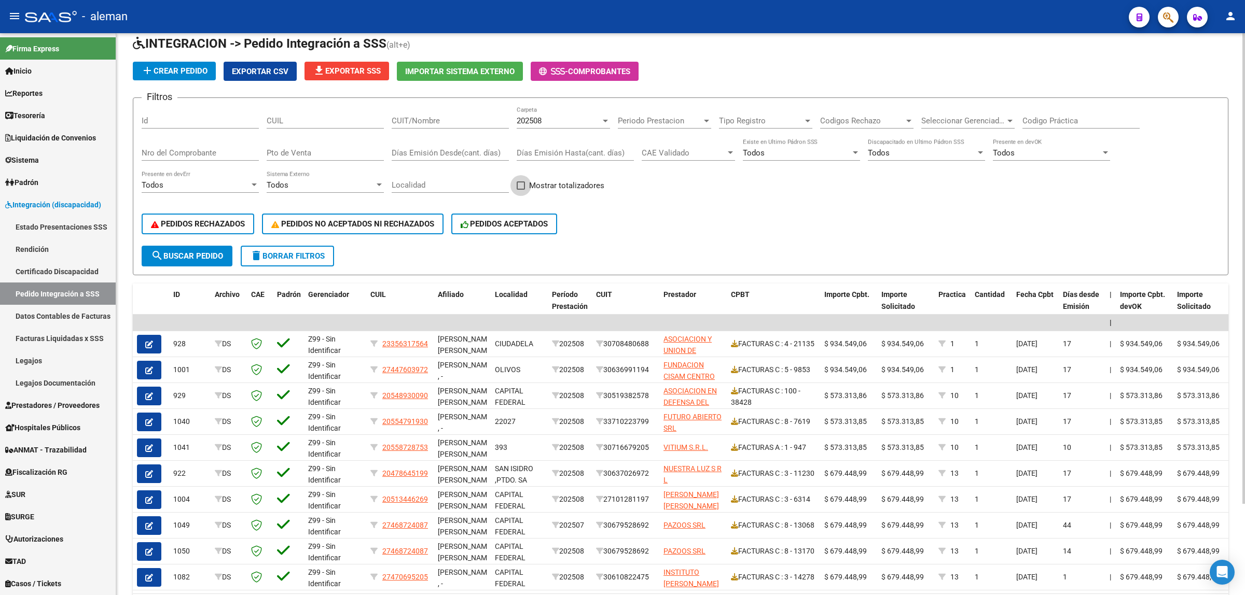
click at [522, 184] on span at bounding box center [521, 186] width 8 height 8
click at [521, 190] on input "Mostrar totalizadores" at bounding box center [520, 190] width 1 height 1
checkbox input "true"
click at [203, 257] on span "search Buscar Pedido" at bounding box center [187, 256] width 72 height 9
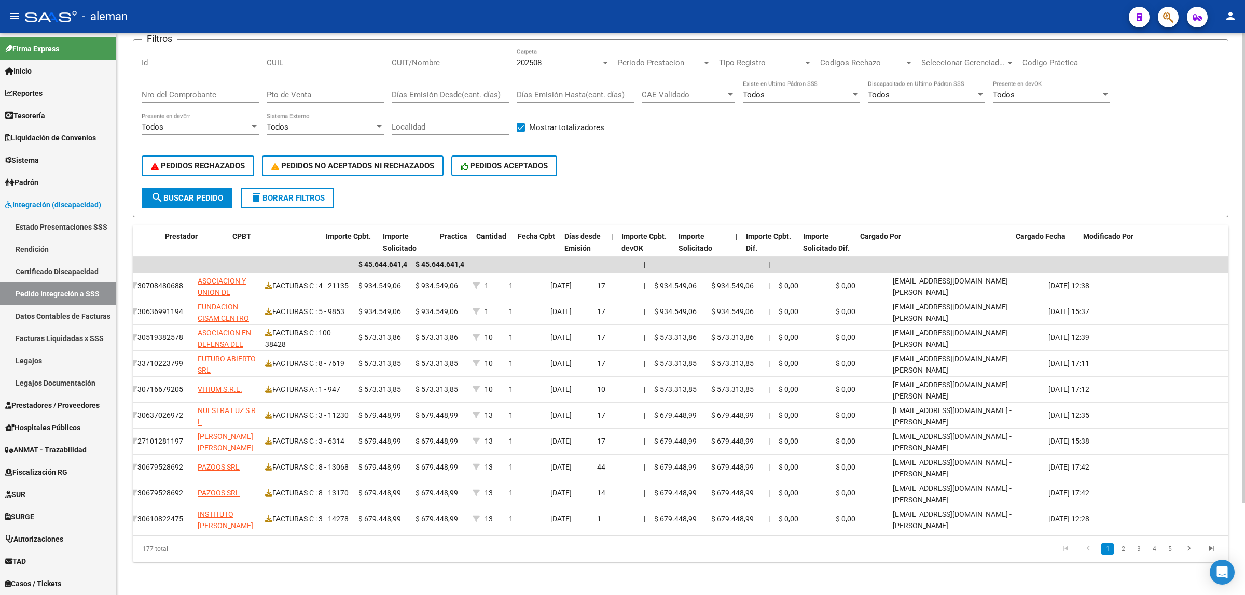
scroll to position [0, 498]
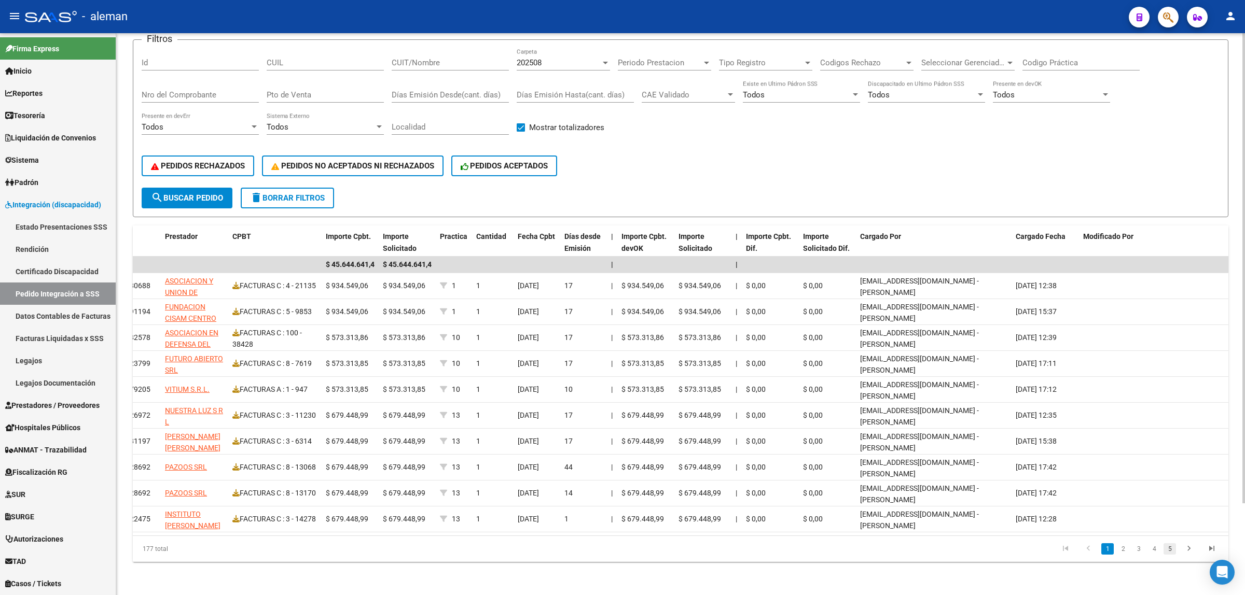
click at [1168, 553] on link "5" at bounding box center [1169, 549] width 12 height 11
click at [1170, 552] on link "7" at bounding box center [1169, 549] width 12 height 11
click at [1169, 550] on link "9" at bounding box center [1169, 549] width 12 height 11
click at [1169, 550] on link "11" at bounding box center [1168, 549] width 13 height 11
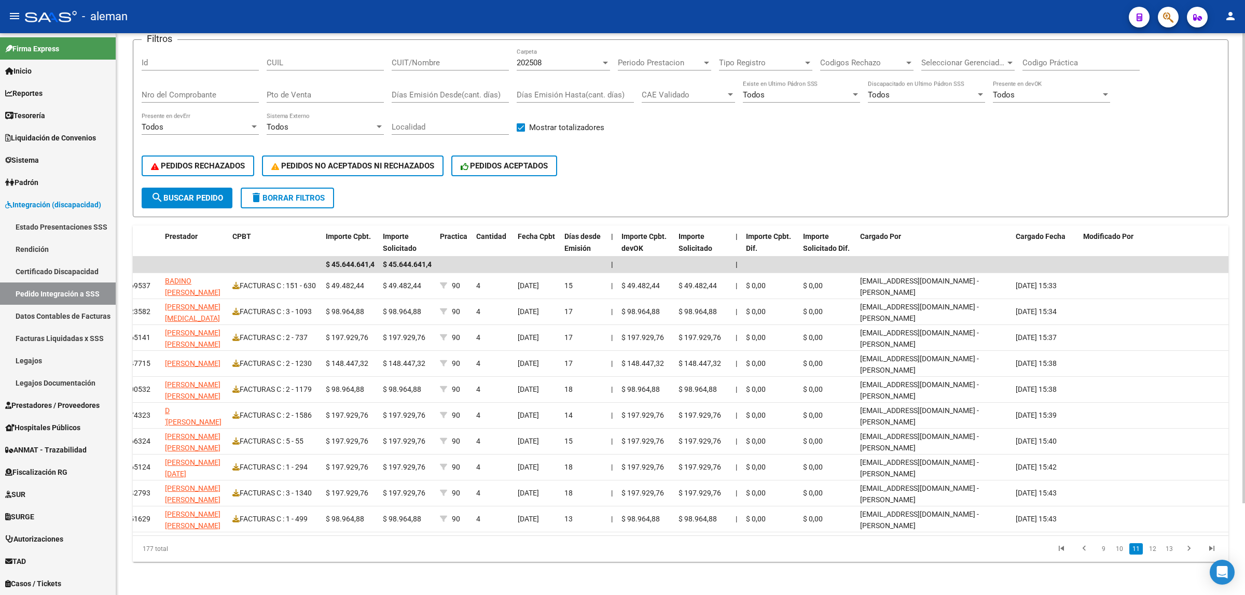
click at [1169, 550] on link "13" at bounding box center [1168, 549] width 13 height 11
click at [1169, 550] on link "15" at bounding box center [1168, 549] width 13 height 11
click at [1169, 550] on link "17" at bounding box center [1168, 549] width 13 height 11
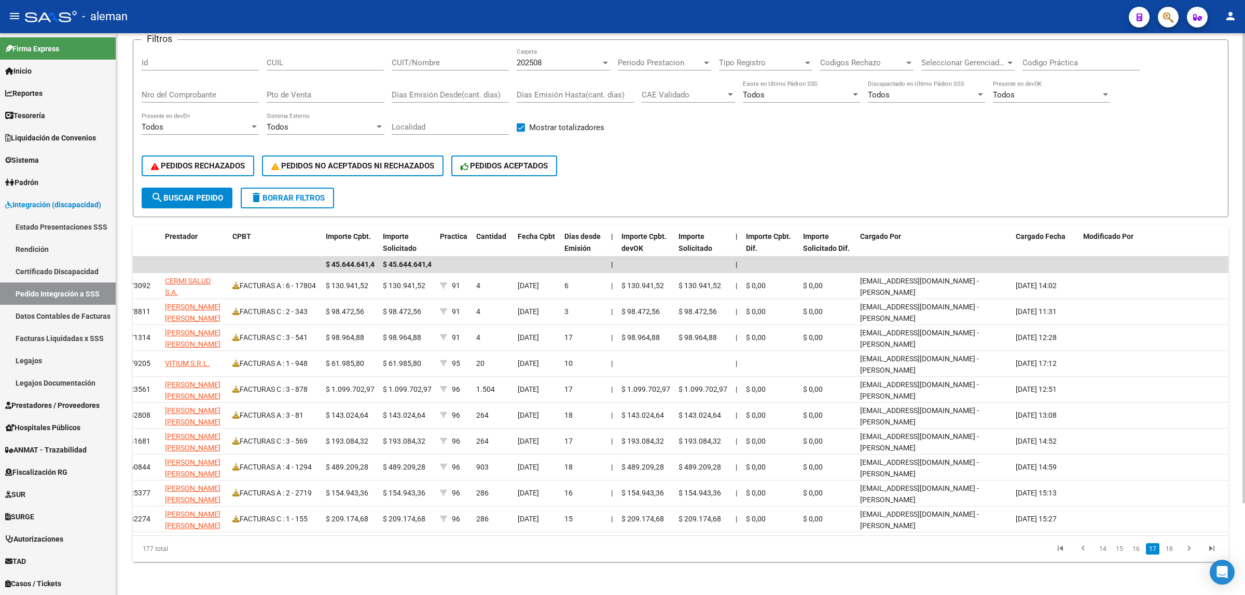
click at [1169, 550] on link "18" at bounding box center [1168, 549] width 13 height 11
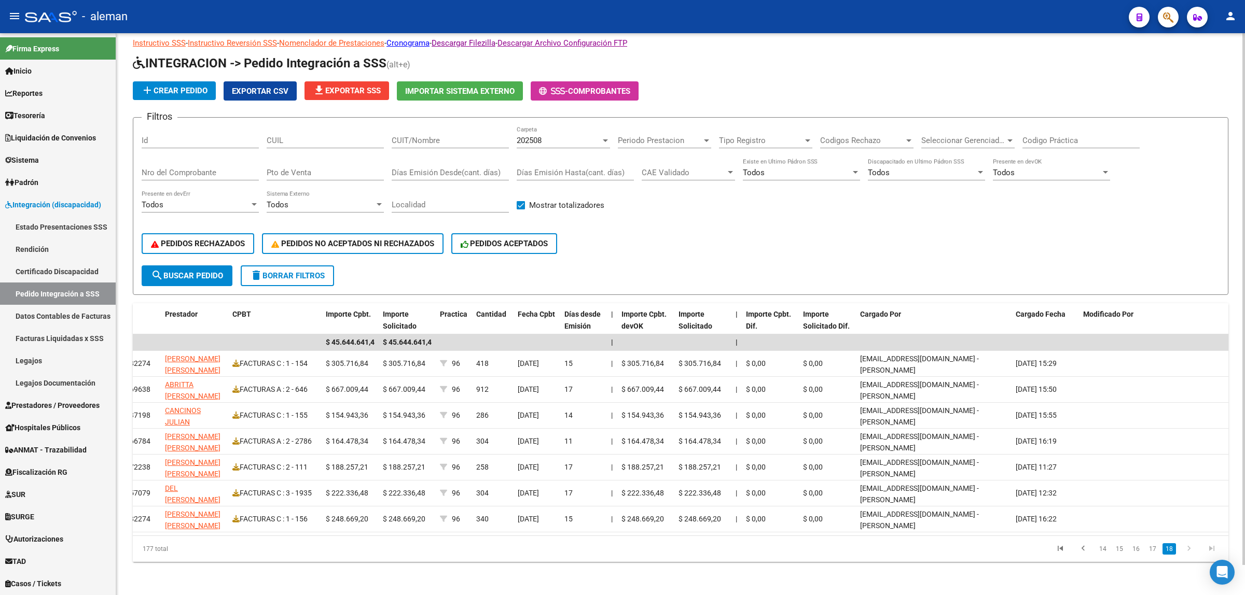
scroll to position [13, 0]
click at [1155, 548] on link "17" at bounding box center [1152, 549] width 13 height 11
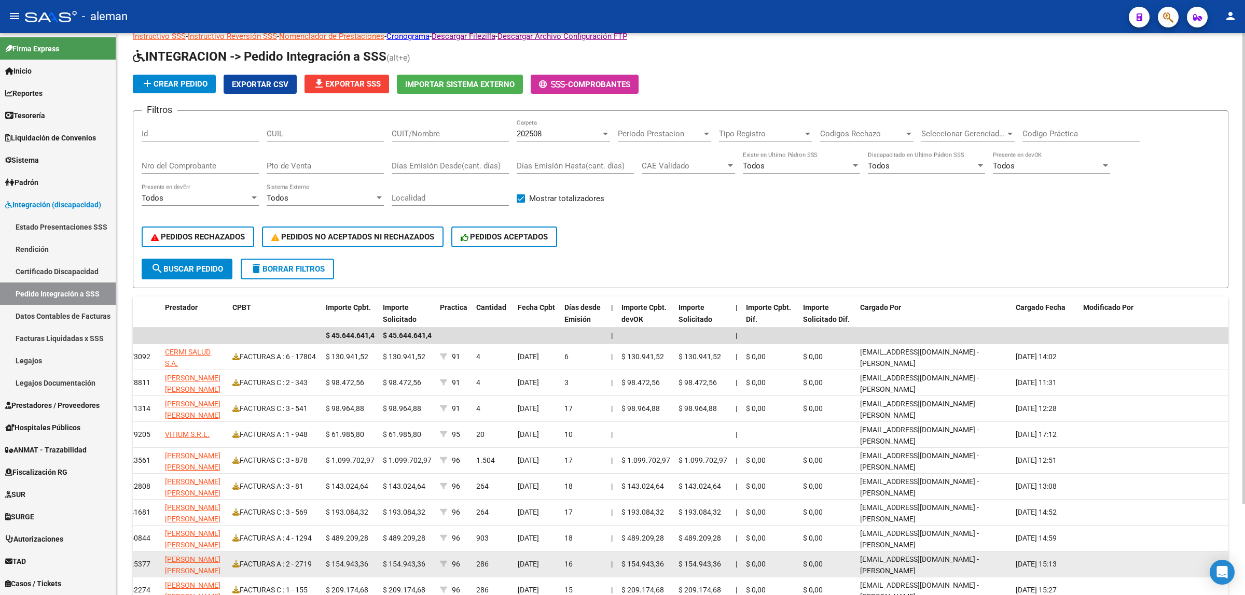
scroll to position [96, 0]
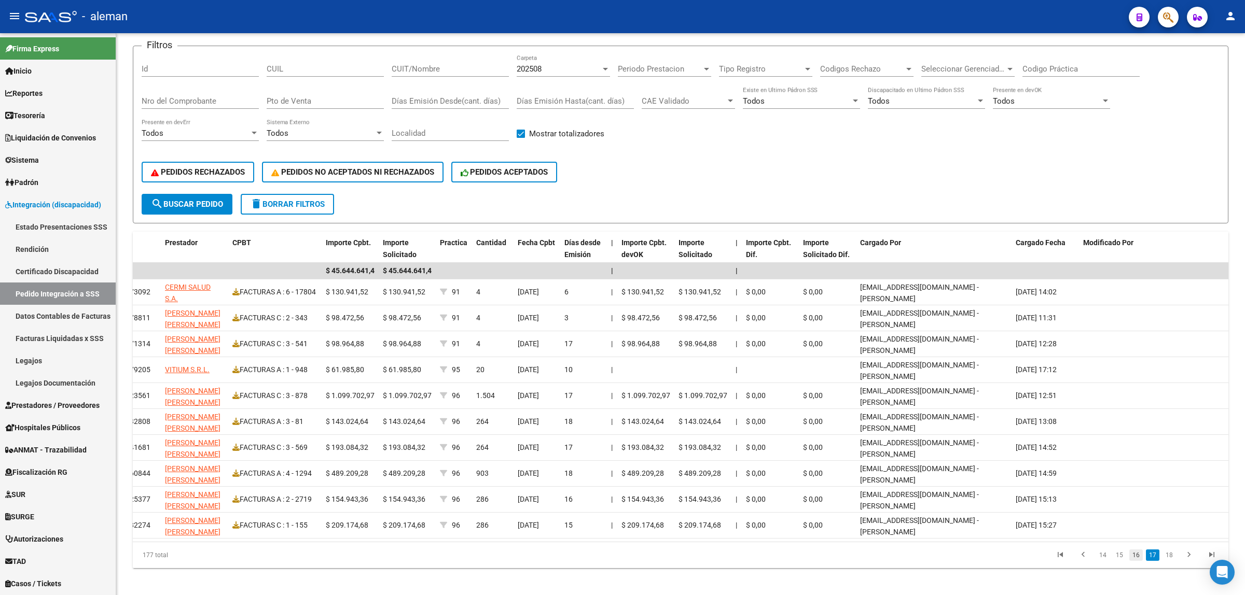
click at [1141, 561] on link "16" at bounding box center [1135, 555] width 13 height 11
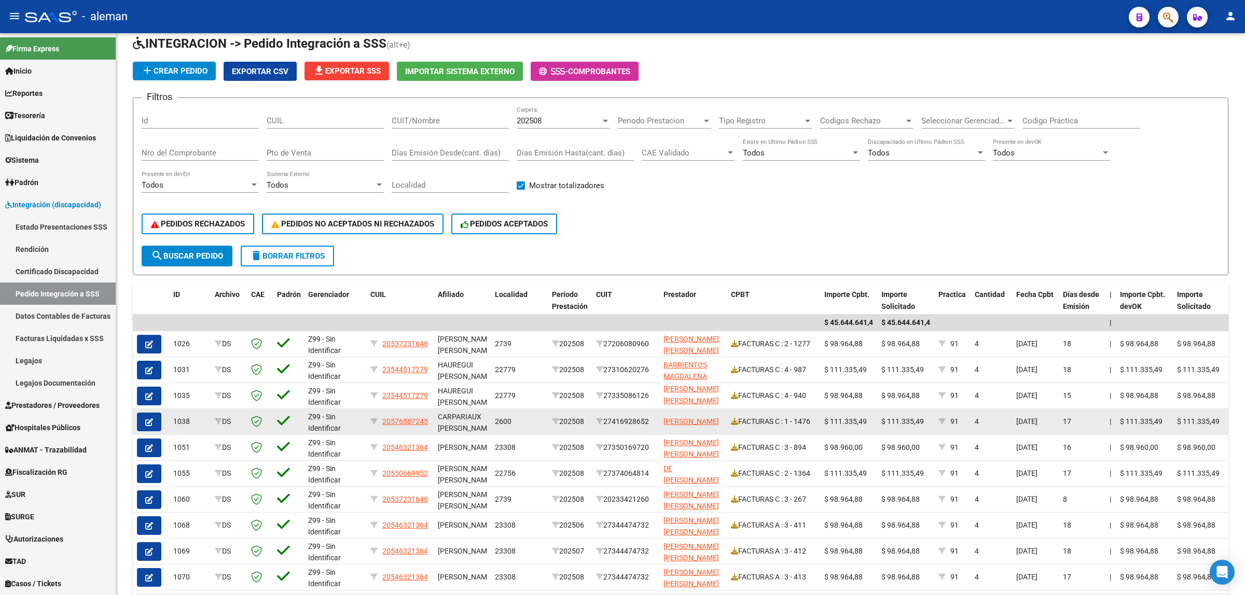
scroll to position [109, 0]
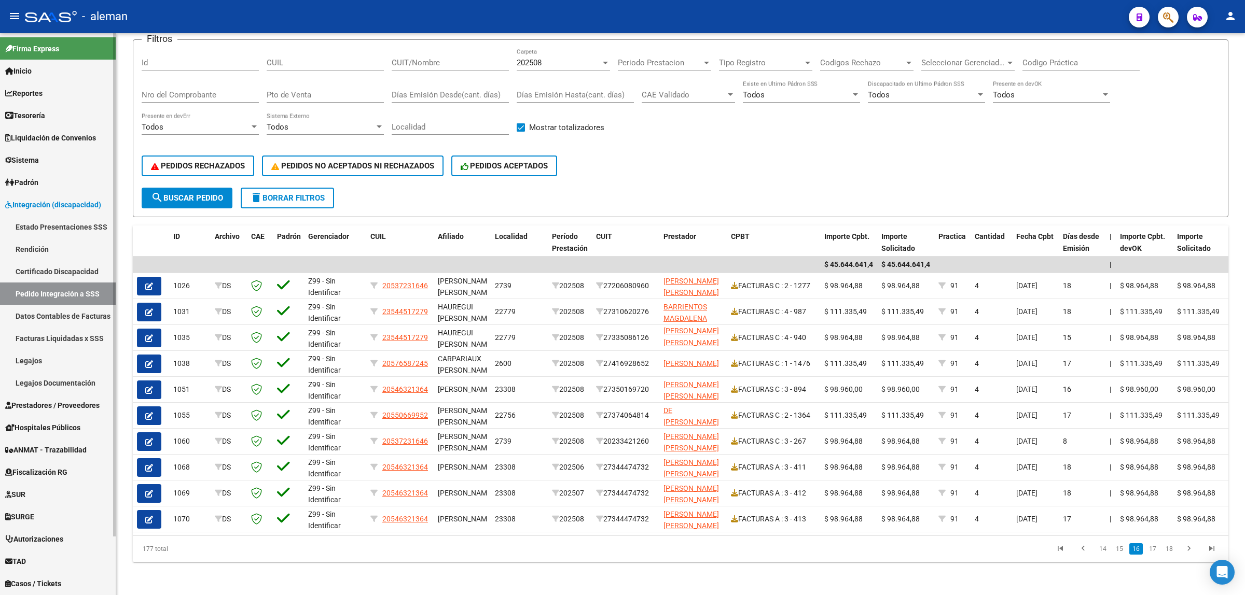
click at [41, 249] on link "Rendición" at bounding box center [58, 249] width 116 height 22
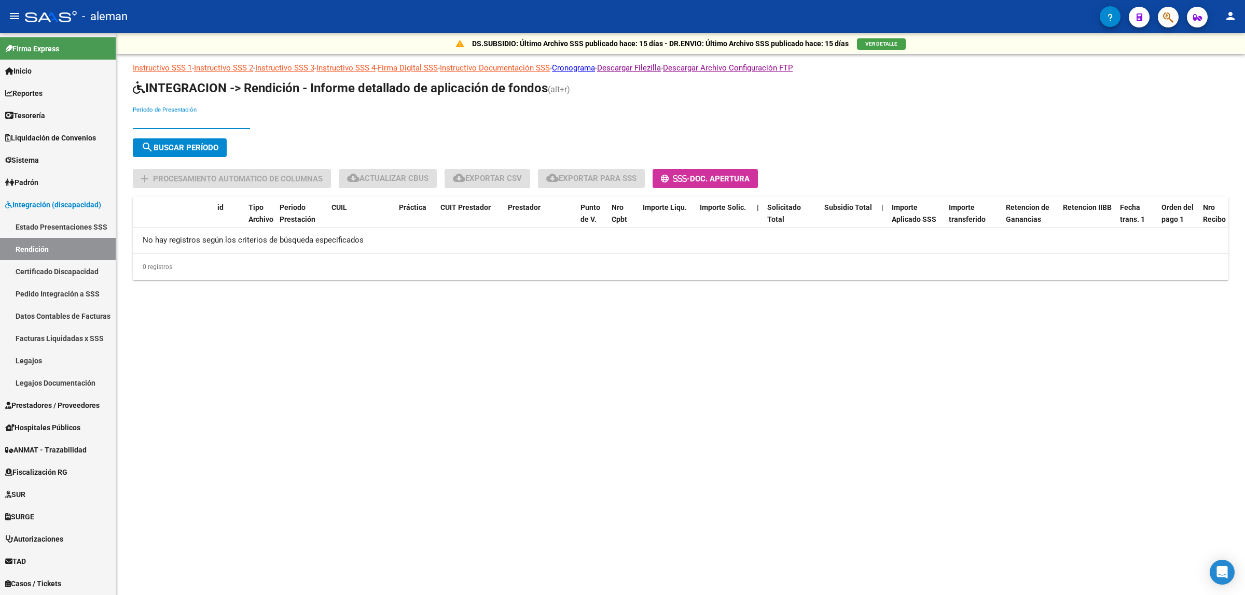
click at [185, 123] on input "Periodo de Presentación" at bounding box center [191, 120] width 117 height 9
type input "202507"
click at [207, 149] on span "search Buscar Período" at bounding box center [179, 147] width 77 height 9
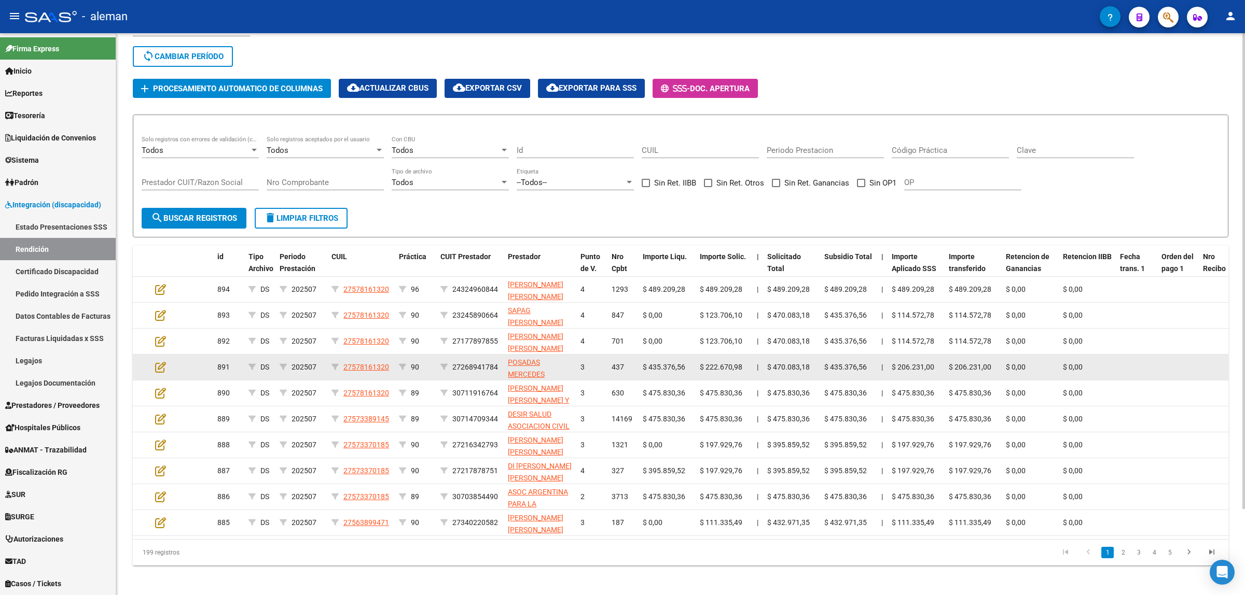
scroll to position [103, 0]
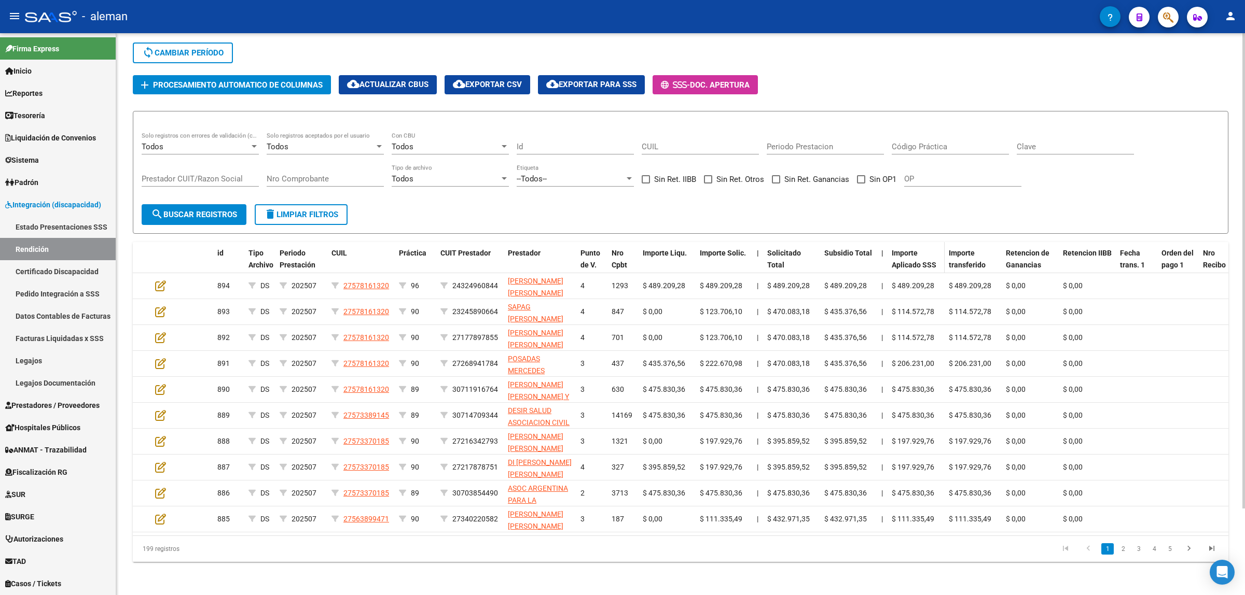
click at [930, 253] on span "Importe Aplicado SSS" at bounding box center [914, 259] width 45 height 20
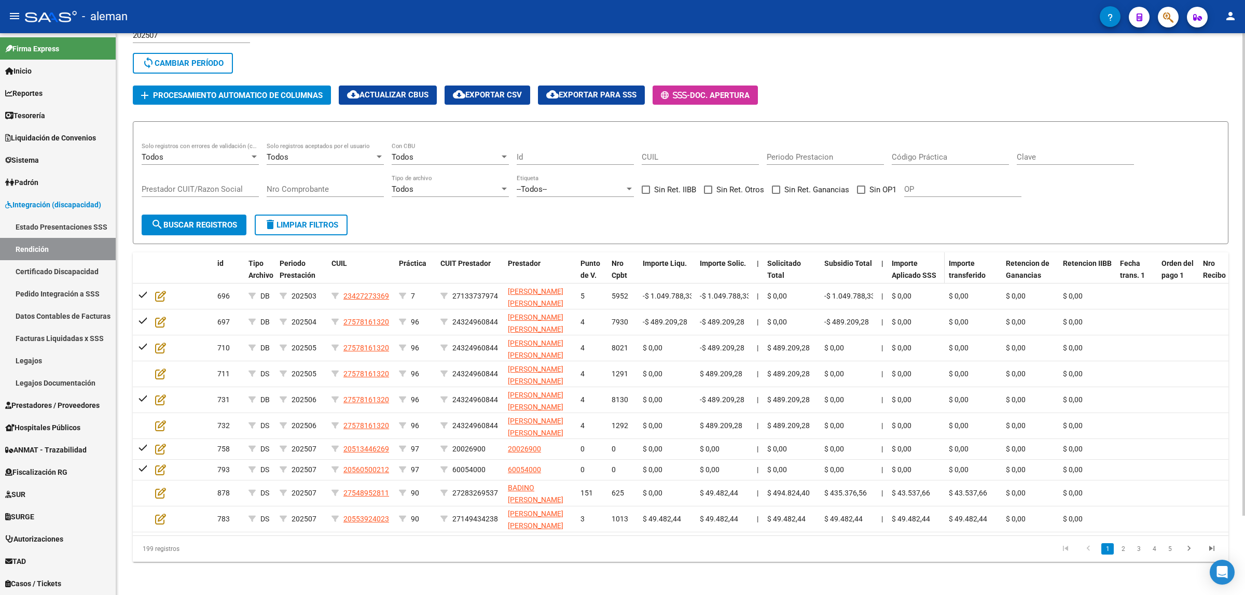
scroll to position [92, 0]
click at [930, 258] on div "Importe Aplicado SSS" at bounding box center [916, 275] width 49 height 34
click at [898, 266] on span "Importe Aplicado SSS" at bounding box center [914, 269] width 45 height 20
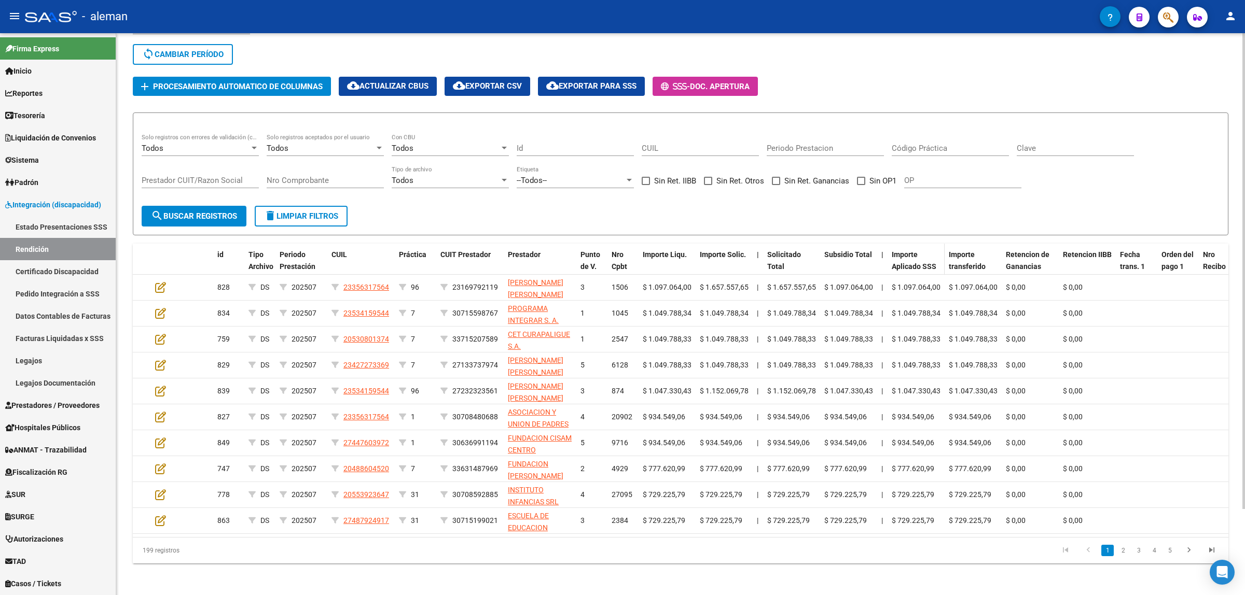
scroll to position [103, 0]
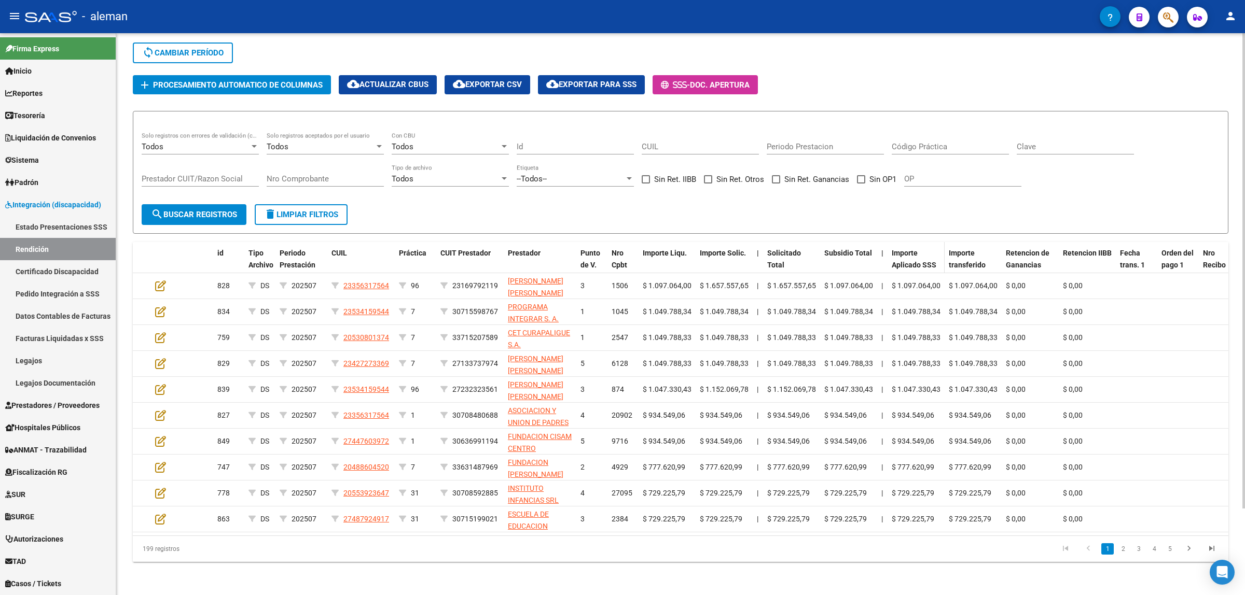
click at [917, 249] on span "Importe Aplicado SSS" at bounding box center [914, 259] width 45 height 20
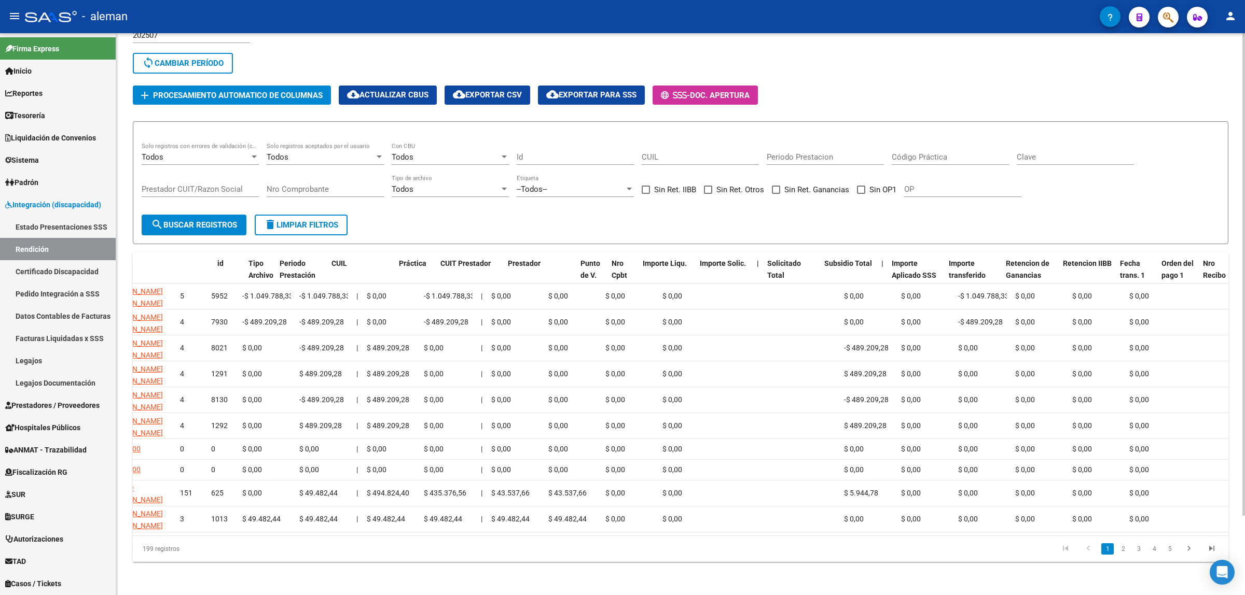
scroll to position [0, 0]
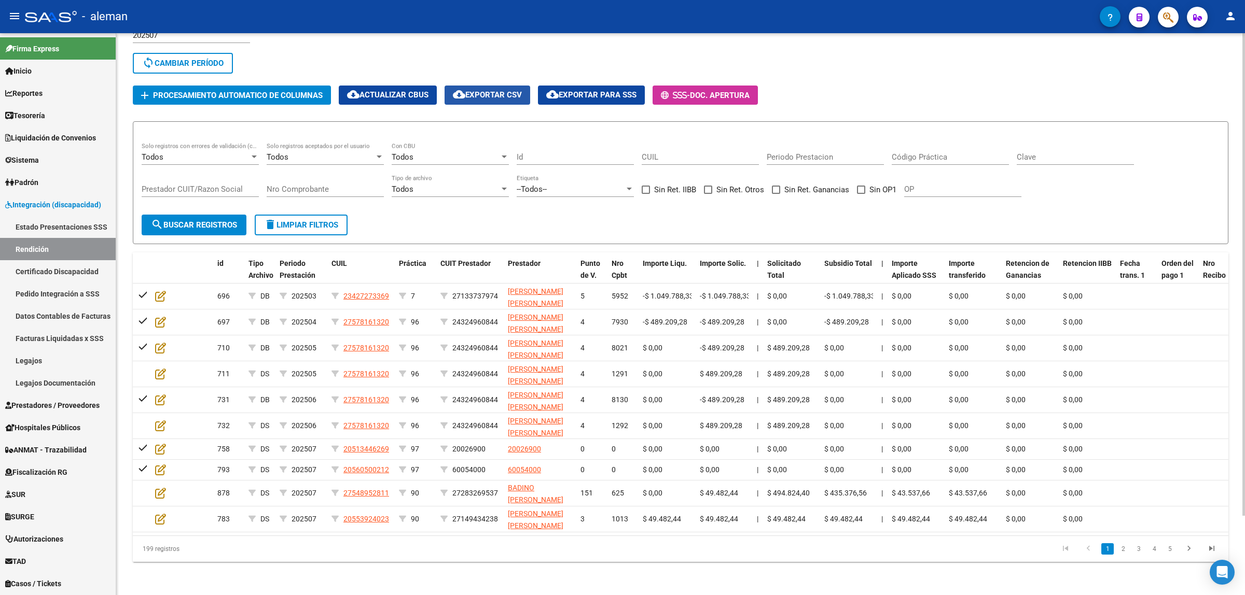
click at [494, 90] on span "cloud_download Exportar CSV" at bounding box center [487, 94] width 69 height 9
click at [644, 152] on input "CUIL" at bounding box center [700, 156] width 117 height 9
paste input "20558728753"
type input "20558728753"
click at [185, 223] on button "search Buscar registros" at bounding box center [194, 225] width 105 height 21
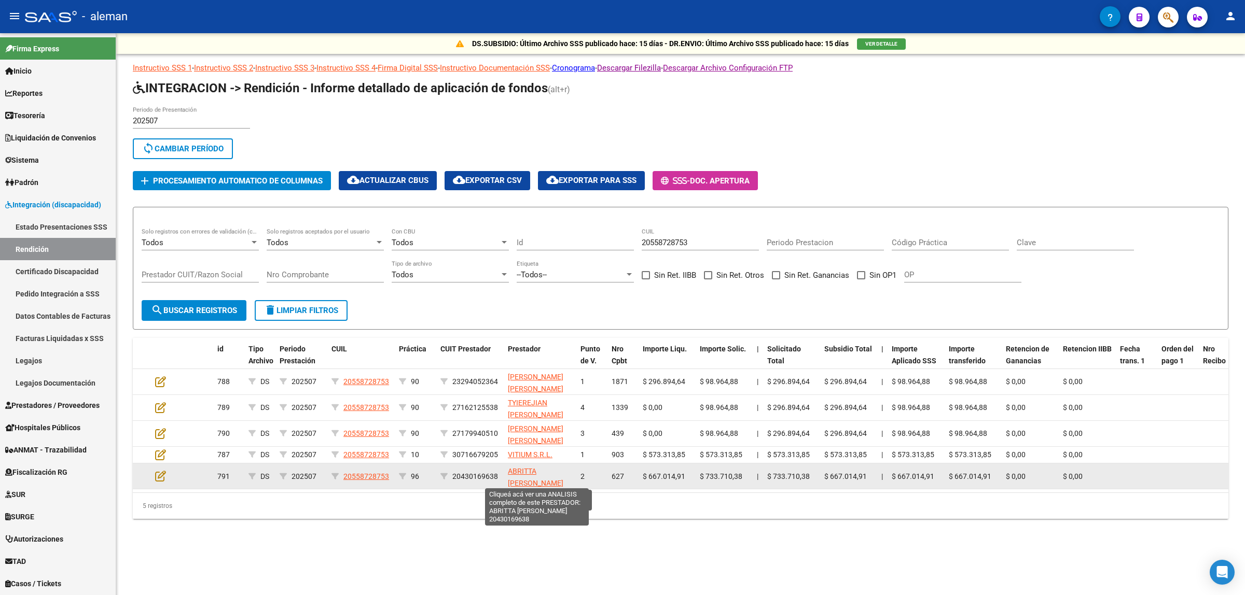
click at [522, 471] on span "ABRITTA NAHUEL AGUSTIN" at bounding box center [536, 477] width 56 height 20
type textarea "20430169638"
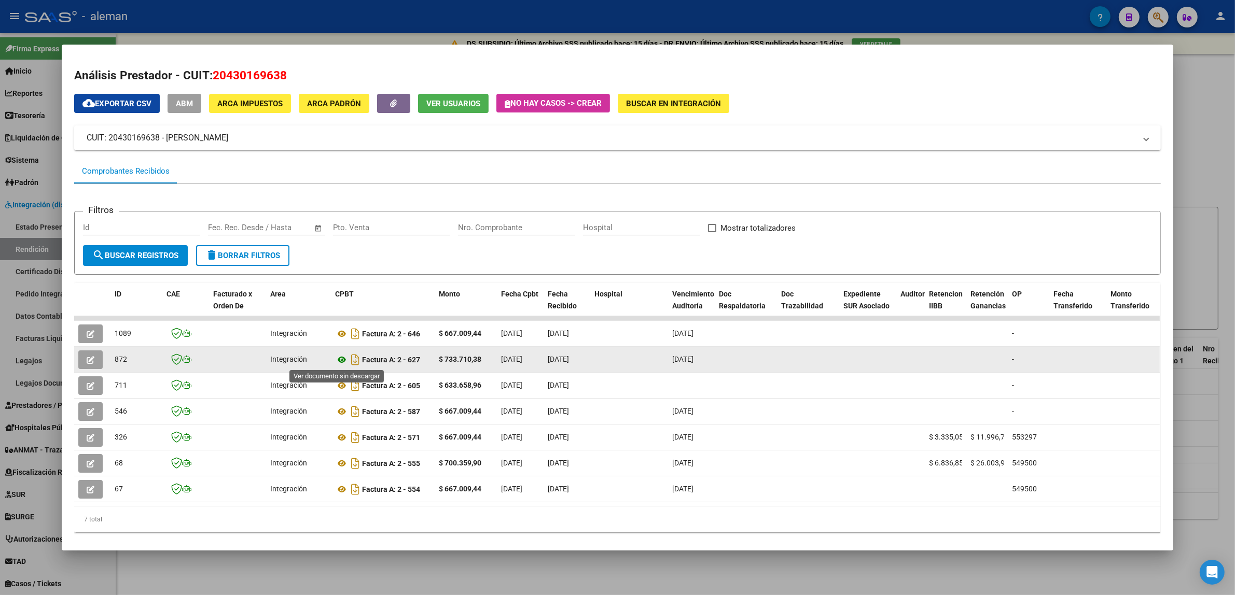
click at [337, 359] on icon at bounding box center [341, 360] width 13 height 12
click at [88, 359] on icon "button" at bounding box center [91, 360] width 8 height 8
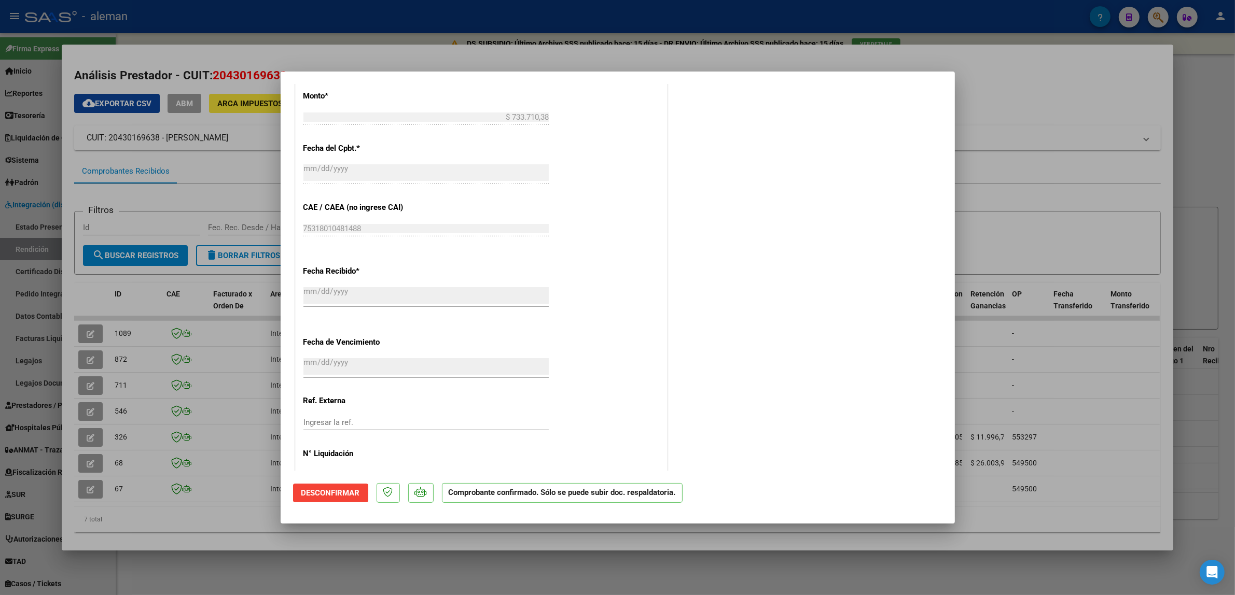
scroll to position [698, 0]
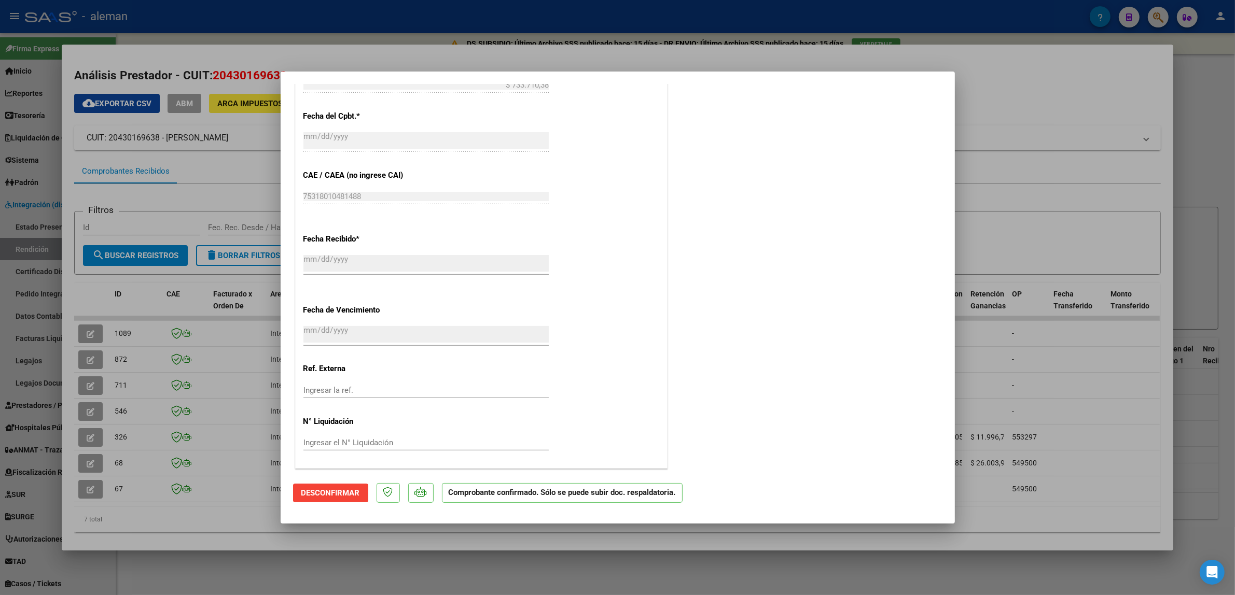
click at [1066, 385] on div at bounding box center [617, 297] width 1235 height 595
type input "$ 0,00"
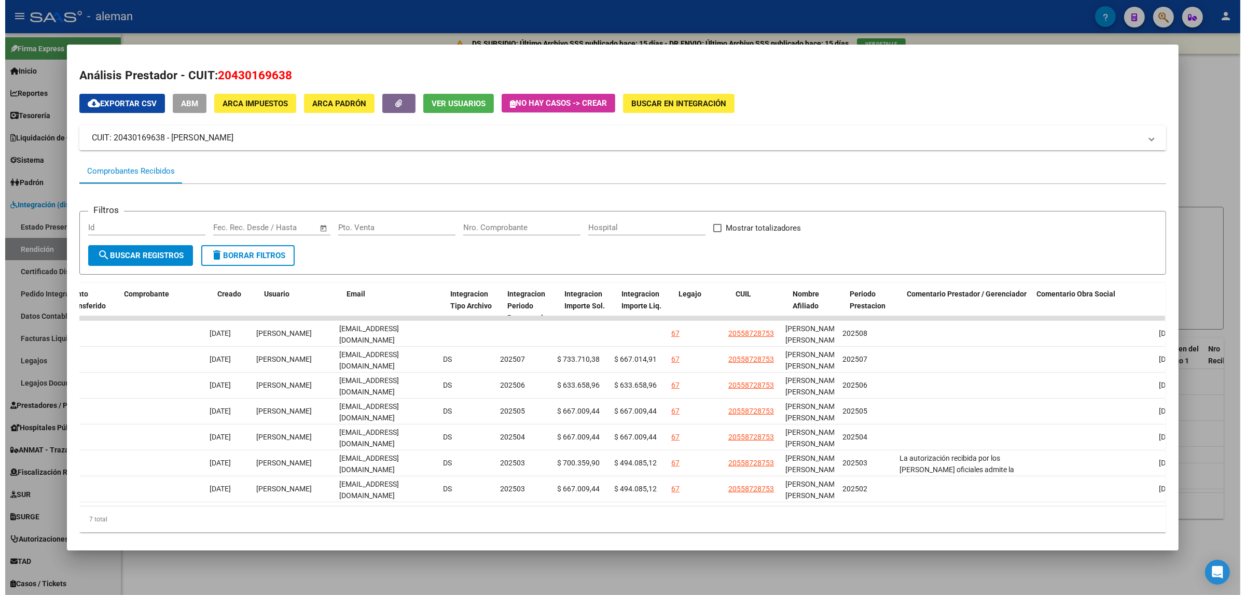
scroll to position [0, 0]
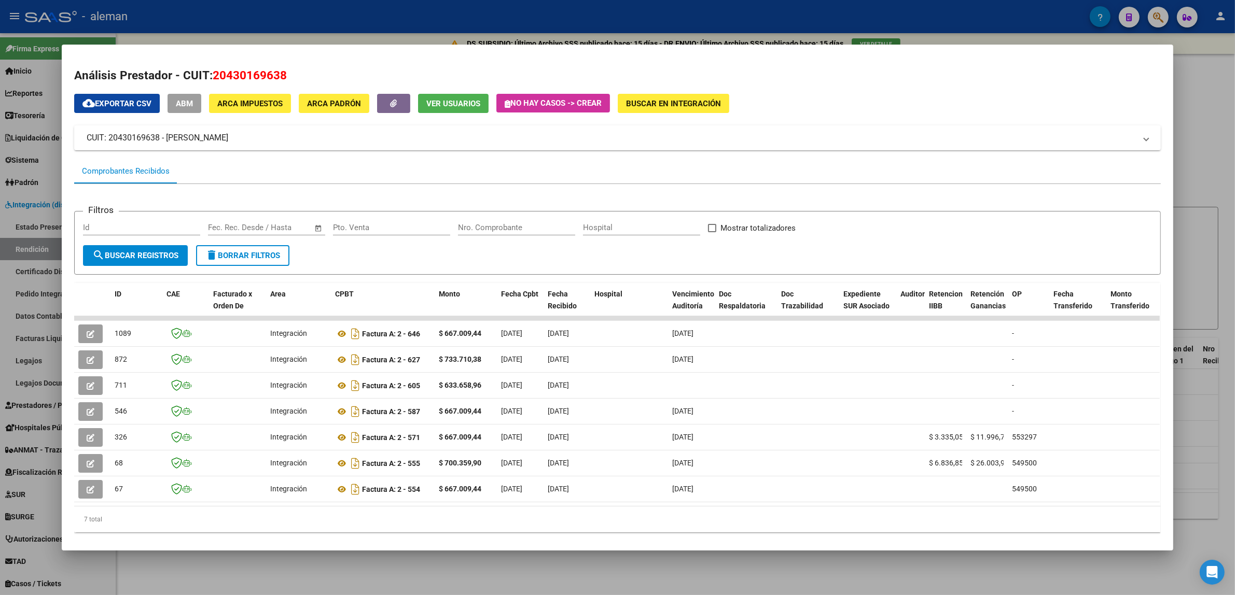
click at [1214, 109] on div at bounding box center [617, 297] width 1235 height 595
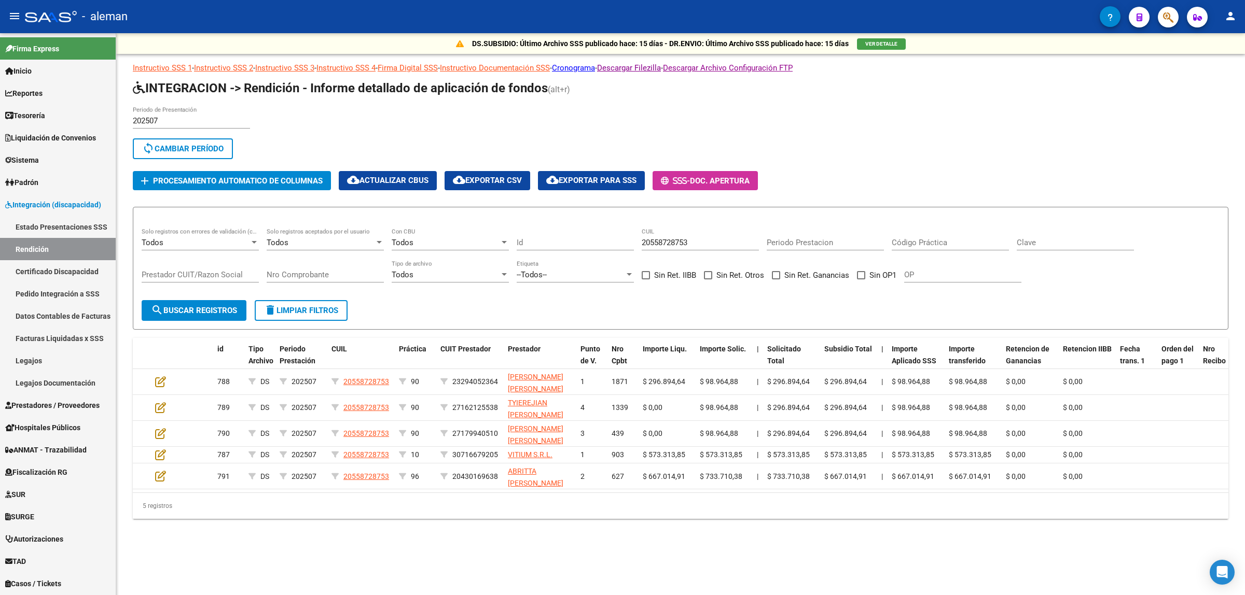
click at [1131, 106] on div "202507 Periodo de Presentación search Buscar Período sync Cambiar Período add P…" at bounding box center [680, 148] width 1095 height 84
drag, startPoint x: 698, startPoint y: 244, endPoint x: 634, endPoint y: 247, distance: 63.4
click at [634, 247] on div "Todos Solo registros con errores de validación (control 623 instructivo de rend…" at bounding box center [681, 260] width 1078 height 64
click at [218, 312] on button "search Buscar registros" at bounding box center [194, 310] width 105 height 21
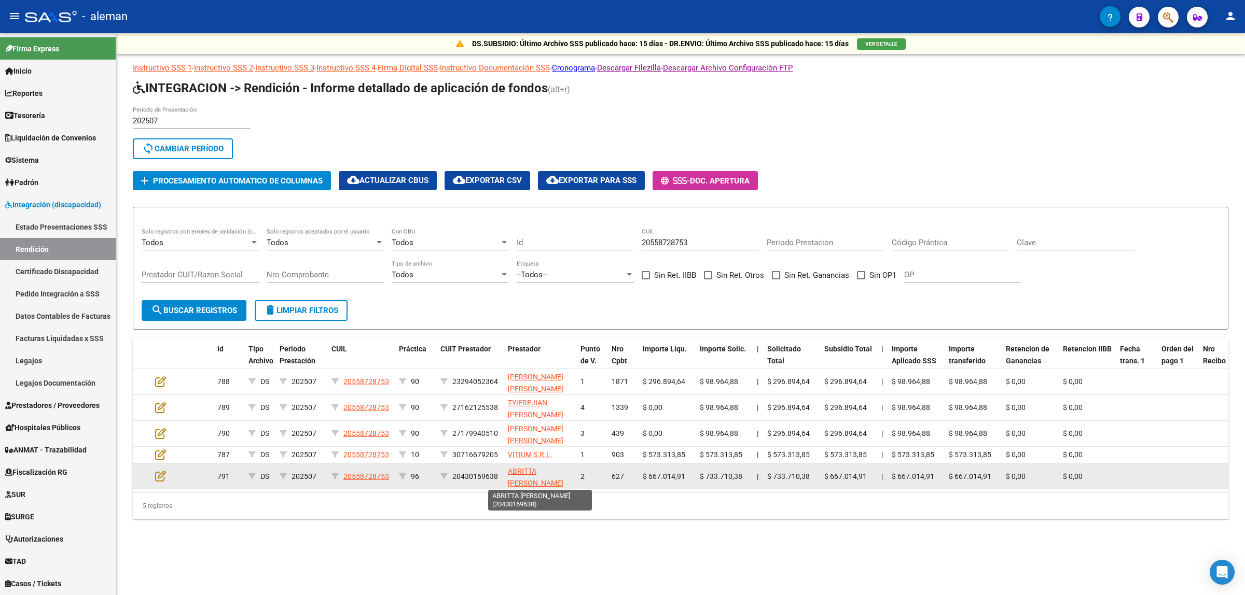
click at [521, 474] on app-link-go-to "ABRITTA NAHUEL AGUSTIN" at bounding box center [540, 478] width 64 height 24
click at [524, 467] on span "ABRITTA NAHUEL AGUSTIN" at bounding box center [536, 477] width 56 height 20
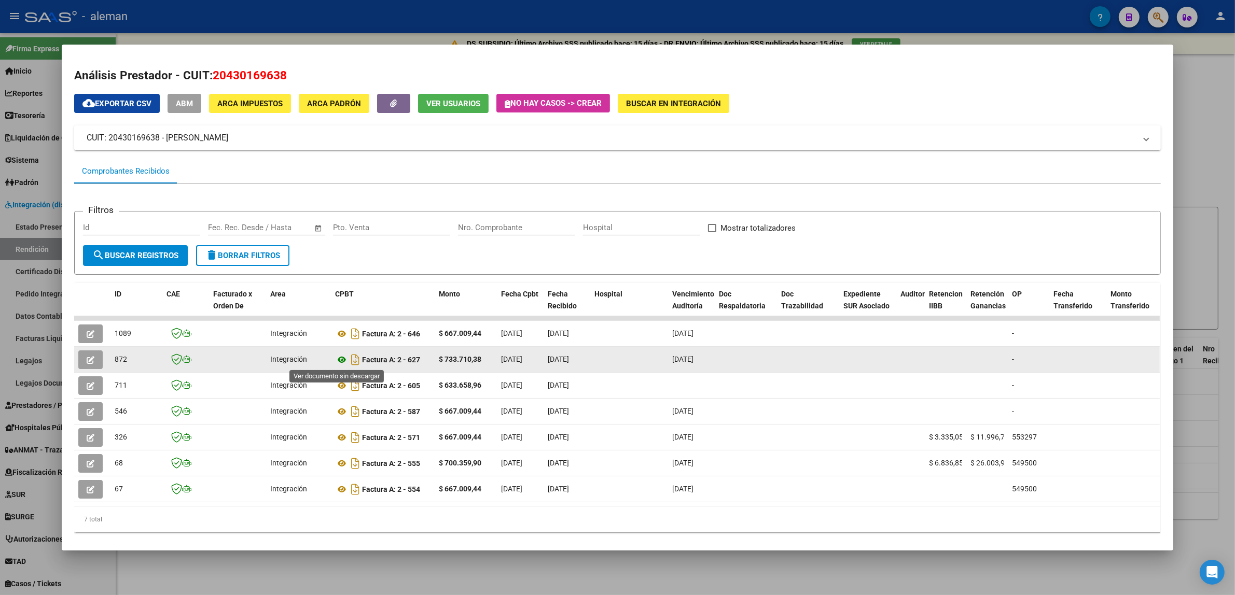
click at [338, 358] on icon at bounding box center [341, 360] width 13 height 12
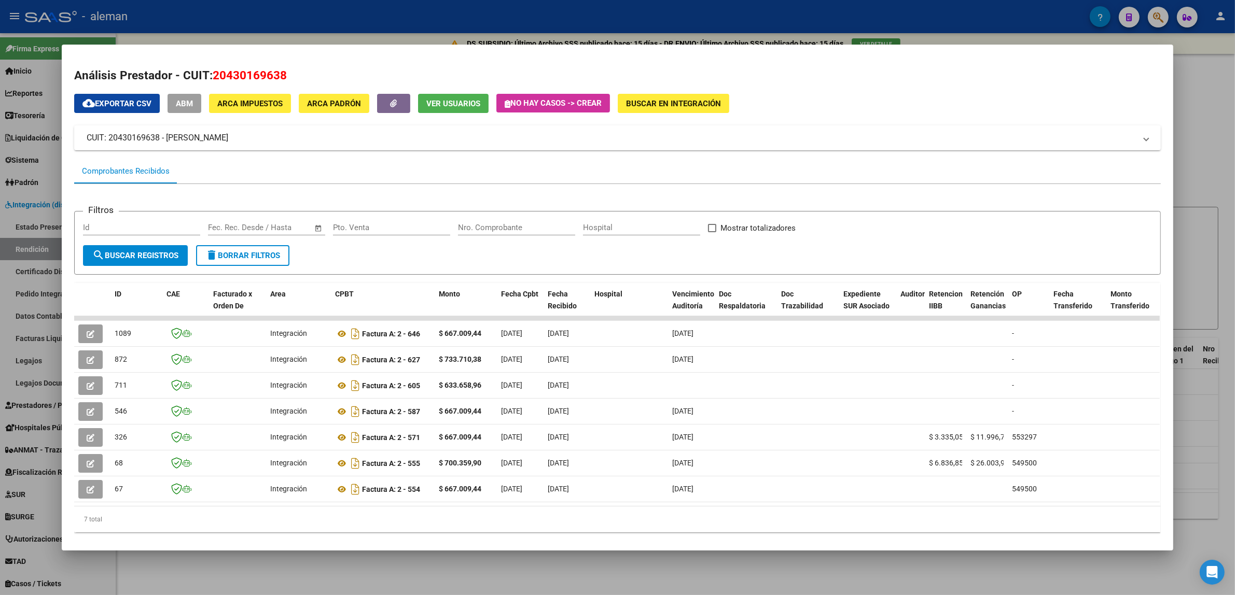
click at [1202, 133] on div at bounding box center [617, 297] width 1235 height 595
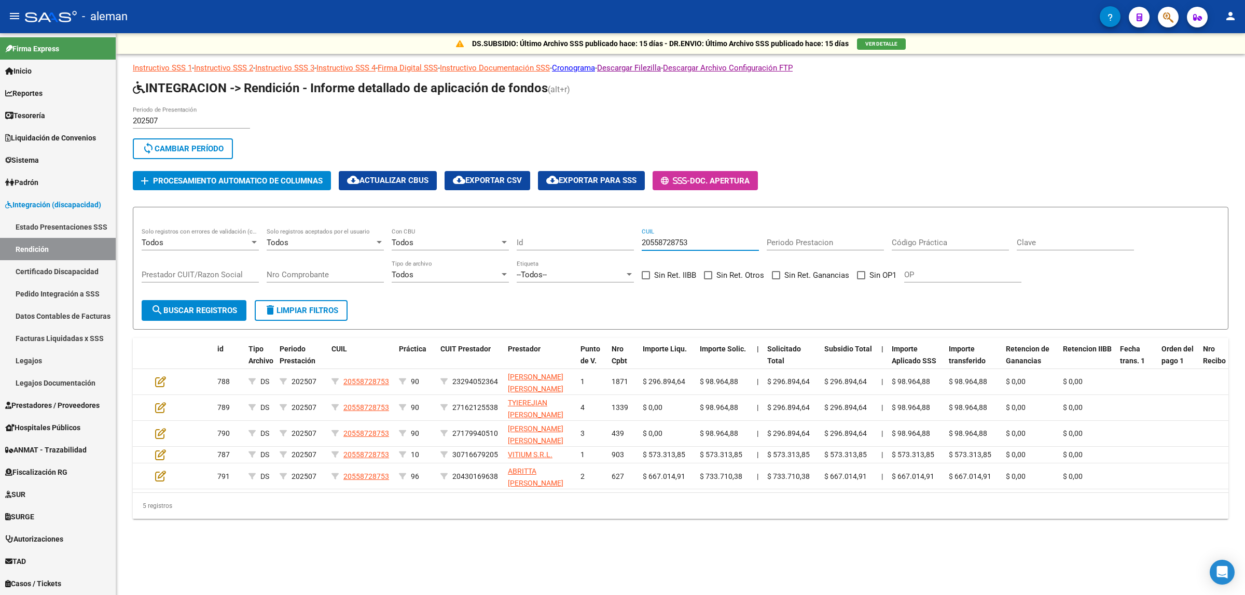
drag, startPoint x: 700, startPoint y: 239, endPoint x: 626, endPoint y: 234, distance: 74.4
click at [626, 234] on div "Todos Solo registros con errores de validación (control 623 instructivo de rend…" at bounding box center [681, 260] width 1078 height 64
paste input "3356317564"
type input "23356317564"
click at [176, 306] on span "search Buscar registros" at bounding box center [194, 310] width 86 height 9
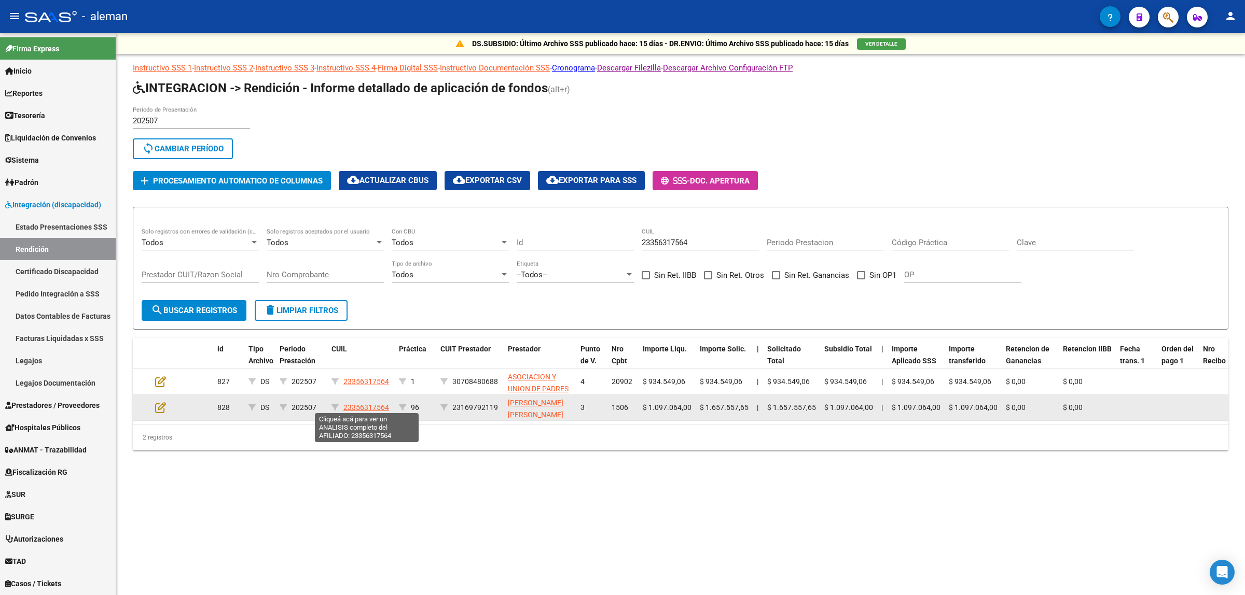
click at [366, 405] on span "23356317564" at bounding box center [366, 408] width 46 height 8
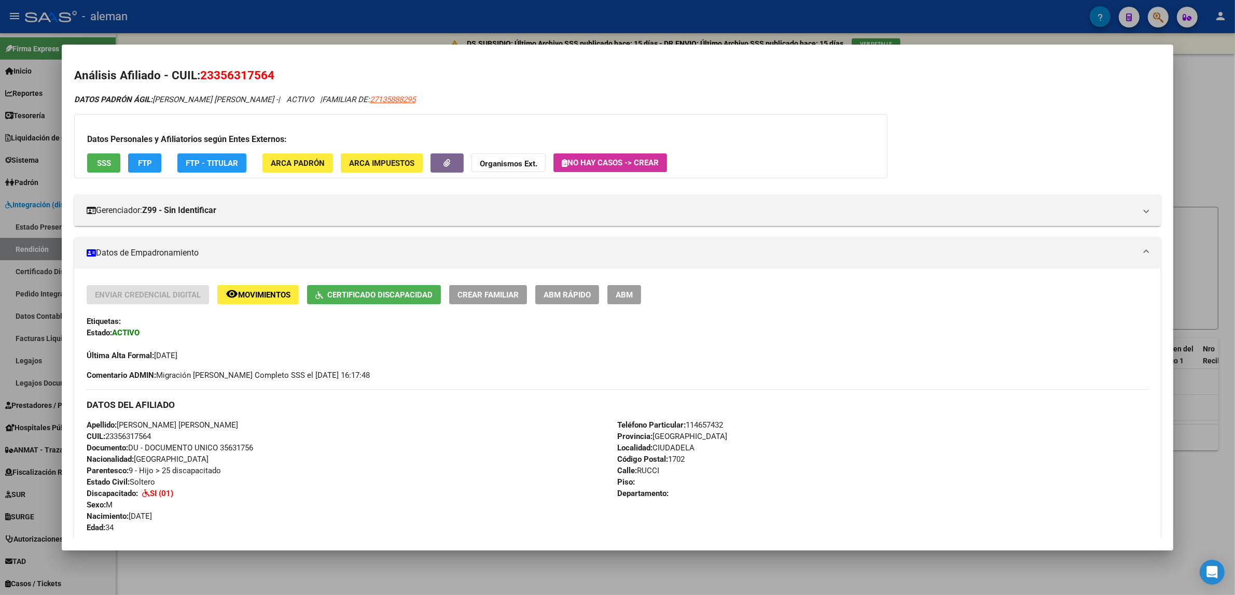
click at [1199, 399] on div at bounding box center [617, 297] width 1235 height 595
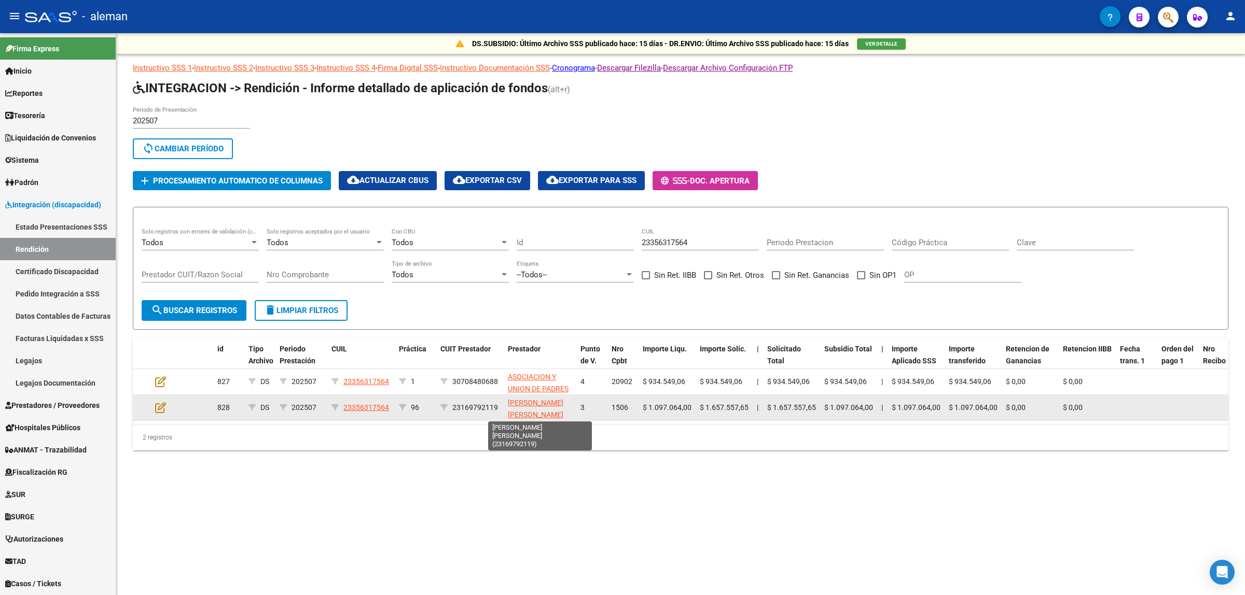
click at [525, 406] on app-link-go-to "PEREYRA OMAR MARCELO" at bounding box center [540, 409] width 64 height 24
click at [540, 400] on span "PEREYRA OMAR MARCELO" at bounding box center [536, 409] width 56 height 20
type textarea "23169792119"
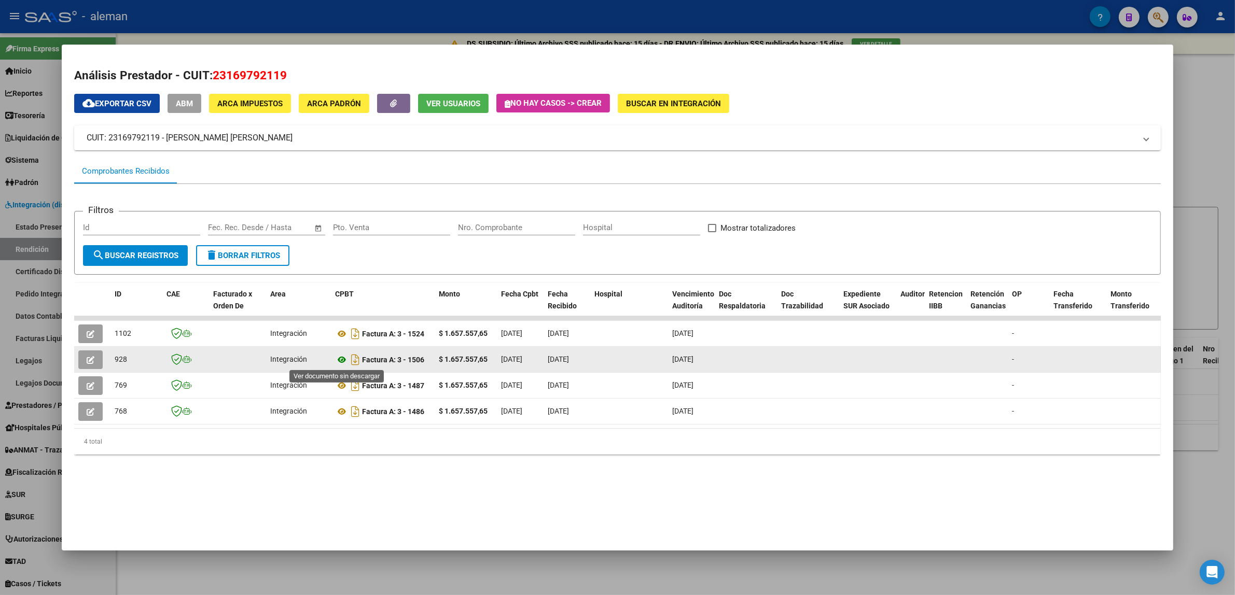
click at [337, 360] on icon at bounding box center [341, 360] width 13 height 12
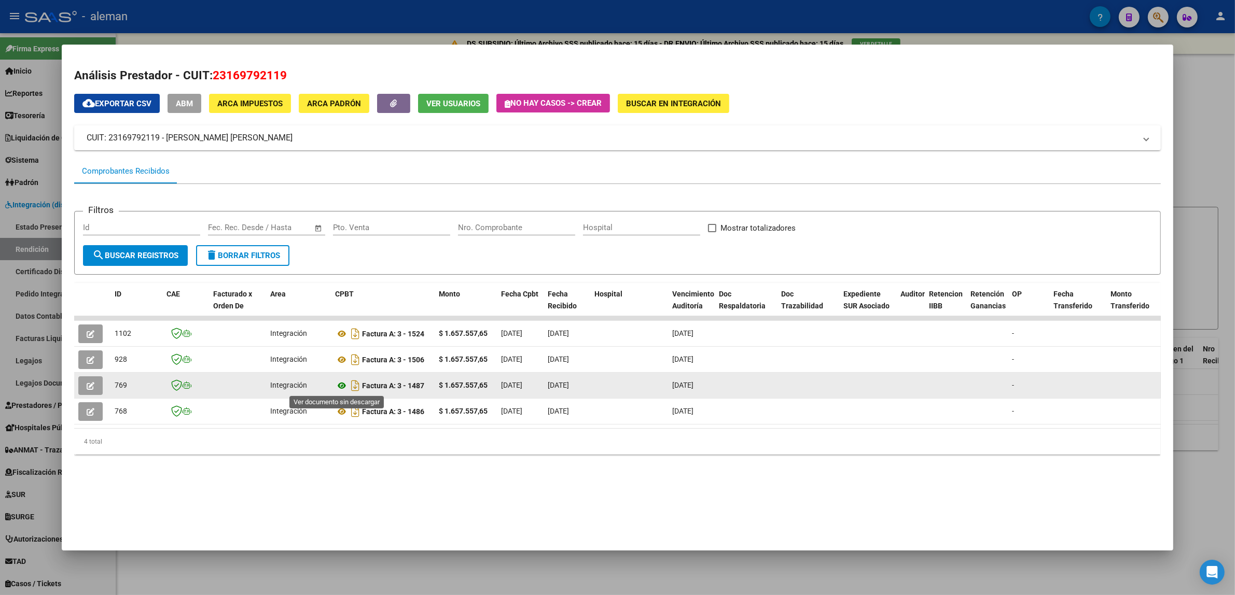
click at [335, 387] on icon at bounding box center [341, 386] width 13 height 12
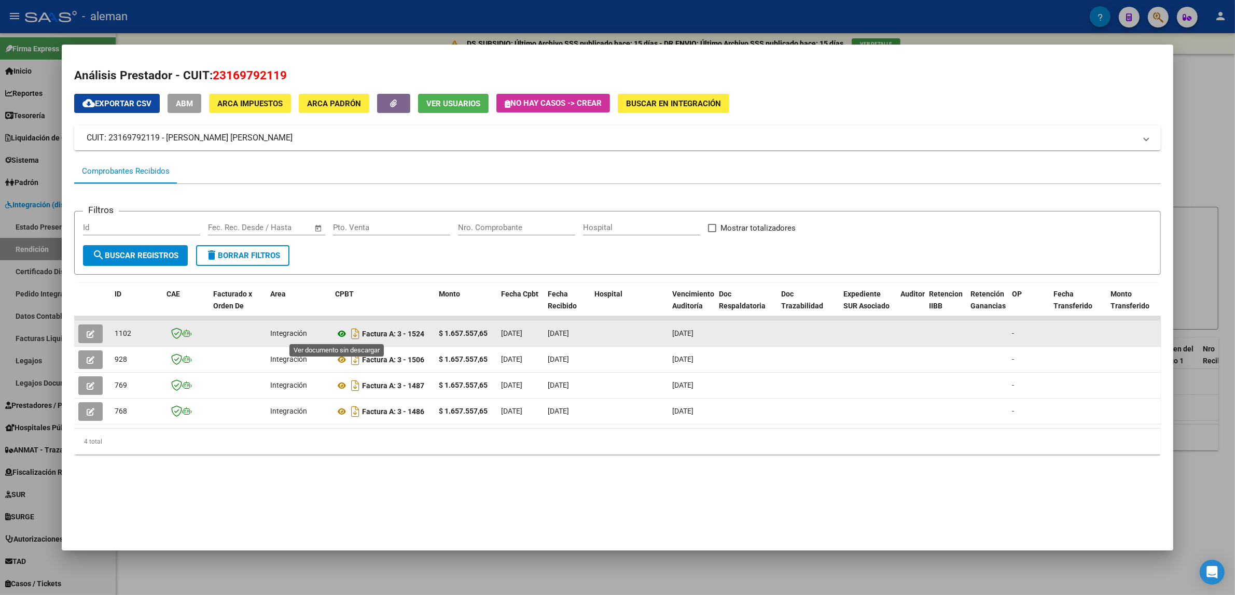
click at [337, 335] on icon at bounding box center [341, 334] width 13 height 12
click at [335, 336] on icon at bounding box center [341, 334] width 13 height 12
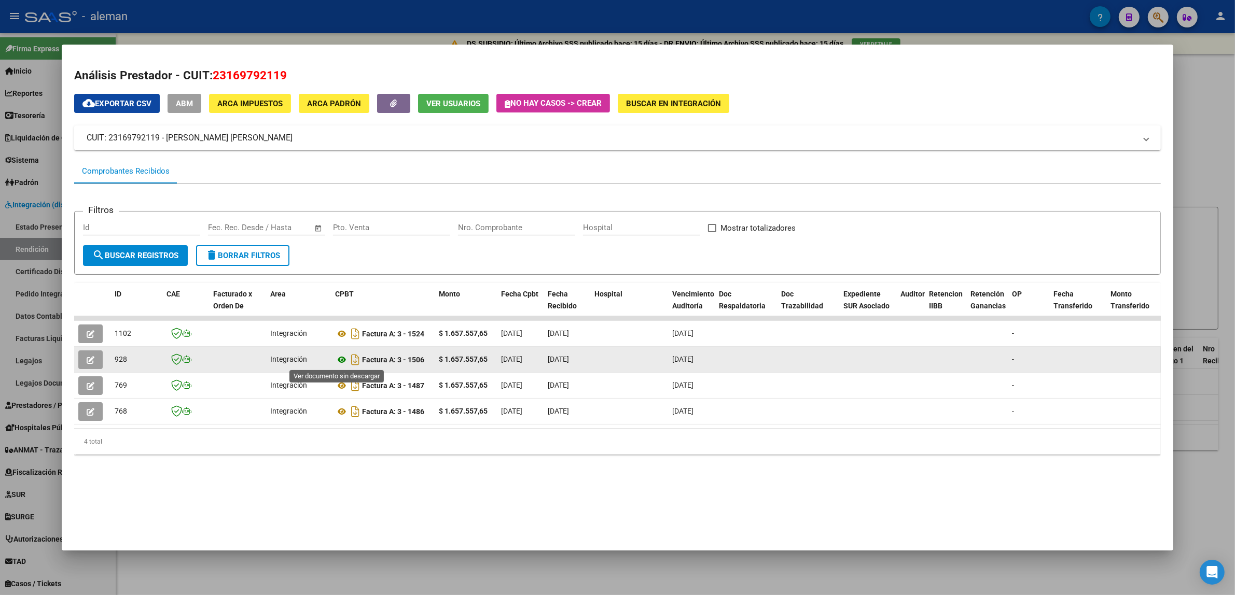
click at [337, 358] on icon at bounding box center [341, 360] width 13 height 12
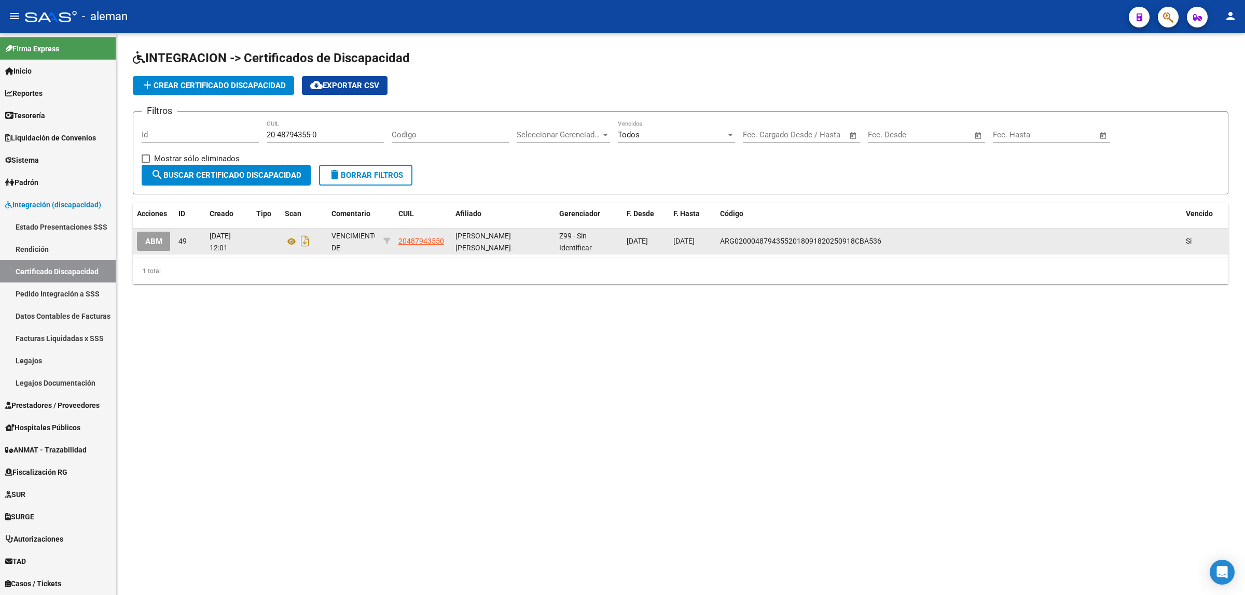
scroll to position [37, 0]
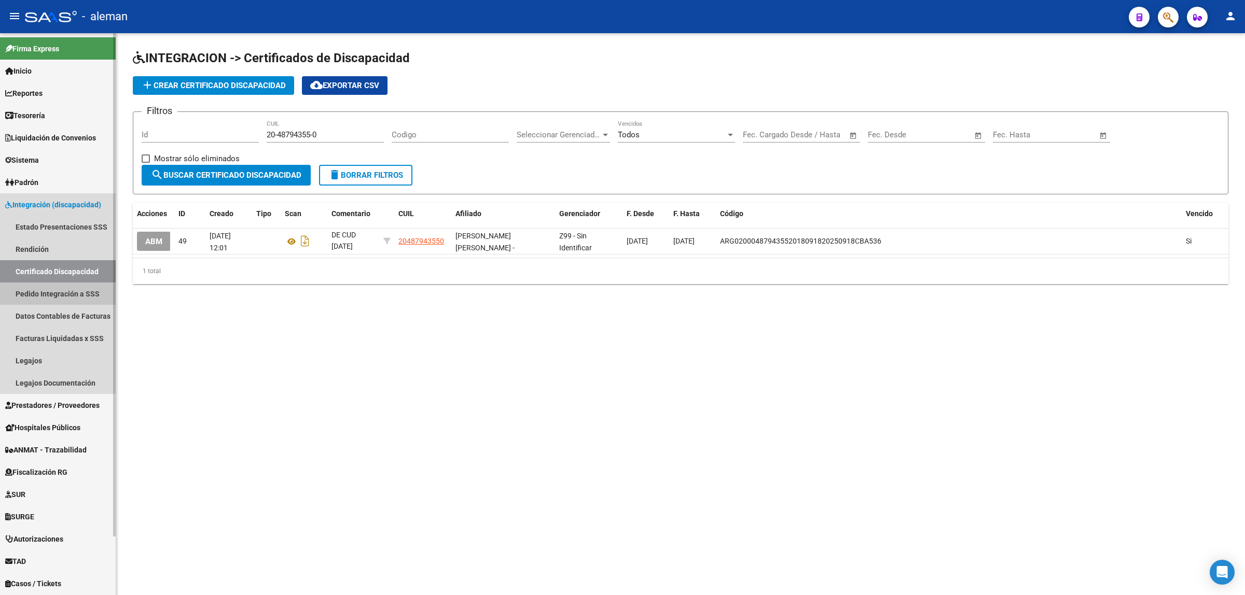
click at [75, 293] on link "Pedido Integración a SSS" at bounding box center [58, 294] width 116 height 22
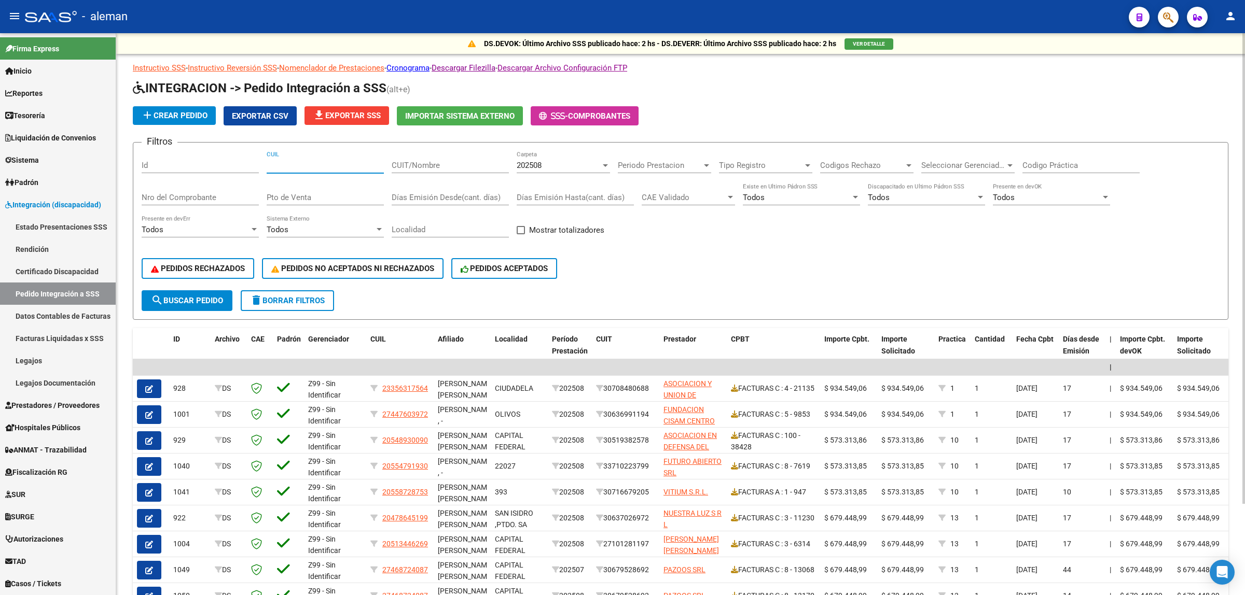
click at [314, 164] on input "CUIL" at bounding box center [325, 165] width 117 height 9
paste input "20430169638"
type input "20430169638"
click at [188, 304] on button "search Buscar Pedido" at bounding box center [187, 300] width 91 height 21
